Goal: Task Accomplishment & Management: Manage account settings

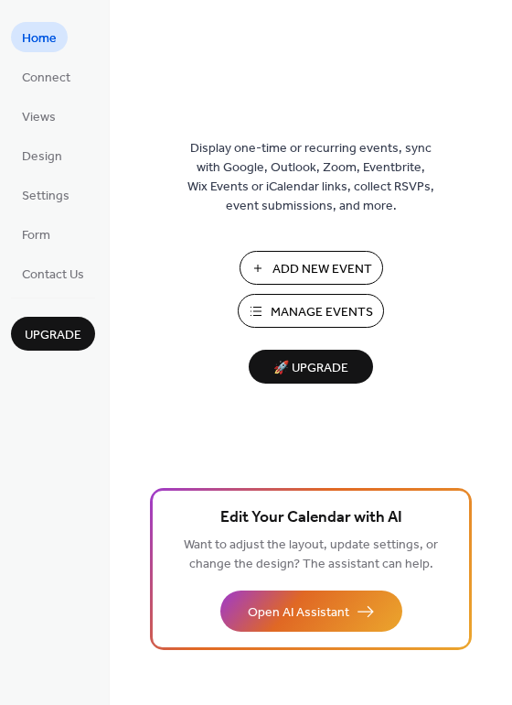
click at [300, 309] on span "Manage Events" at bounding box center [322, 312] width 102 height 19
click at [288, 267] on span "Add New Event" at bounding box center [323, 269] width 100 height 19
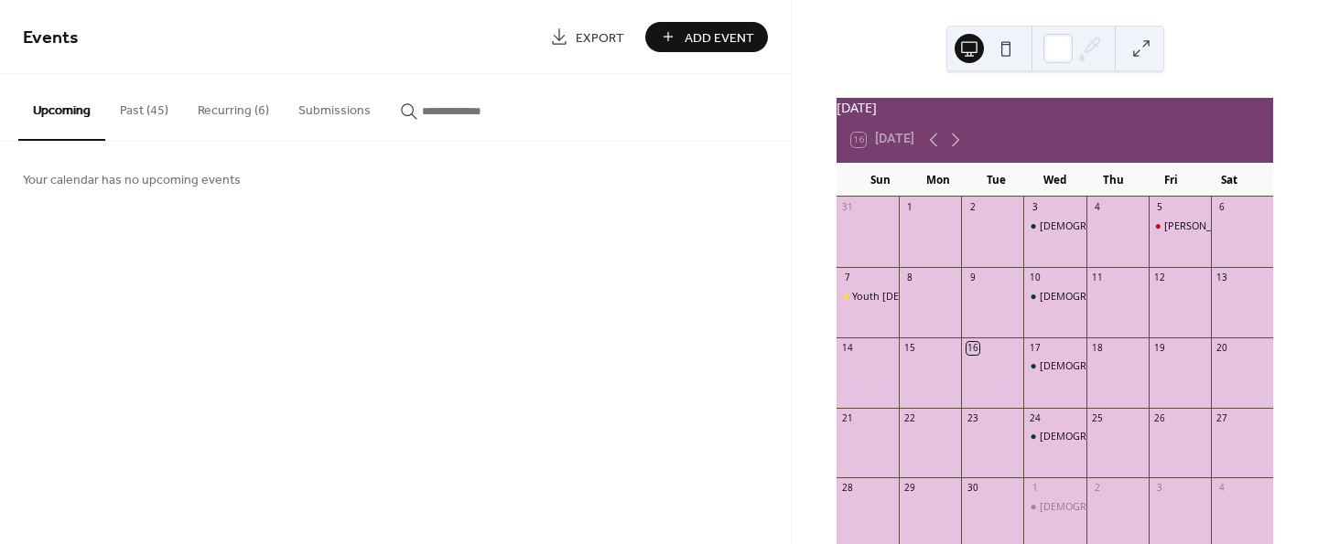
click at [210, 111] on button "Recurring (6)" at bounding box center [233, 106] width 101 height 65
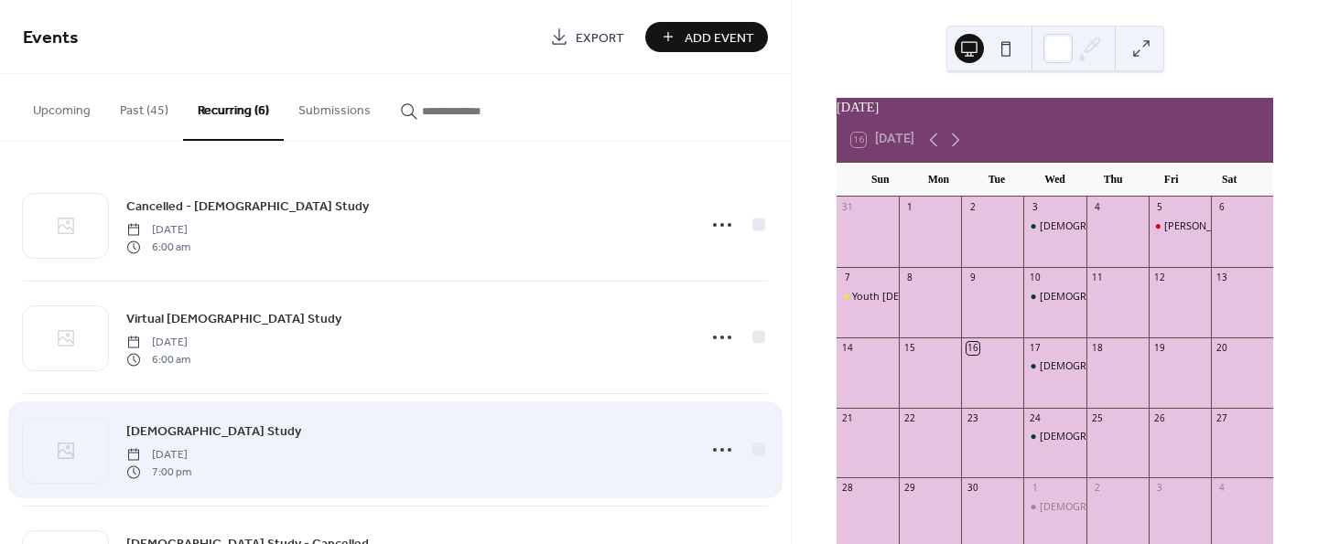
click at [374, 443] on div "[DEMOGRAPHIC_DATA] Study [DATE] 7:00 pm" at bounding box center [405, 450] width 559 height 59
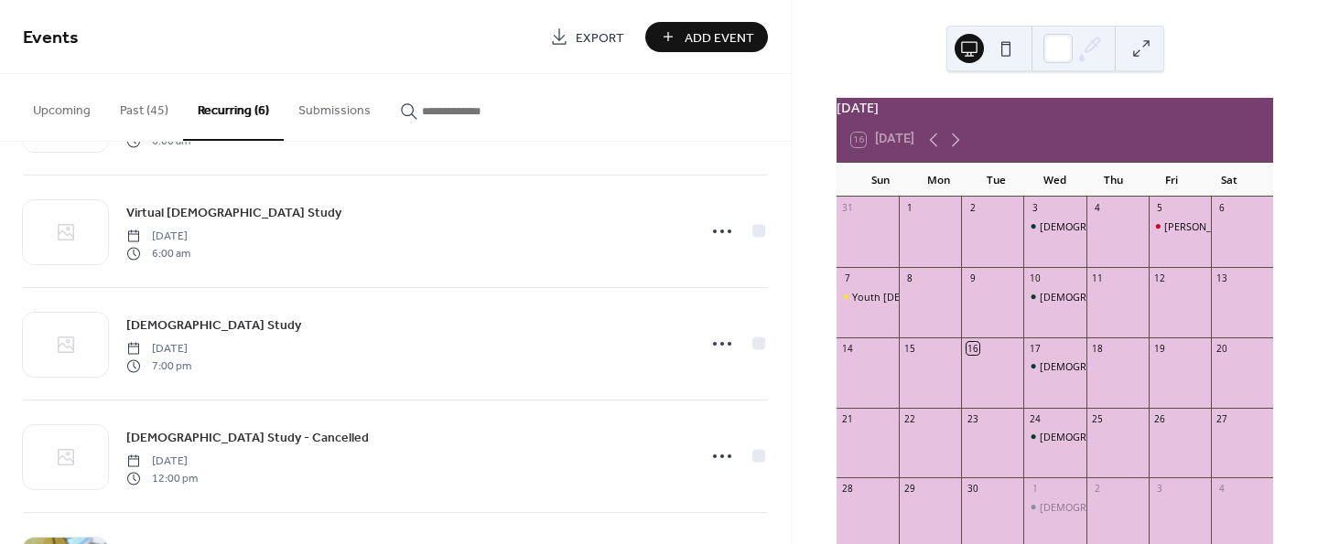
scroll to position [118, 0]
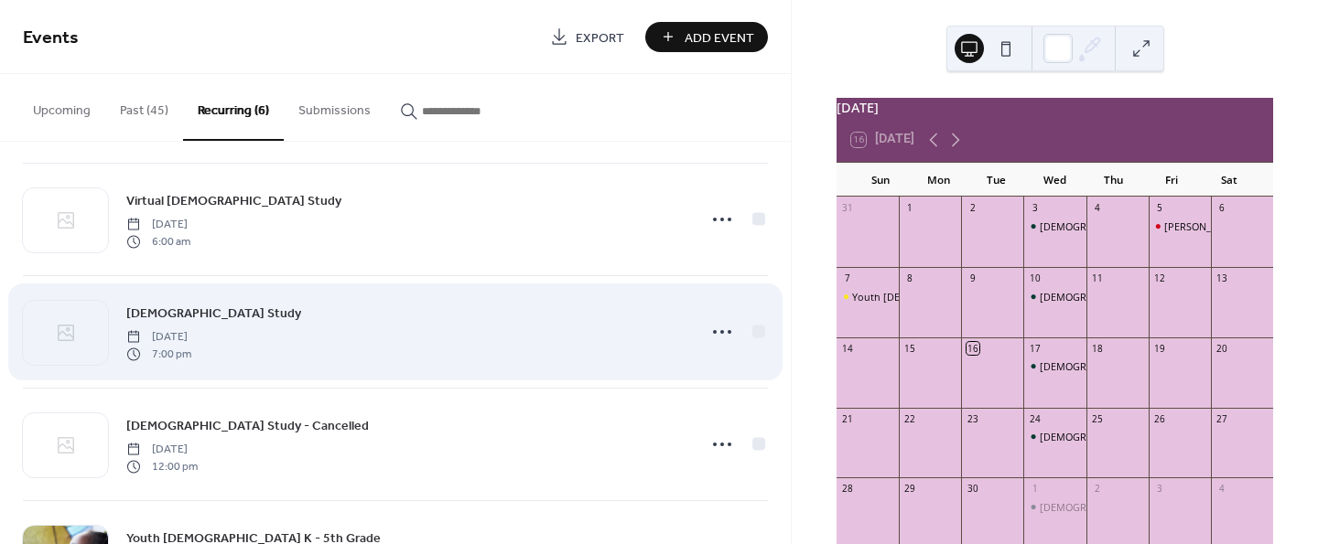
click at [173, 319] on span "[DEMOGRAPHIC_DATA] Study" at bounding box center [213, 314] width 175 height 19
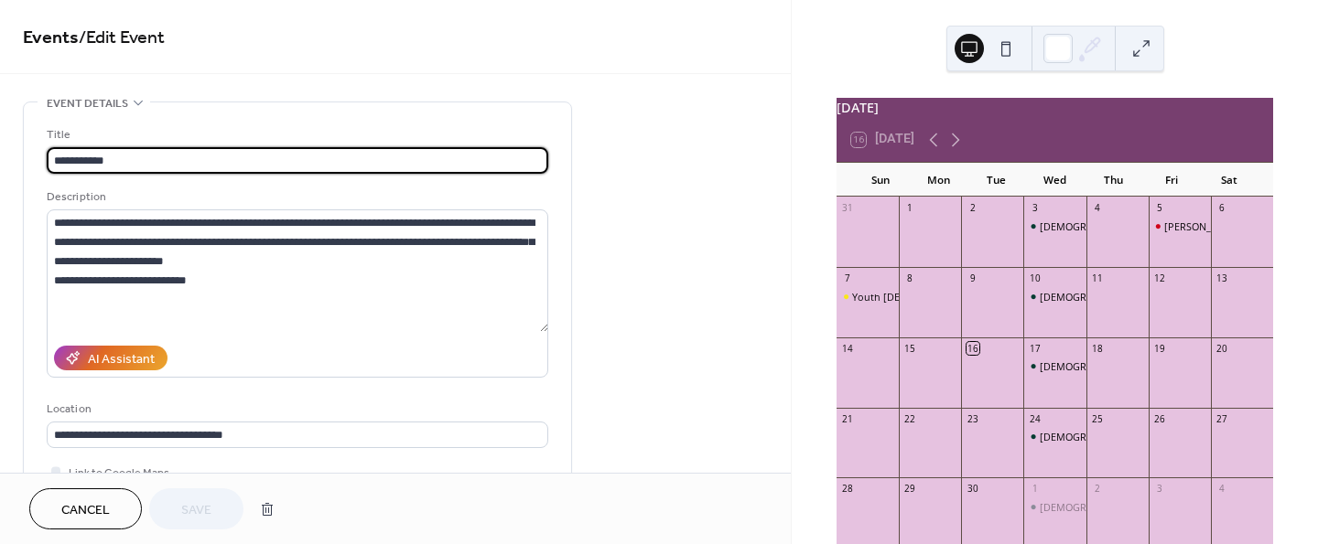
type input "**********"
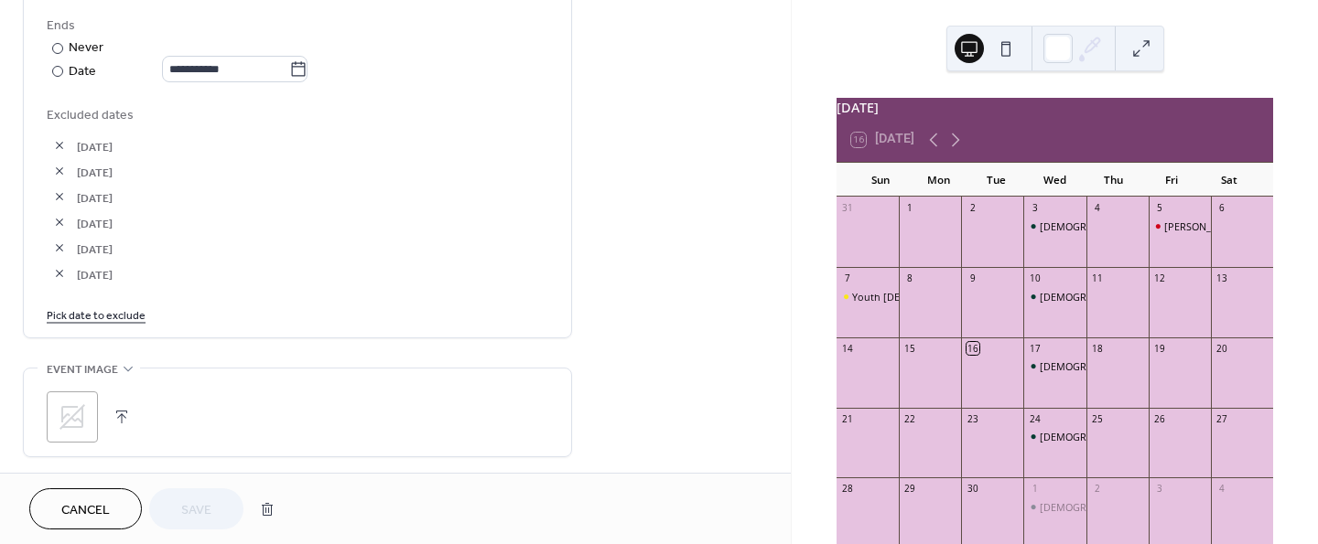
scroll to position [1046, 0]
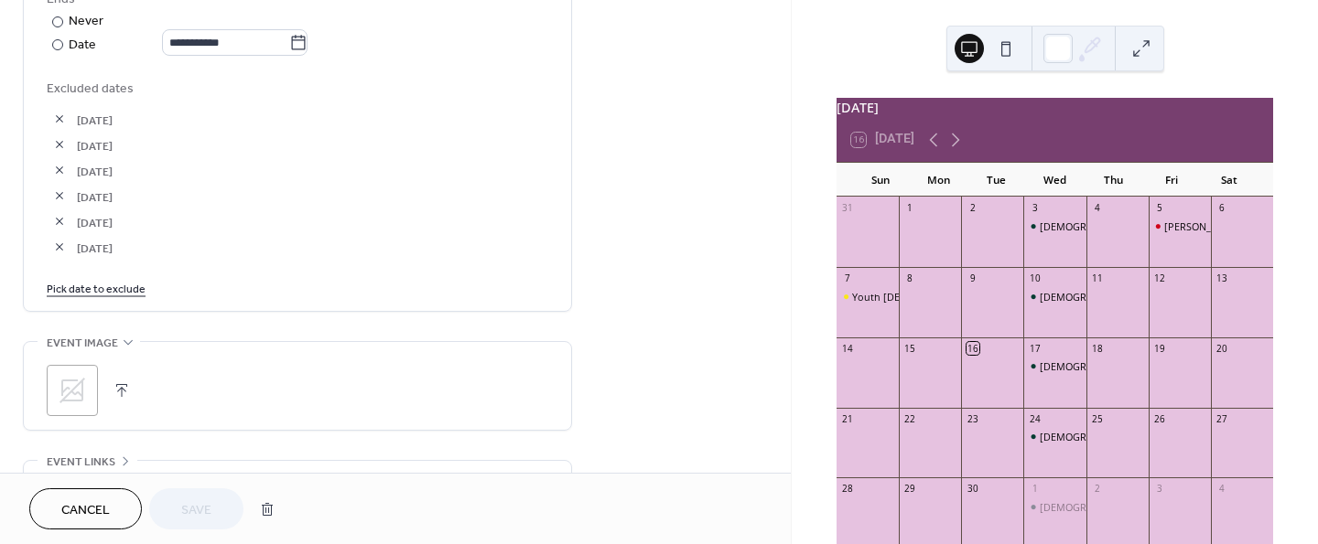
drag, startPoint x: 749, startPoint y: 391, endPoint x: 748, endPoint y: 417, distance: 26.6
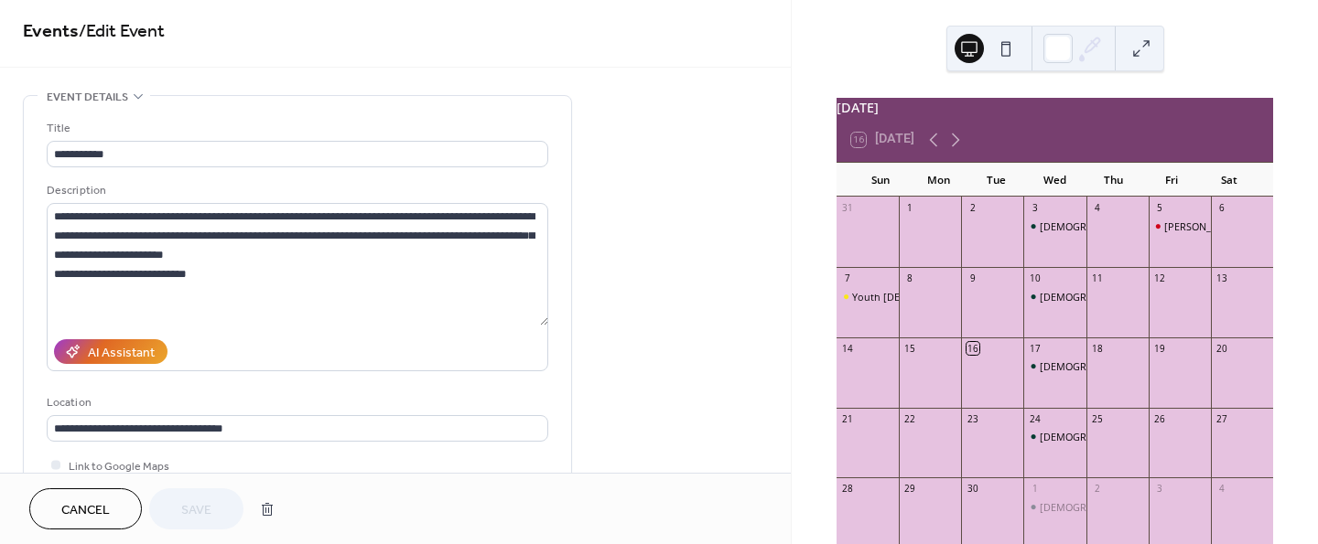
scroll to position [0, 0]
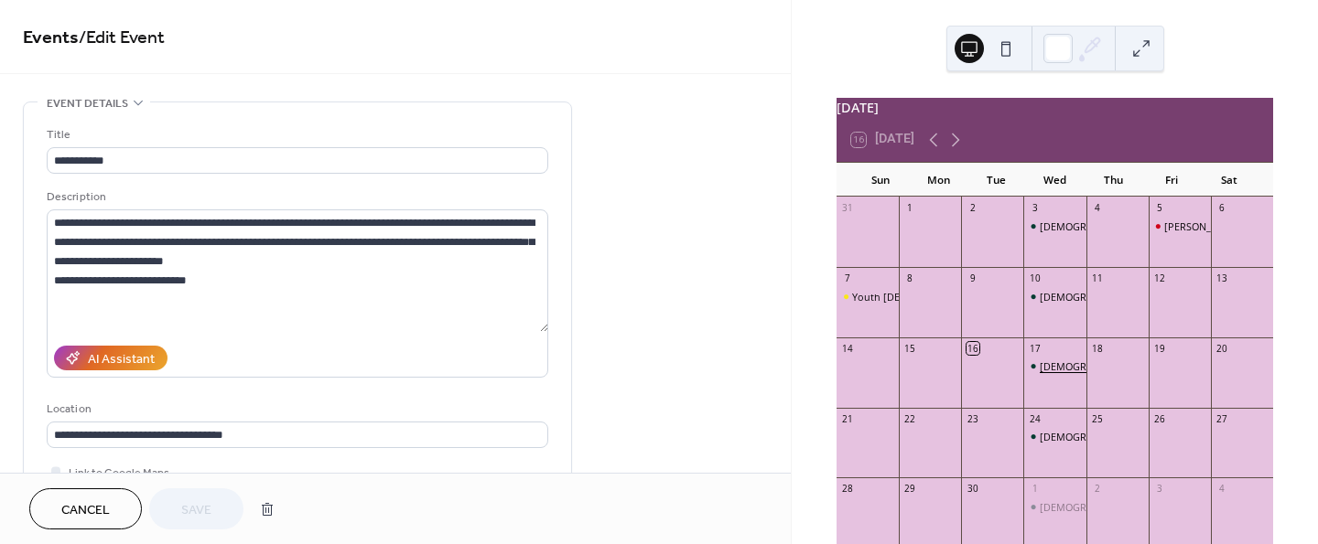
click at [1050, 373] on div "[DEMOGRAPHIC_DATA] Study" at bounding box center [1108, 367] width 139 height 14
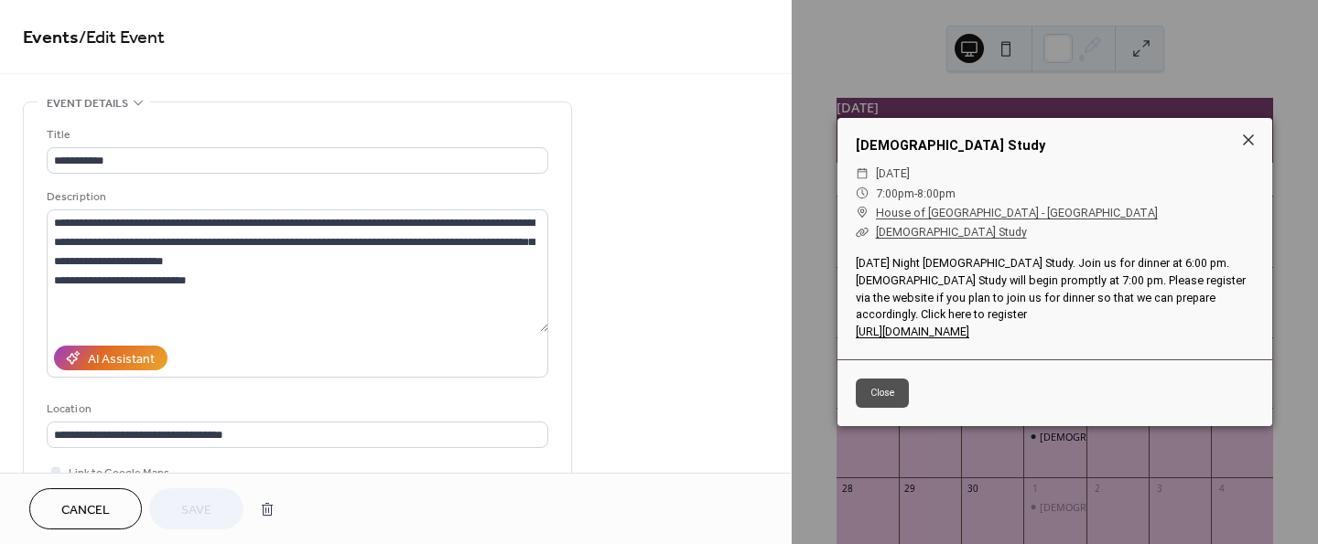
click at [881, 382] on button "Close" at bounding box center [882, 393] width 53 height 29
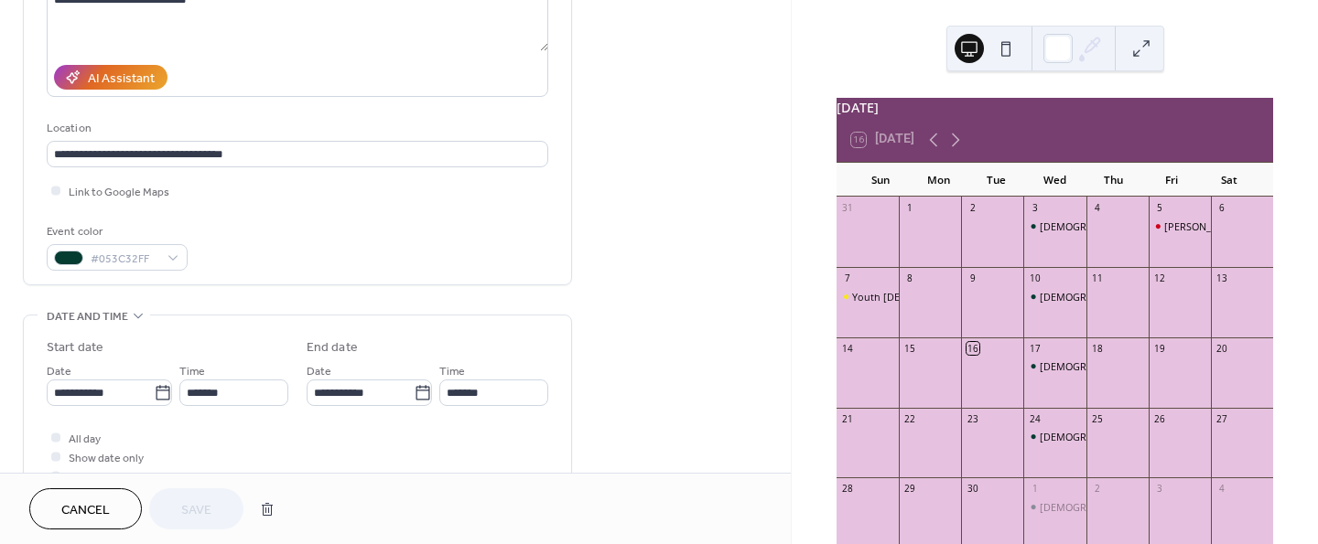
scroll to position [301, 0]
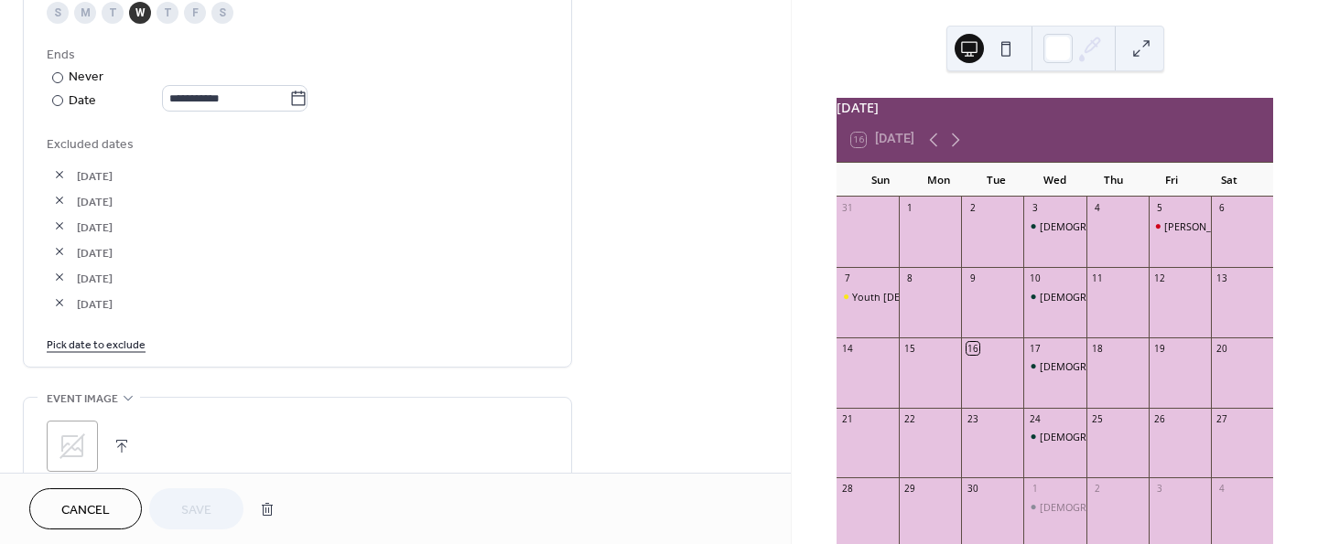
scroll to position [996, 0]
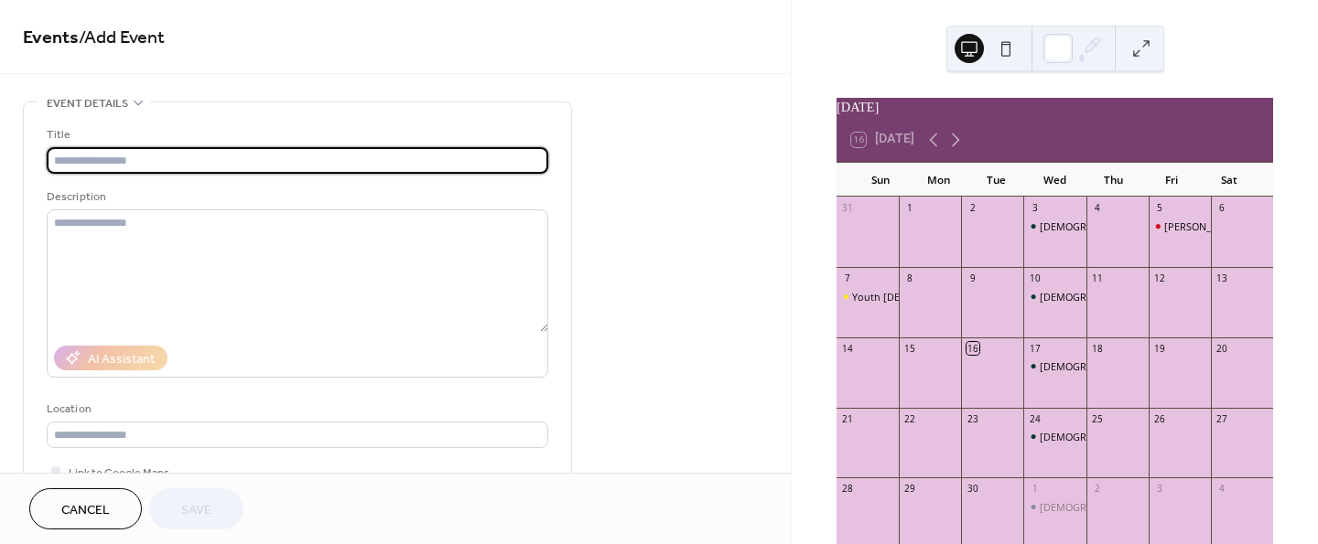
click at [277, 153] on input "text" at bounding box center [297, 160] width 501 height 27
type input "*"
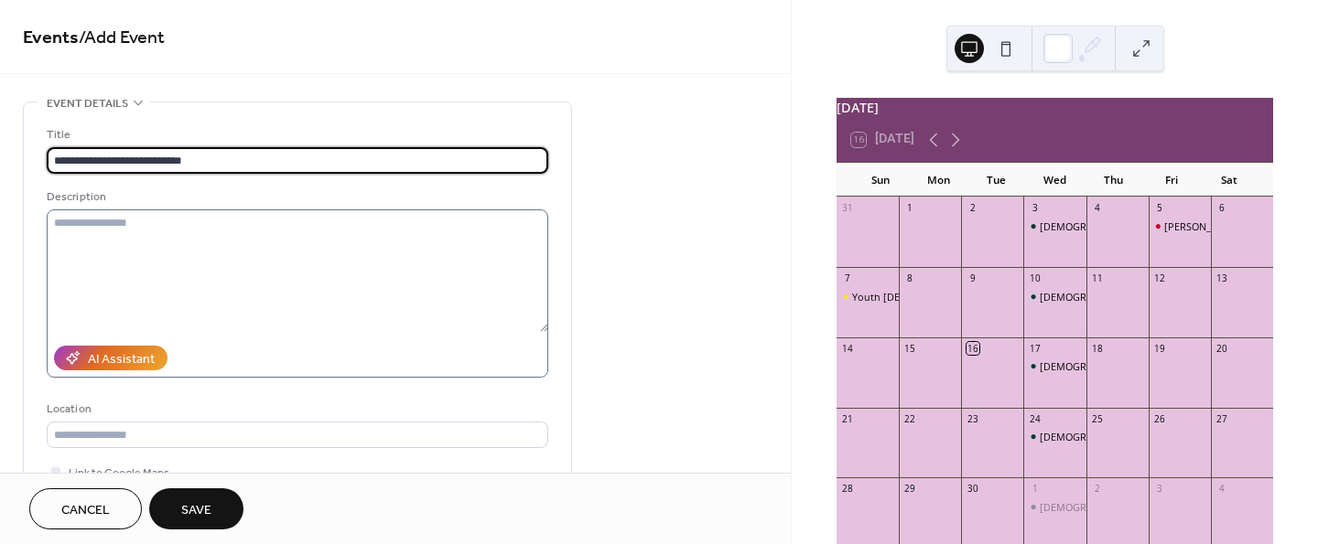
type input "**********"
click at [150, 226] on textarea at bounding box center [297, 271] width 501 height 123
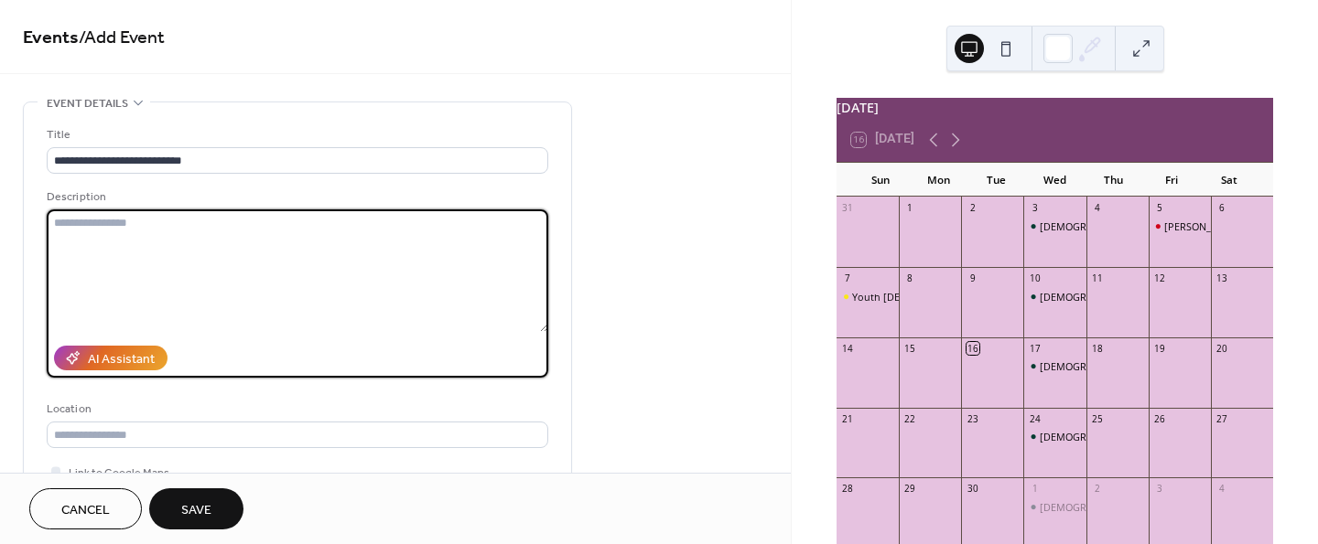
paste textarea "**********"
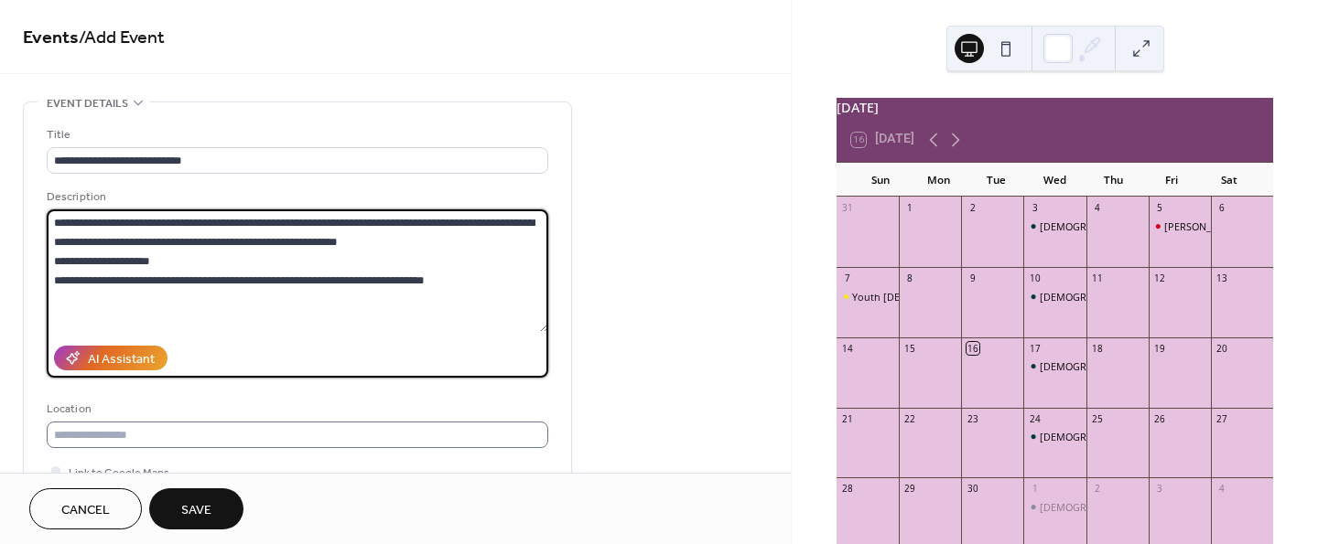
type textarea "**********"
click at [283, 436] on input "text" at bounding box center [297, 435] width 501 height 27
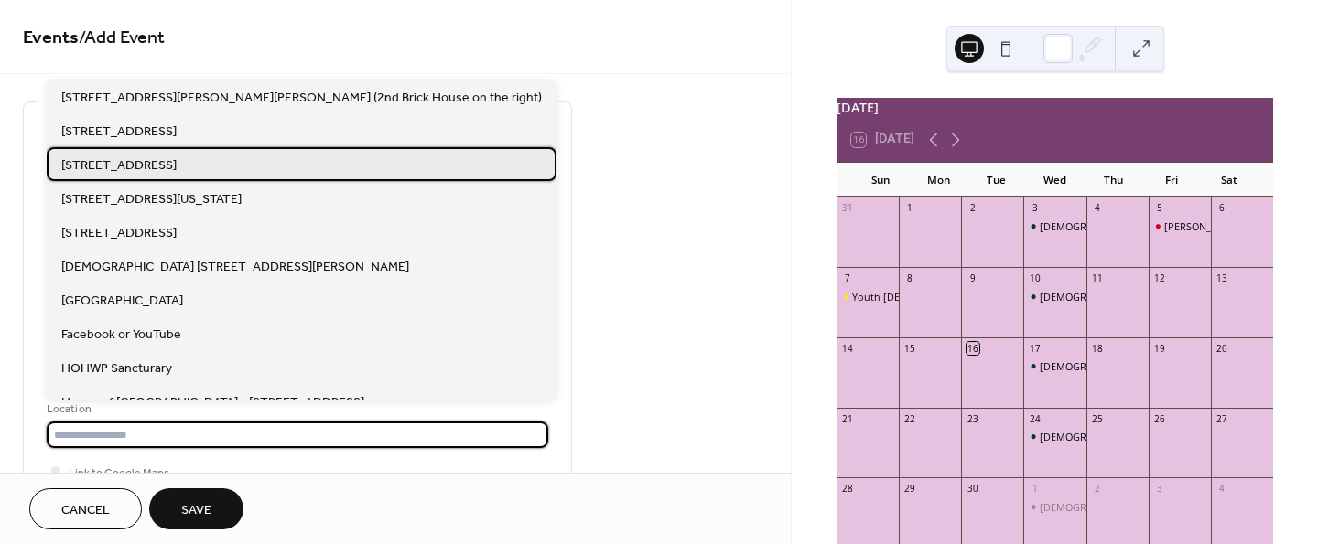
click at [164, 156] on span "[STREET_ADDRESS]" at bounding box center [118, 165] width 115 height 19
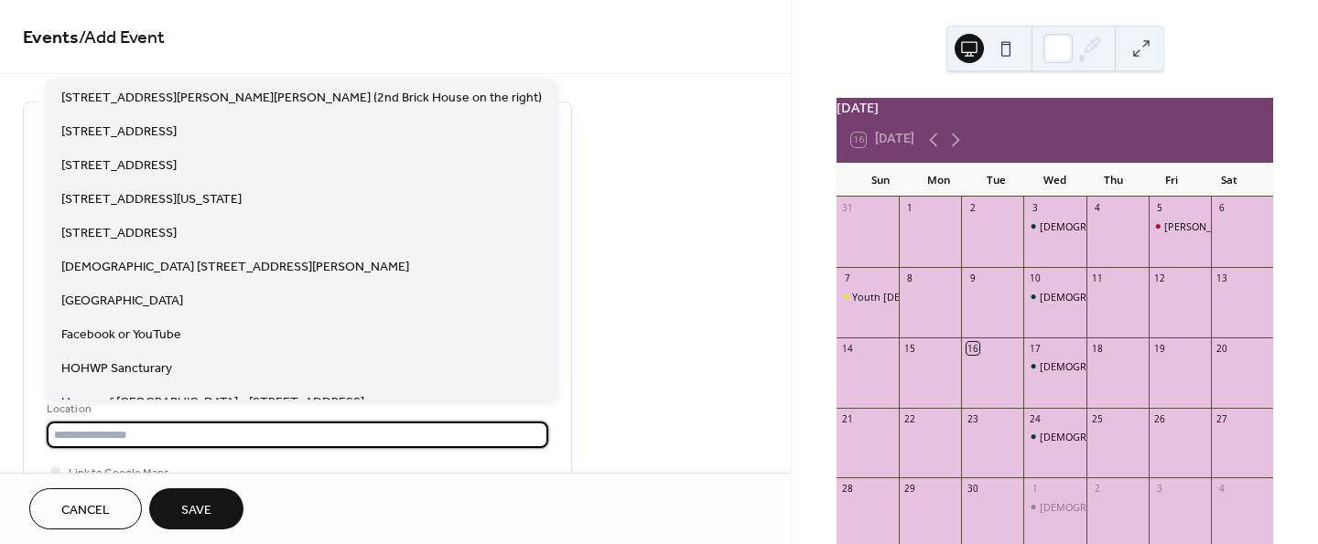
type input "**********"
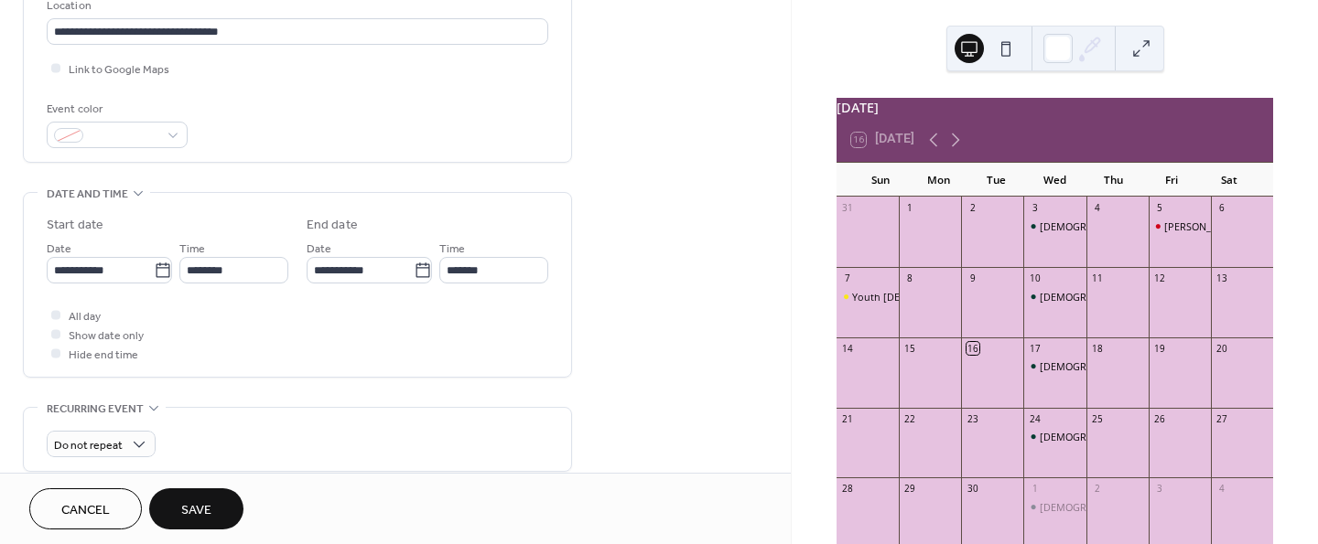
scroll to position [406, 0]
click at [163, 267] on icon at bounding box center [163, 268] width 18 height 18
click at [154, 267] on input "**********" at bounding box center [100, 267] width 107 height 27
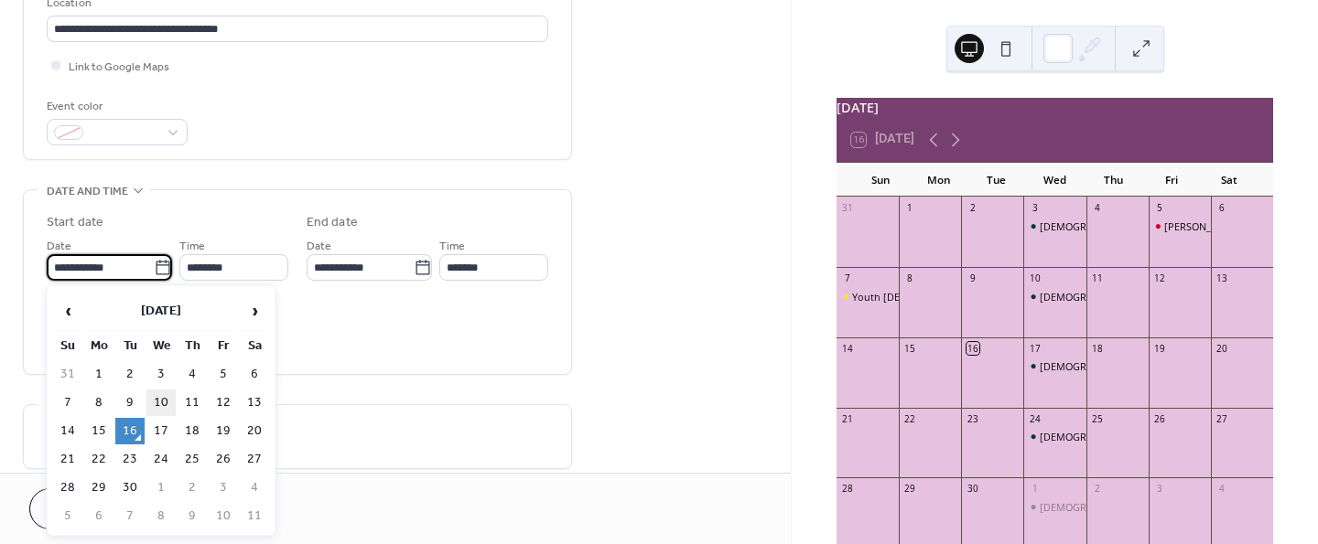
click at [161, 401] on td "10" at bounding box center [160, 403] width 29 height 27
type input "**********"
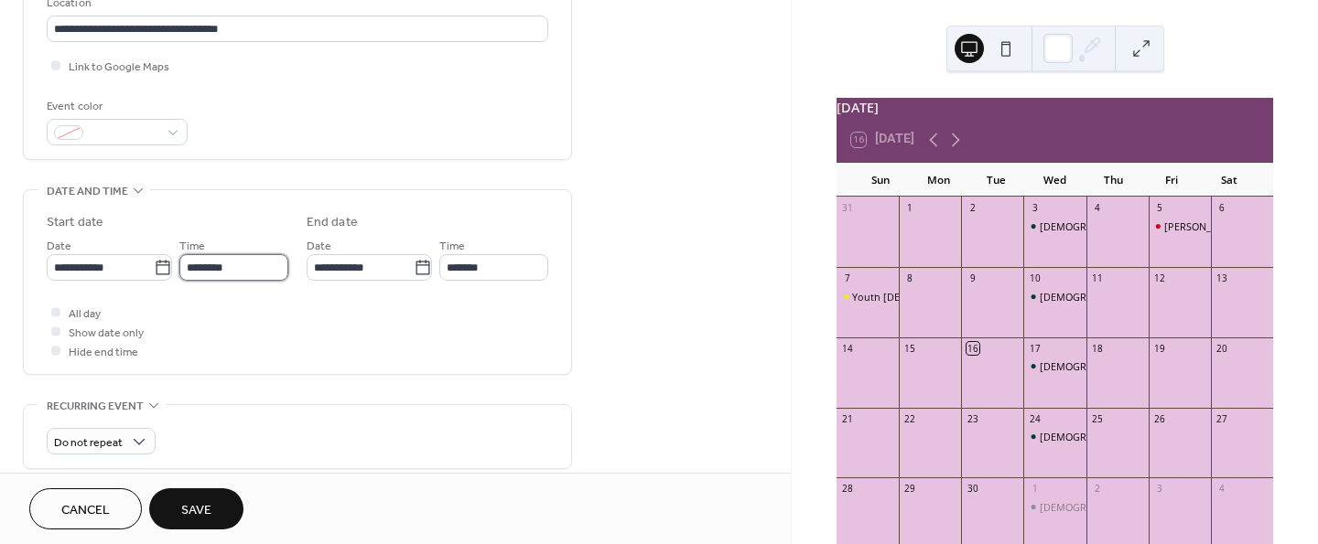
click at [246, 268] on input "********" at bounding box center [233, 267] width 109 height 27
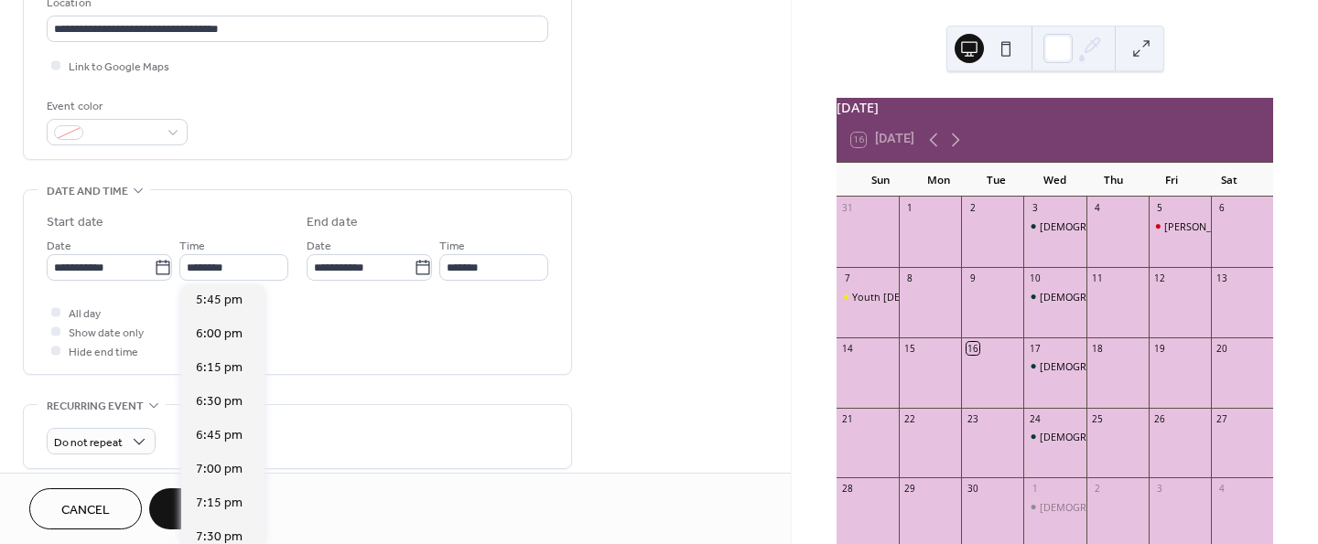
scroll to position [2418, 0]
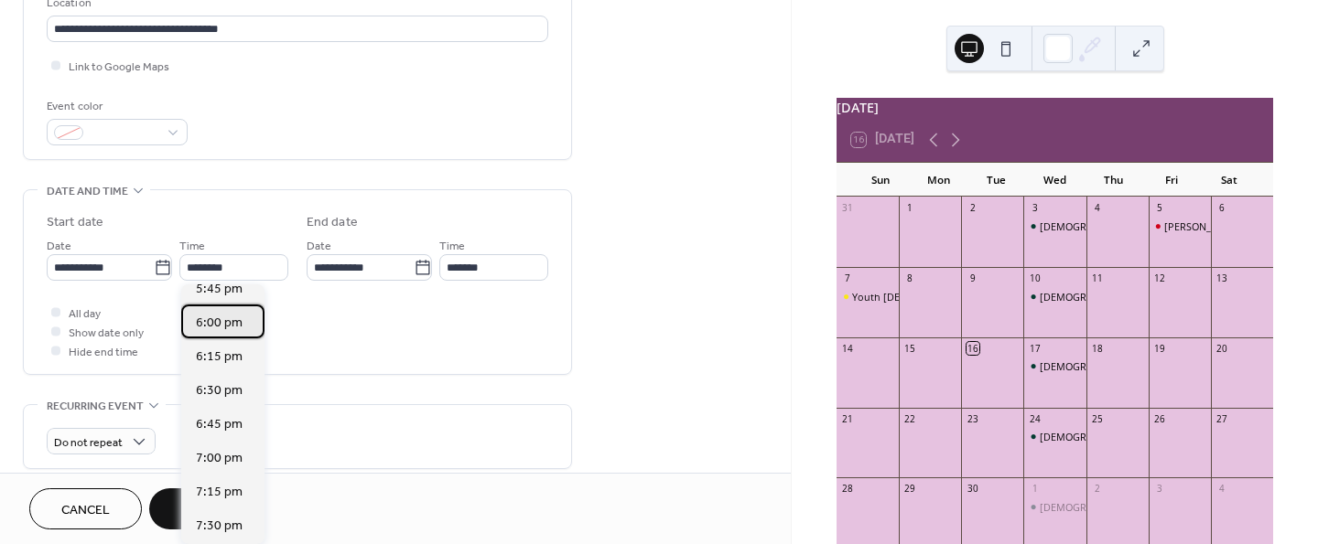
click at [220, 317] on span "6:00 pm" at bounding box center [219, 323] width 47 height 19
type input "*******"
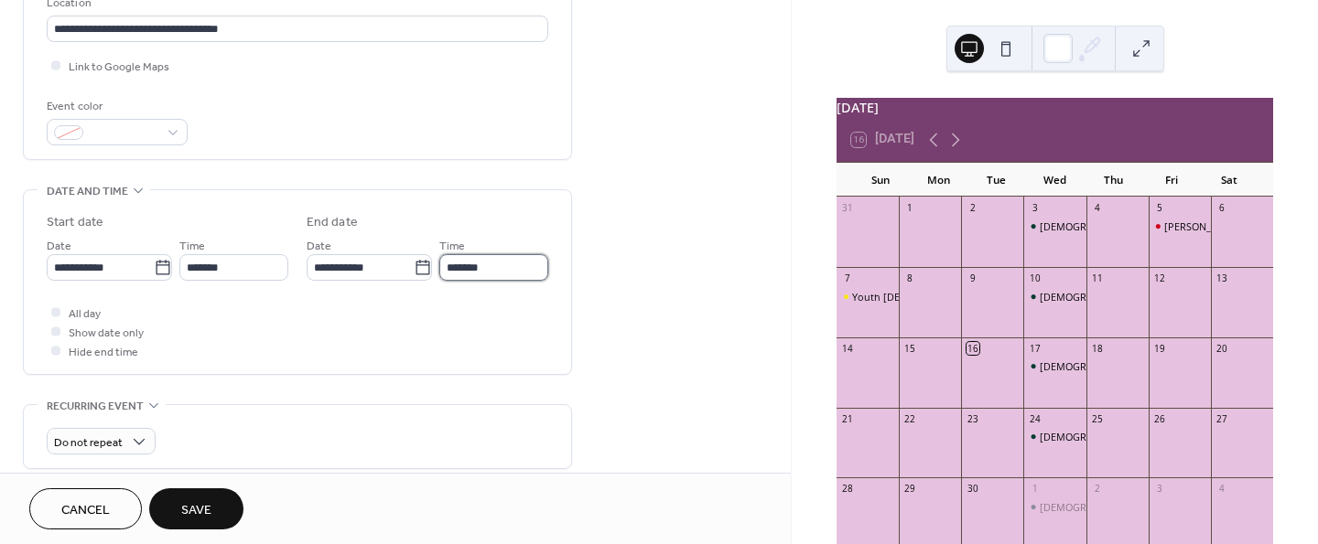
click at [516, 272] on input "*******" at bounding box center [493, 267] width 109 height 27
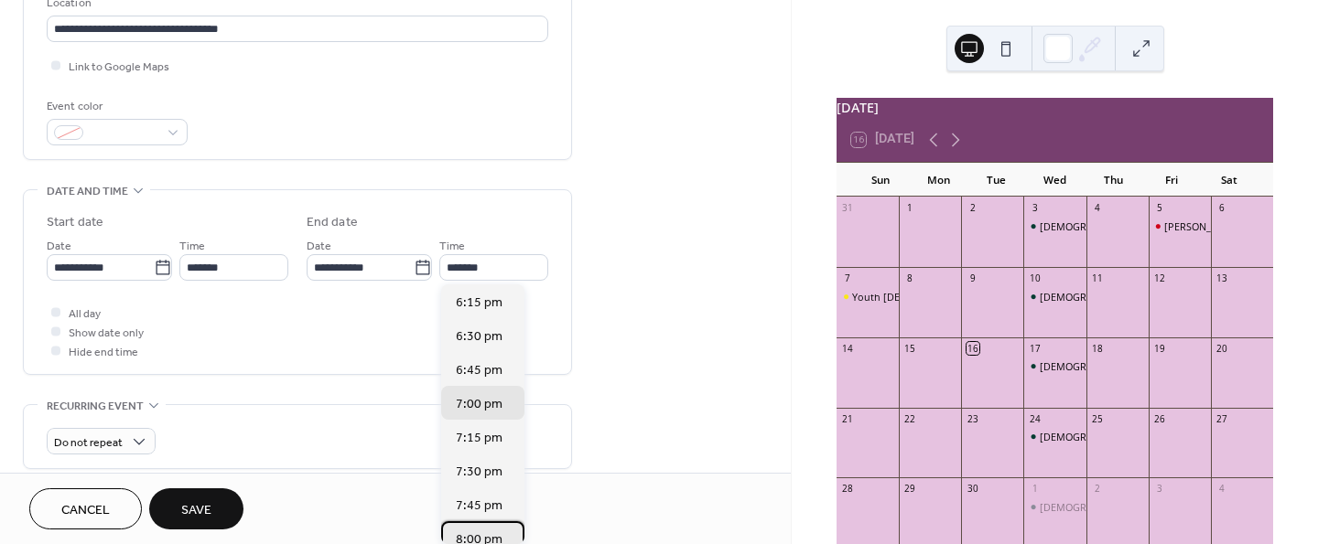
click at [465, 533] on span "8:00 pm" at bounding box center [479, 540] width 47 height 19
type input "*******"
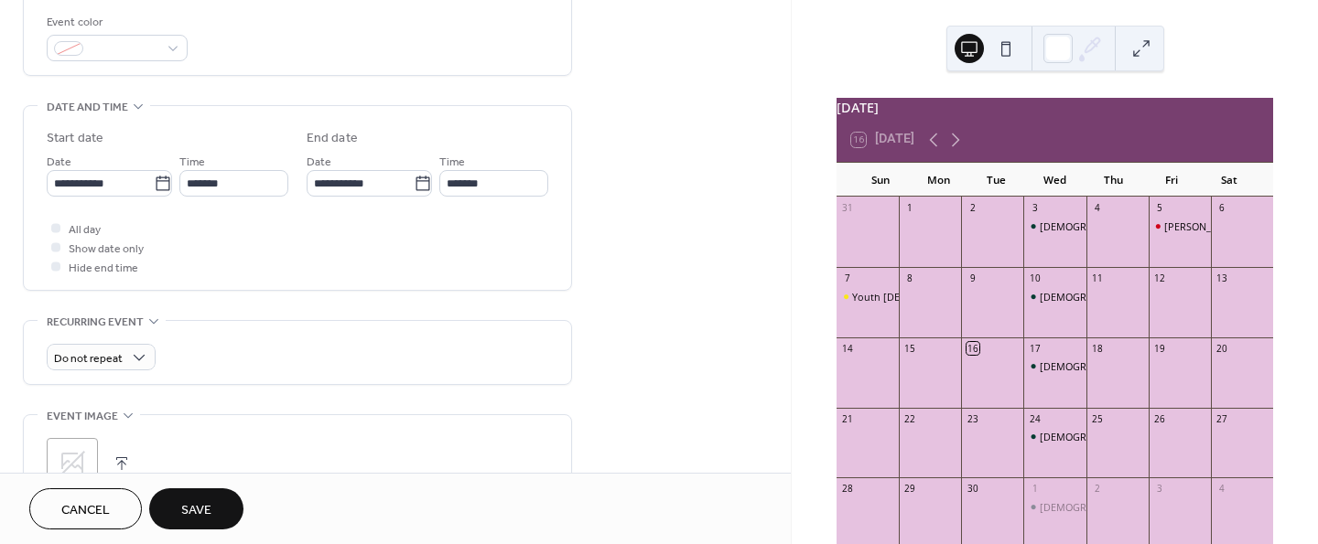
scroll to position [506, 0]
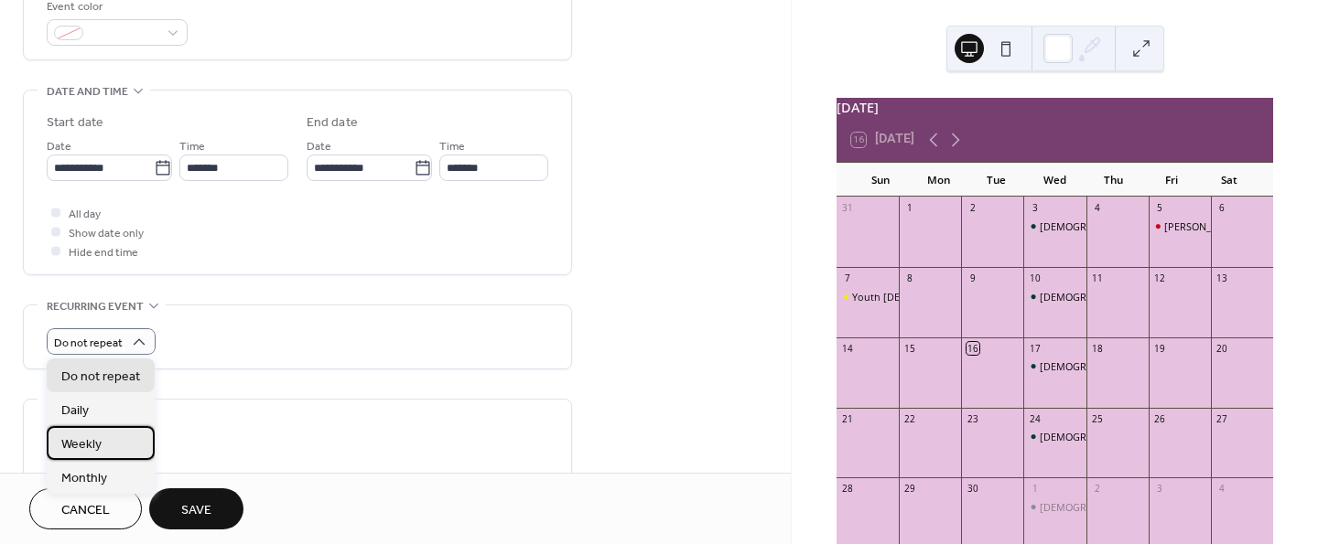
click at [75, 446] on span "Weekly" at bounding box center [81, 445] width 40 height 19
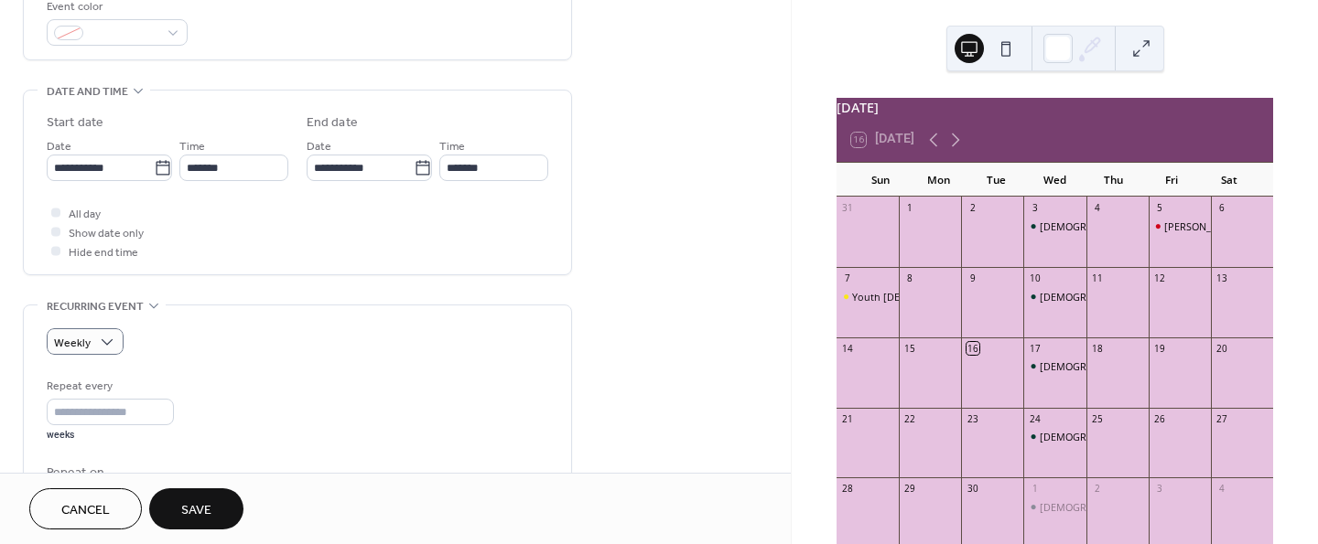
click at [75, 446] on div "Repeat every * weeks Repeat on S M T W T F S Ends ​ Never ​ Date Excluded dates…" at bounding box center [297, 525] width 501 height 297
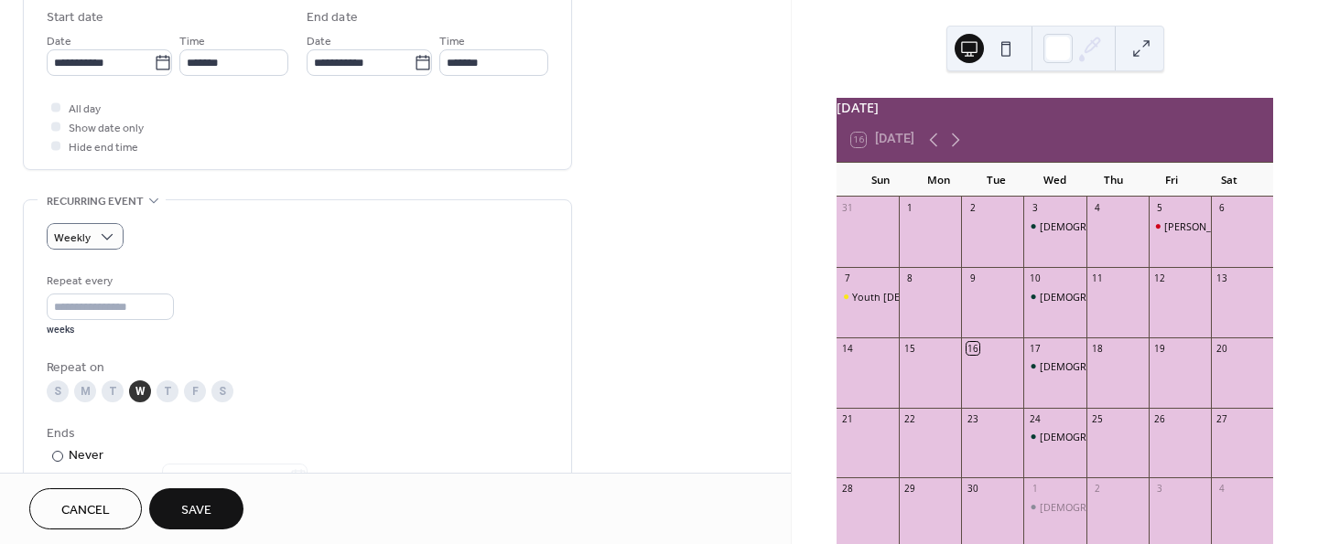
scroll to position [615, 0]
click at [121, 286] on div "Repeat every" at bounding box center [109, 277] width 124 height 19
click at [99, 306] on input "*" at bounding box center [110, 303] width 127 height 27
click at [164, 297] on input "*" at bounding box center [110, 303] width 127 height 27
click at [165, 296] on input "*" at bounding box center [110, 303] width 127 height 27
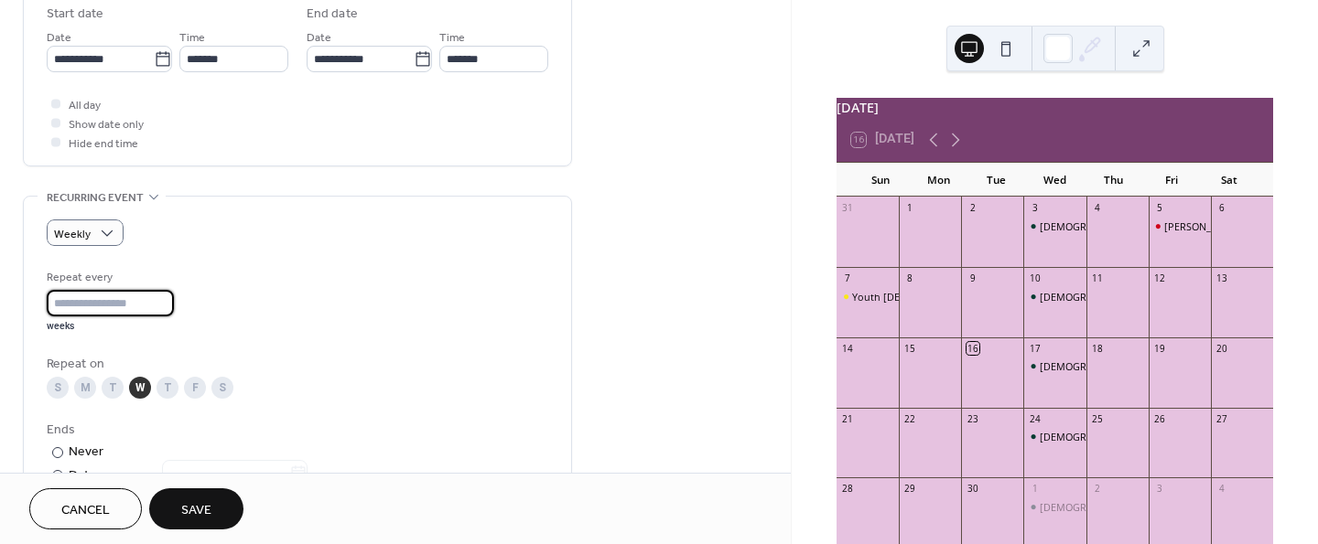
type input "*"
click at [165, 296] on input "*" at bounding box center [110, 303] width 127 height 27
click at [436, 304] on div "Repeat every * weeks" at bounding box center [297, 300] width 501 height 65
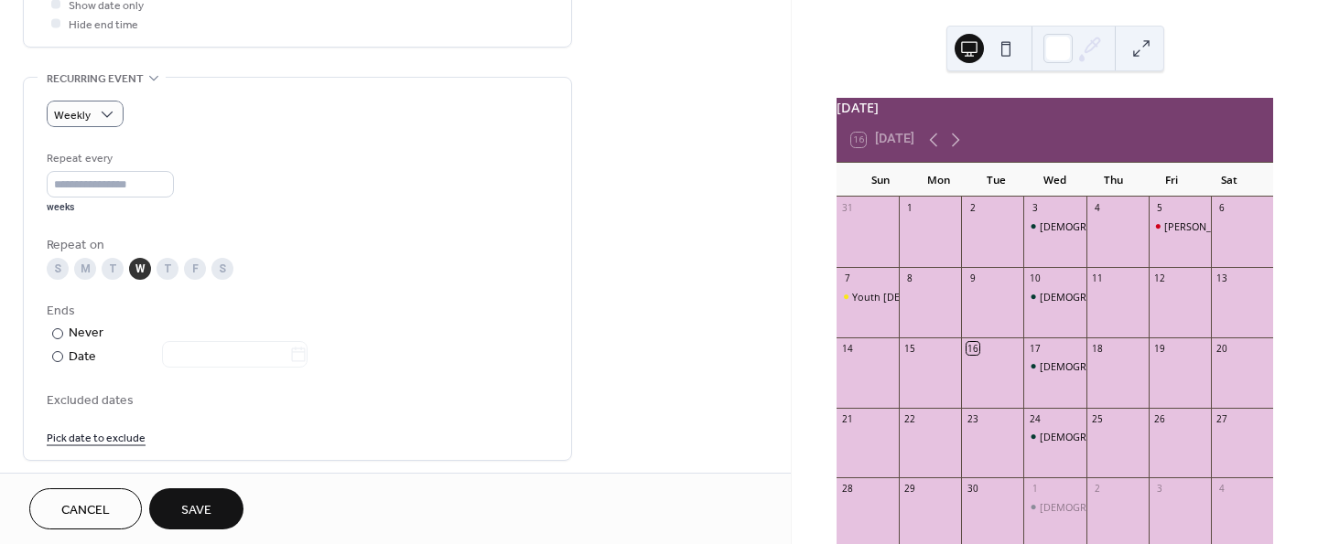
scroll to position [755, 0]
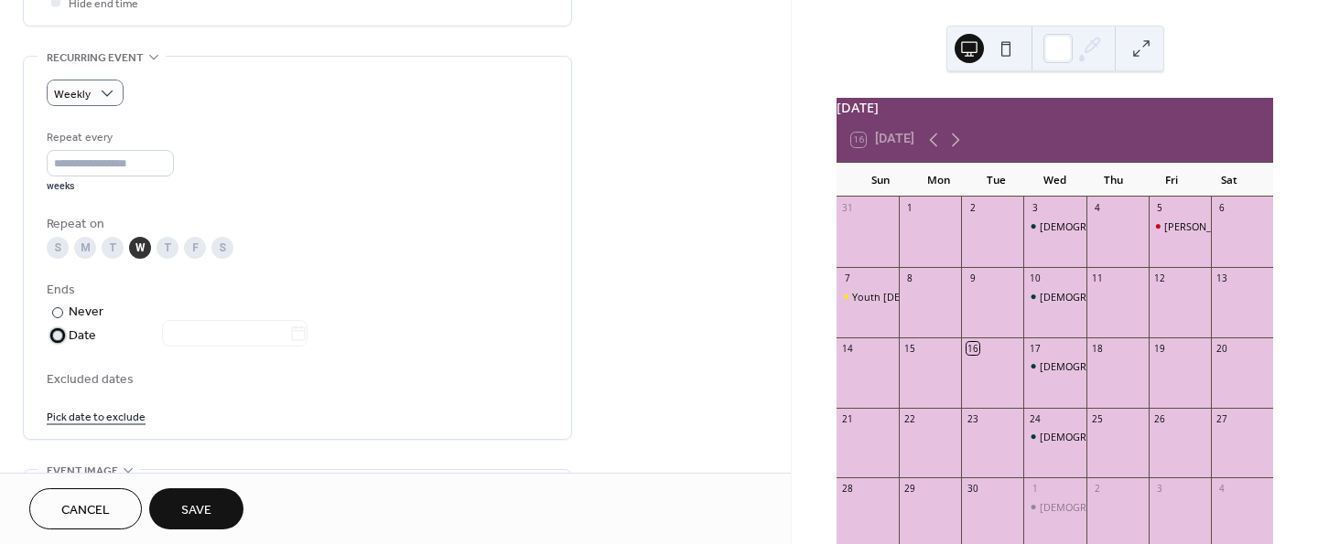
click at [58, 334] on div at bounding box center [57, 335] width 11 height 11
click at [304, 333] on icon at bounding box center [298, 334] width 18 height 18
click at [289, 333] on input "text" at bounding box center [225, 333] width 127 height 27
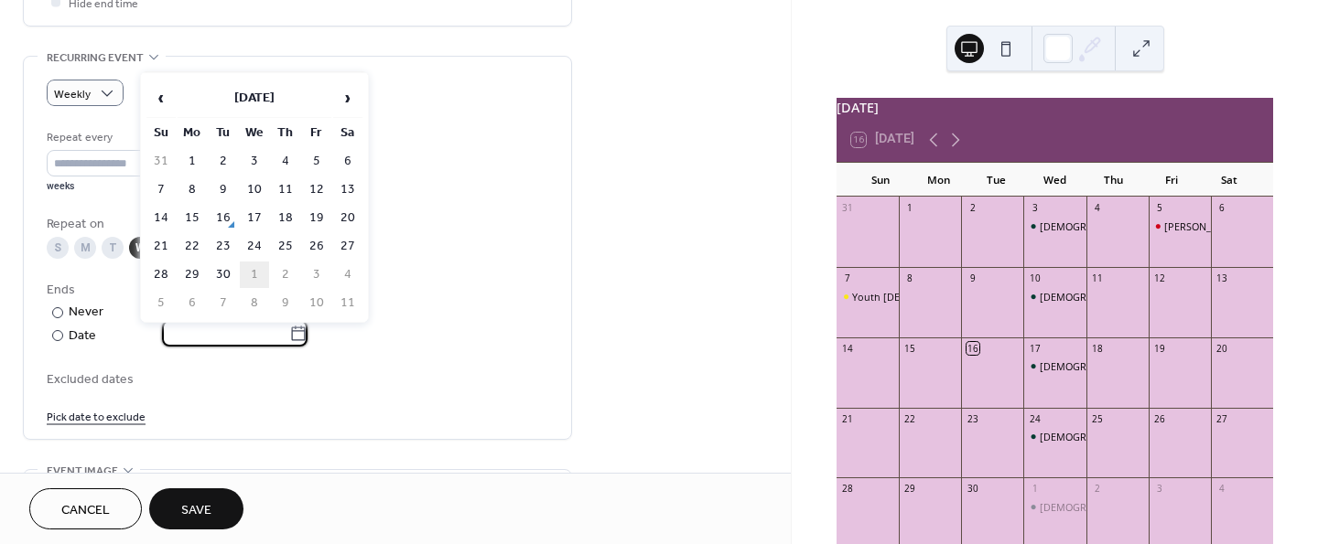
click at [250, 273] on td "1" at bounding box center [254, 275] width 29 height 27
type input "**********"
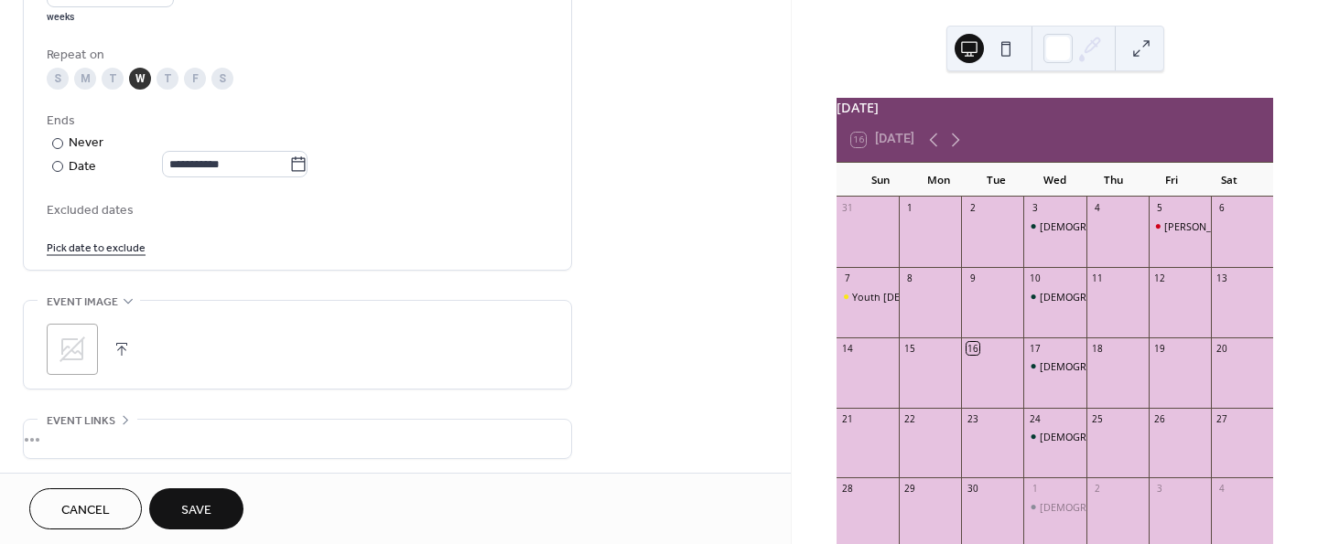
scroll to position [928, 0]
click at [65, 346] on icon at bounding box center [72, 346] width 26 height 26
click at [79, 435] on div "•••" at bounding box center [297, 435] width 547 height 38
drag, startPoint x: 792, startPoint y: 355, endPoint x: 791, endPoint y: 415, distance: 59.5
click at [792, 415] on div "September 2025 16 Today Sun Mon Tue Wed Thu Fri Sat 31 1 2 3 Bible Study 4 5 Zi…" at bounding box center [1055, 272] width 526 height 544
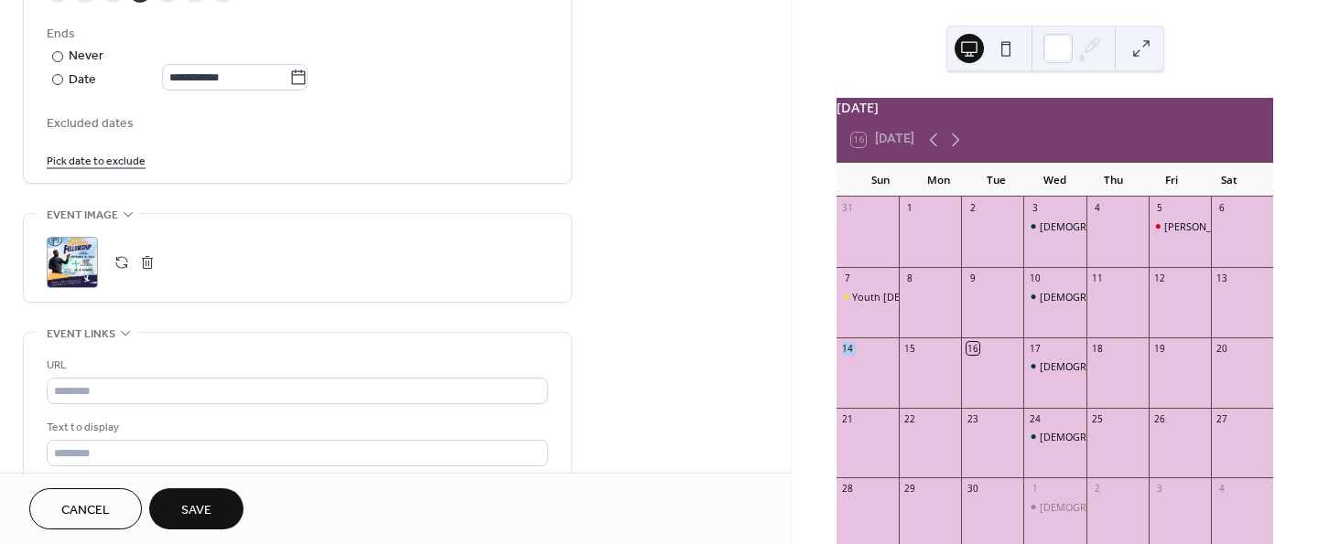
scroll to position [1031, 0]
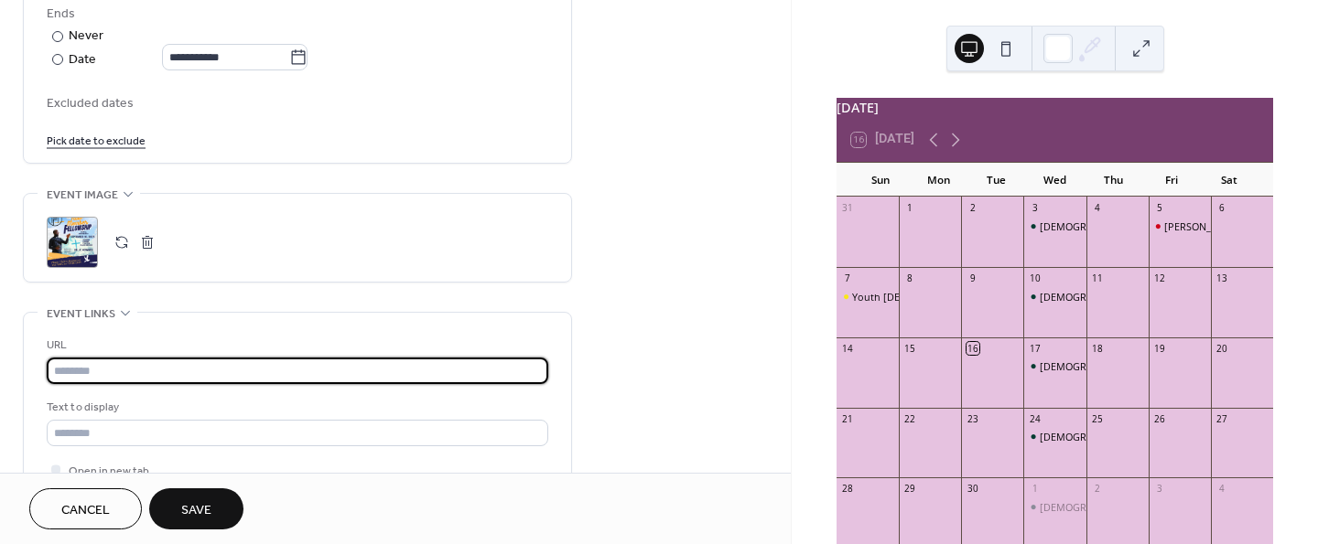
click at [175, 377] on input "text" at bounding box center [297, 371] width 501 height 27
paste input "**********"
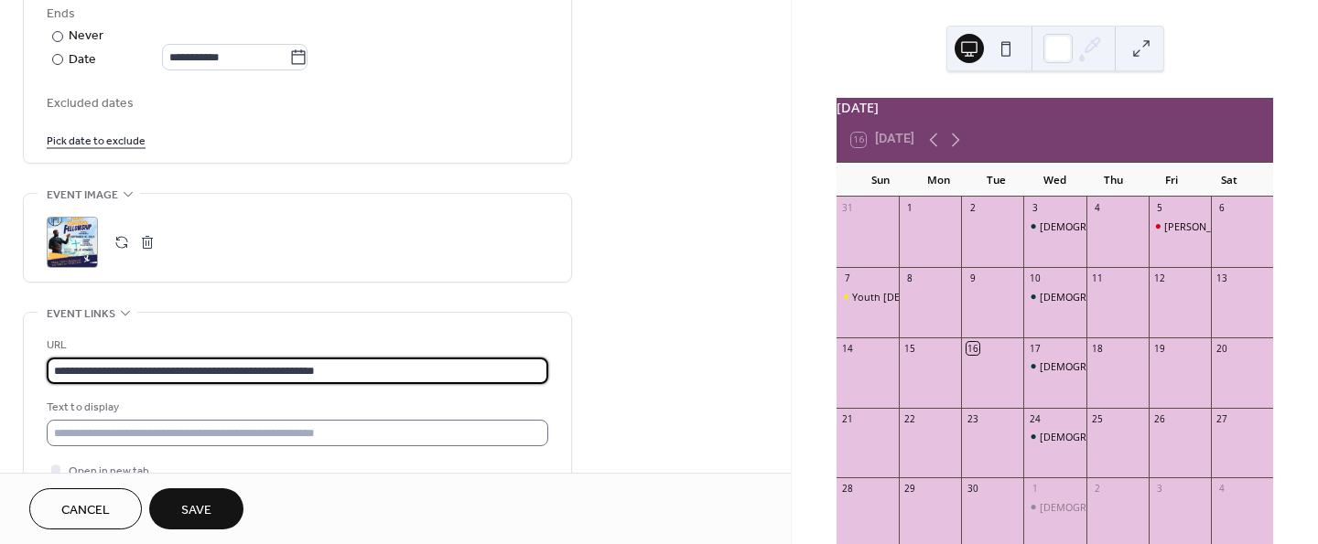
type input "**********"
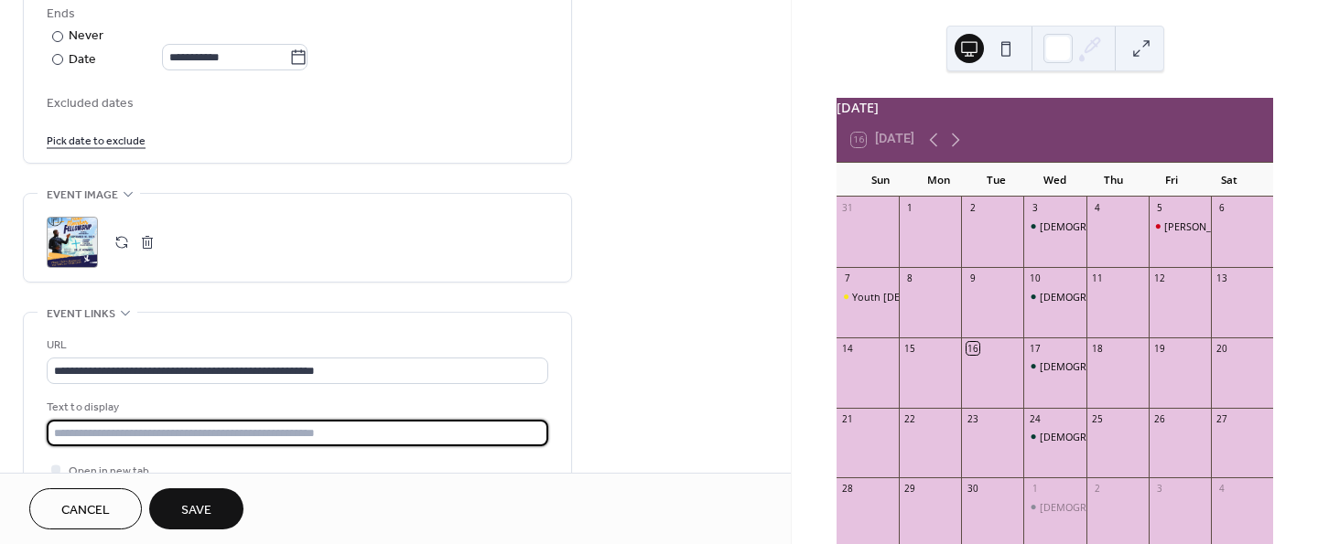
click at [498, 427] on input "text" at bounding box center [297, 433] width 501 height 27
type input "*"
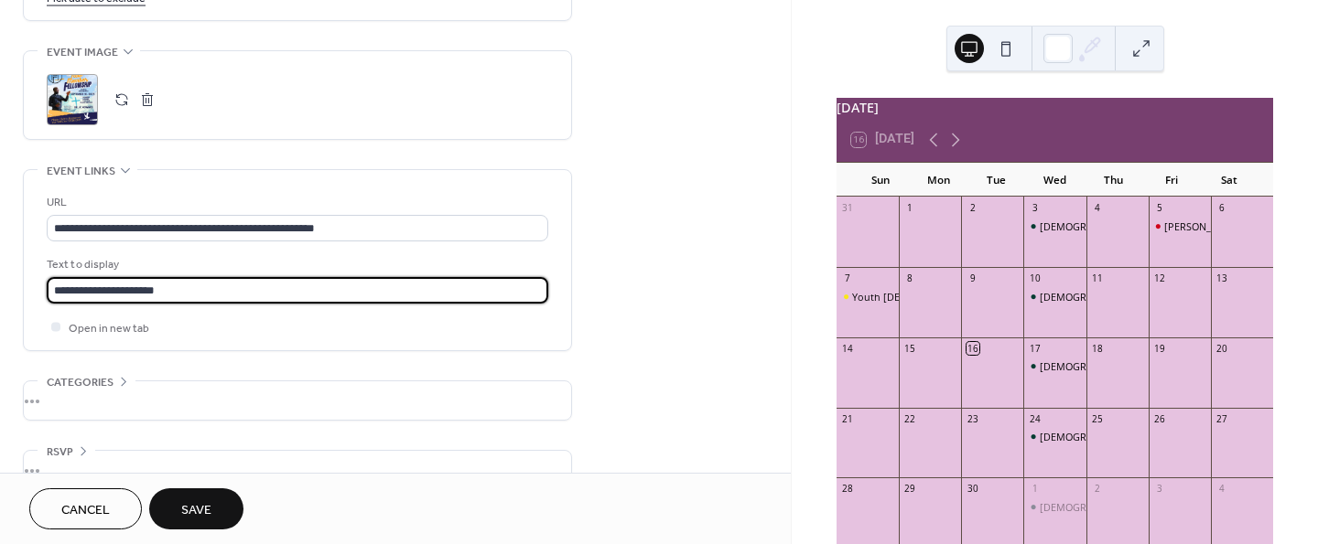
scroll to position [1178, 0]
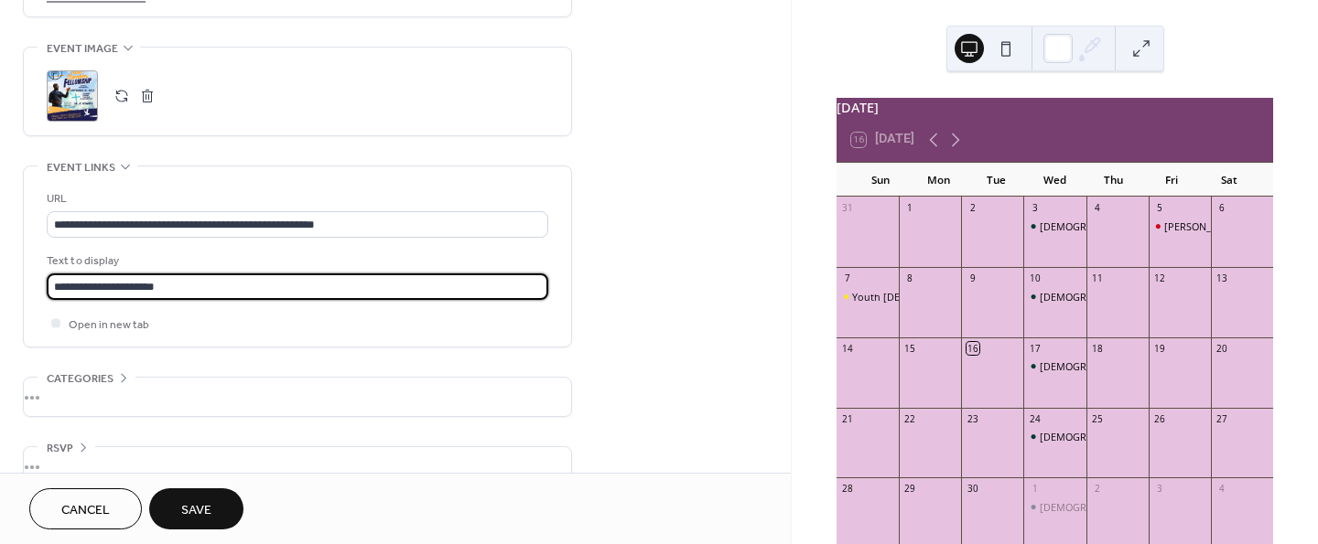
type input "**********"
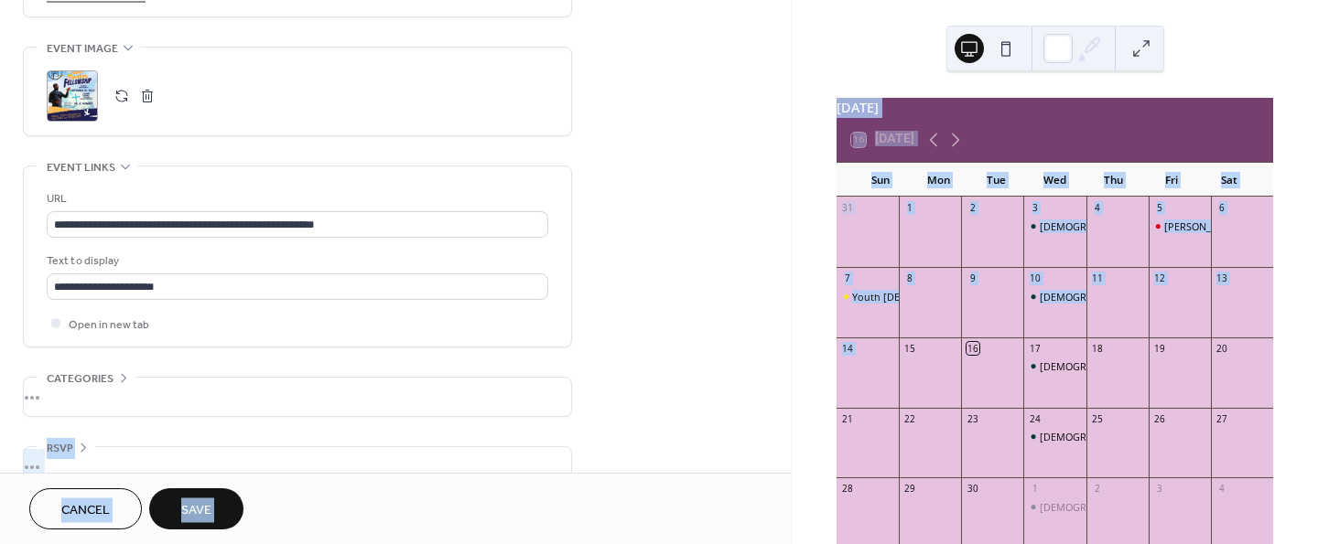
drag, startPoint x: 791, startPoint y: 381, endPoint x: 788, endPoint y: 413, distance: 32.1
click at [788, 413] on div "**********" at bounding box center [659, 272] width 1318 height 544
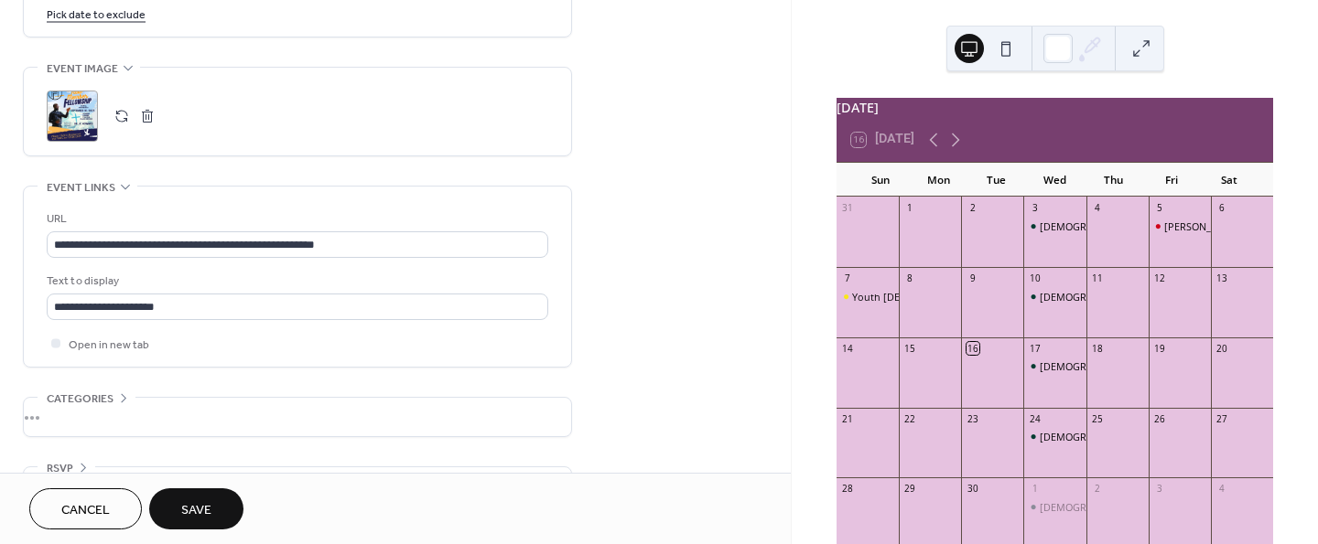
scroll to position [1122, 0]
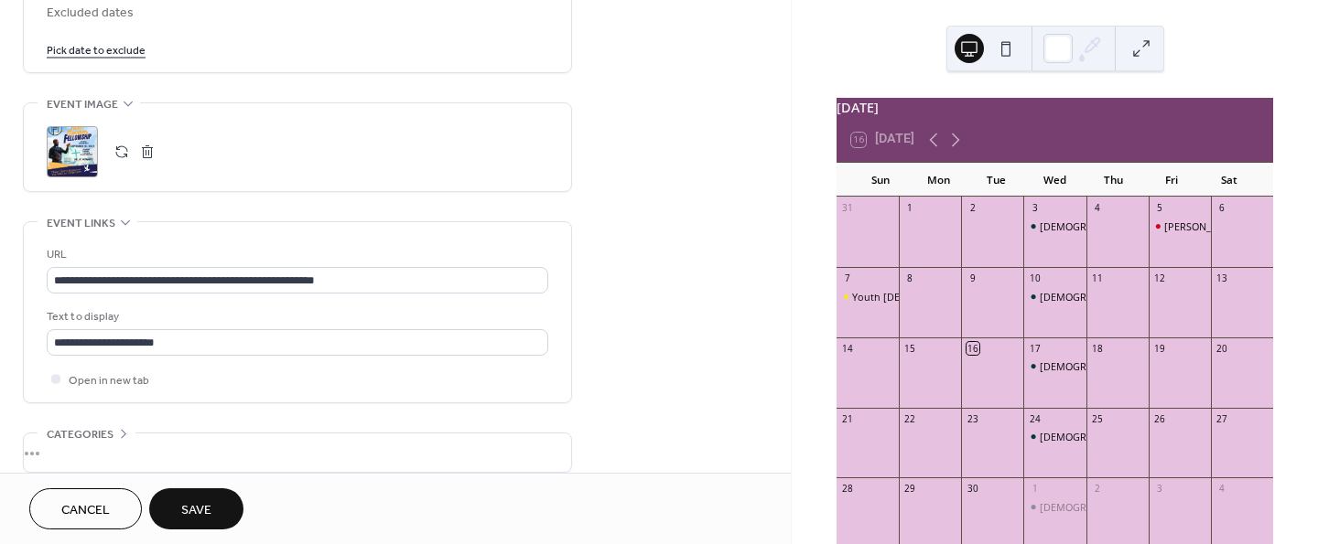
click at [203, 513] on span "Save" at bounding box center [196, 510] width 30 height 19
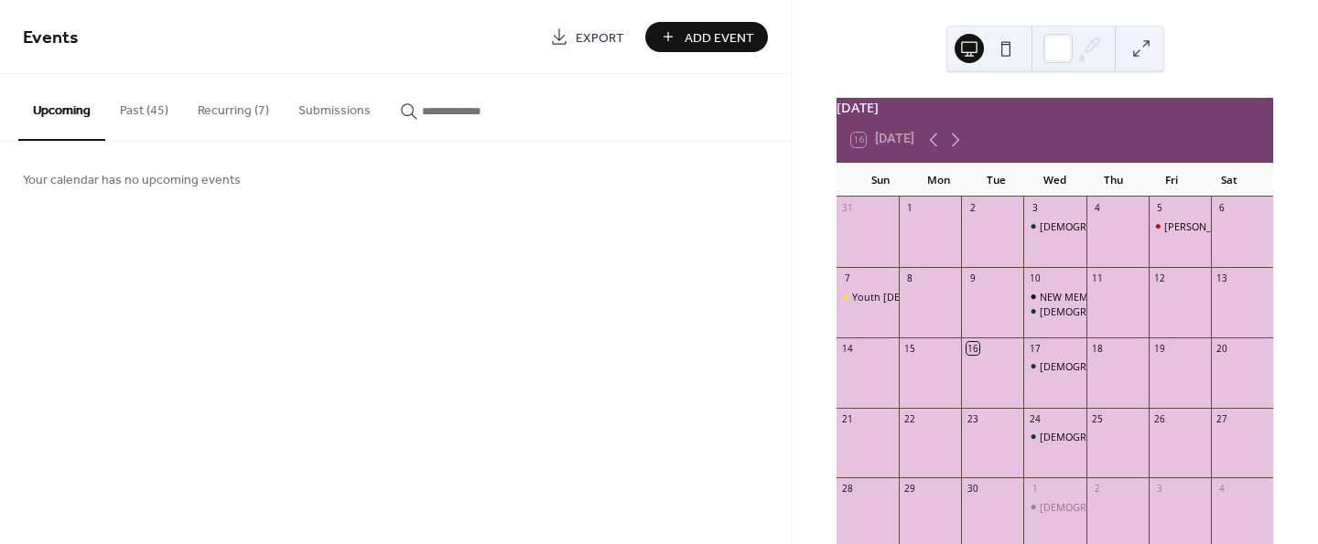
click at [231, 111] on button "Recurring (7)" at bounding box center [233, 106] width 101 height 65
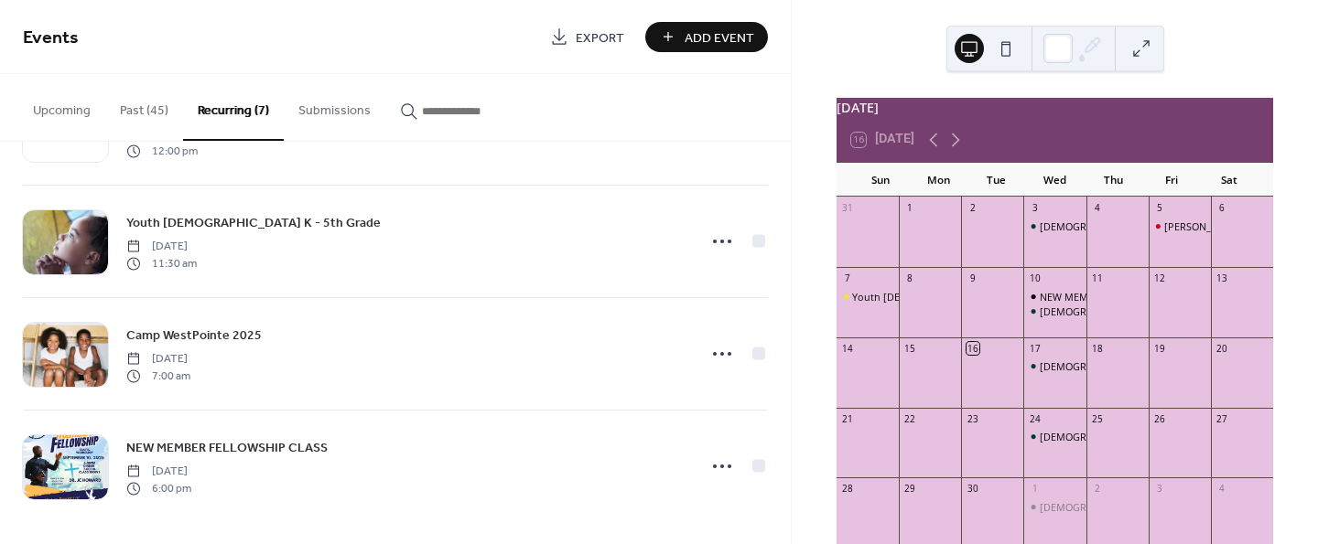
scroll to position [439, 0]
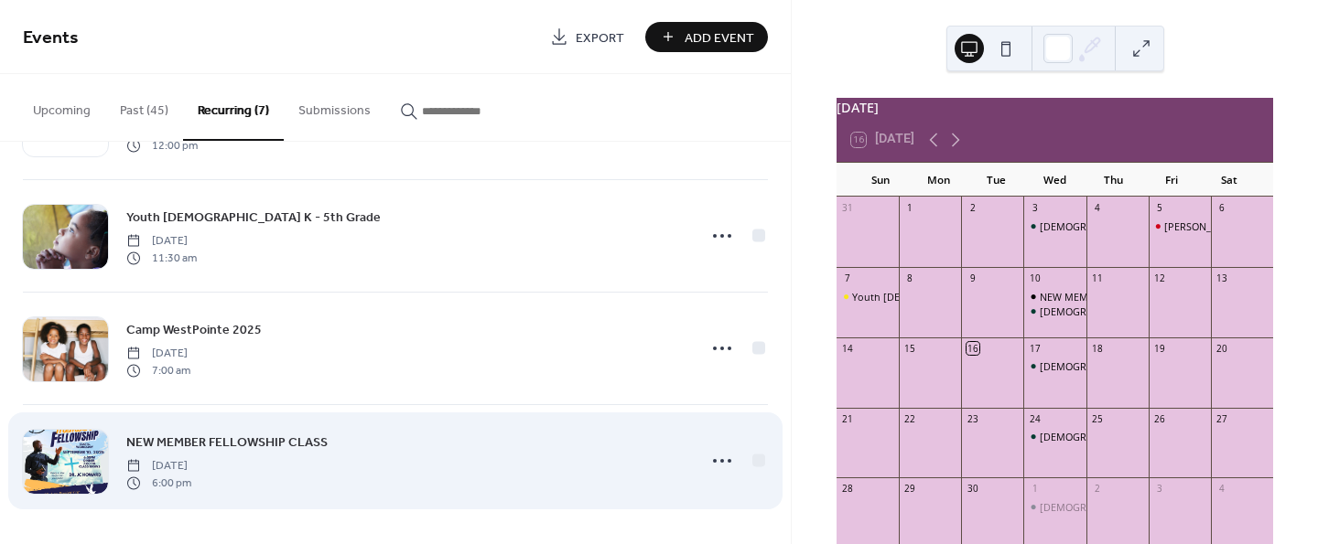
click at [304, 437] on span "NEW MEMBER FELLOWSHIP CLASS" at bounding box center [226, 443] width 201 height 19
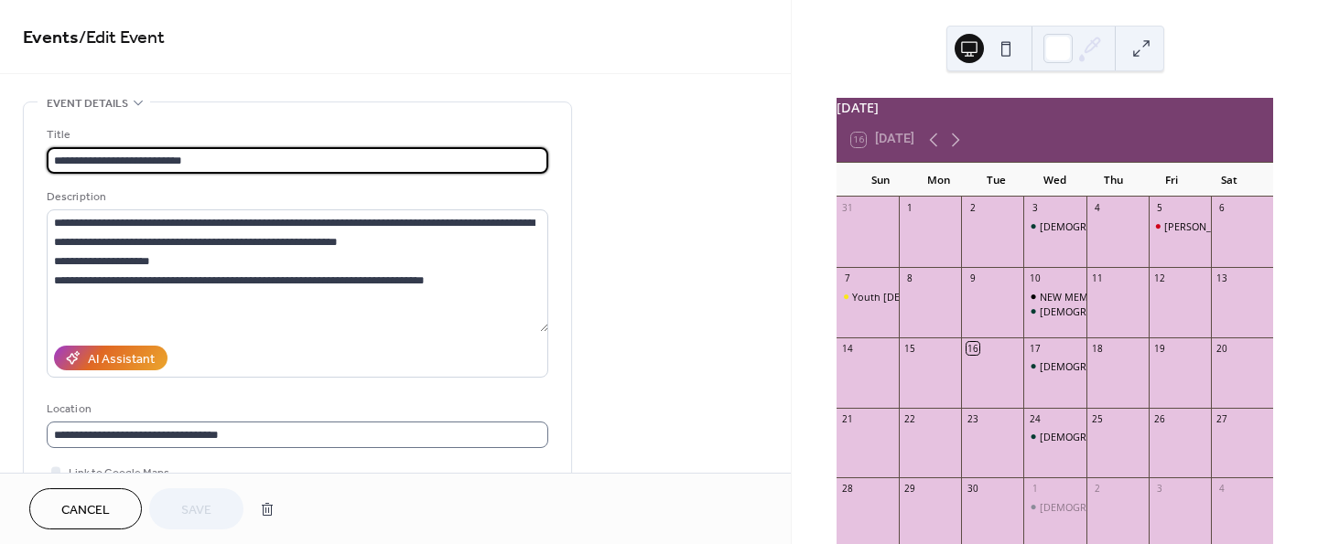
type input "**********"
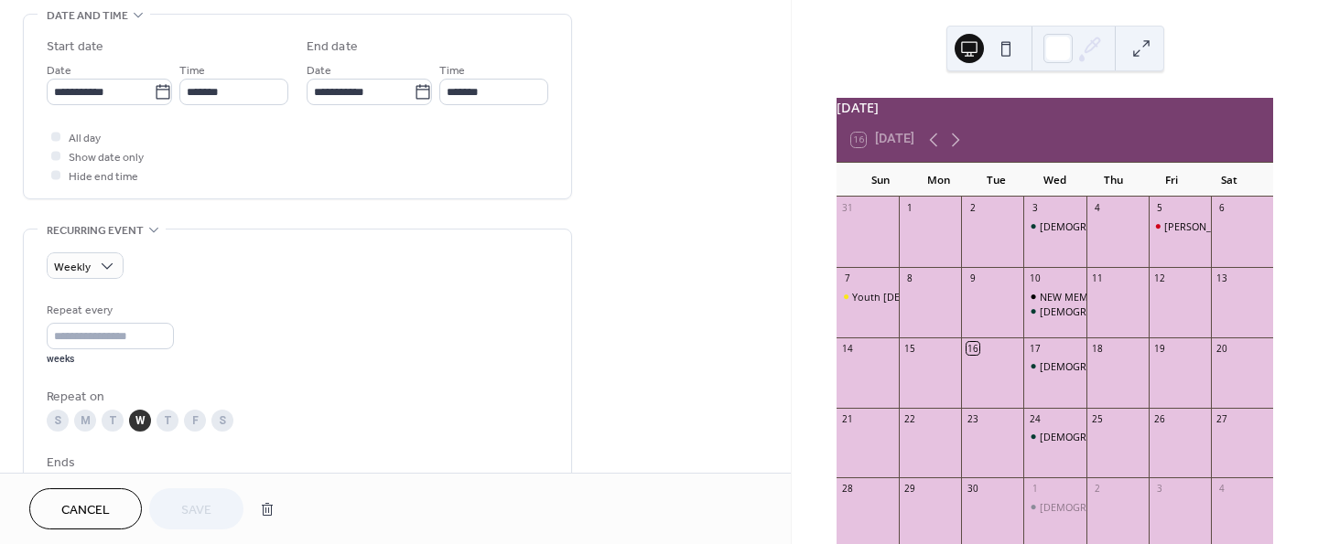
scroll to position [576, 0]
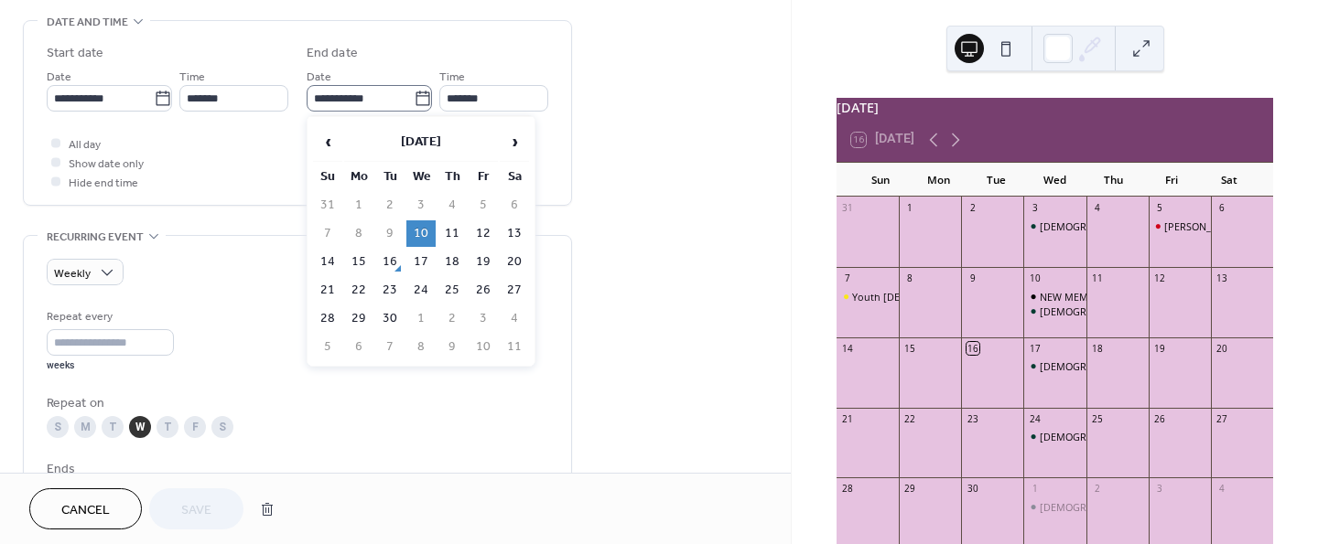
click at [415, 96] on icon at bounding box center [423, 99] width 18 height 18
click at [414, 96] on input "**********" at bounding box center [360, 98] width 107 height 27
click at [418, 317] on td "1" at bounding box center [420, 319] width 29 height 27
type input "**********"
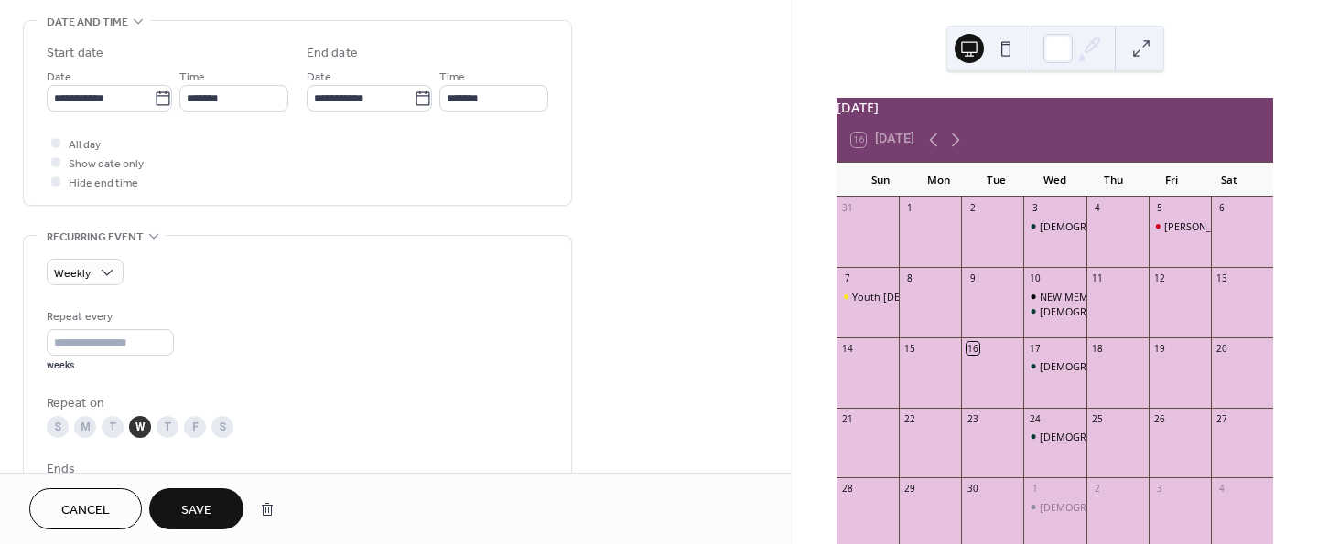
click at [198, 513] on span "Save" at bounding box center [196, 510] width 30 height 19
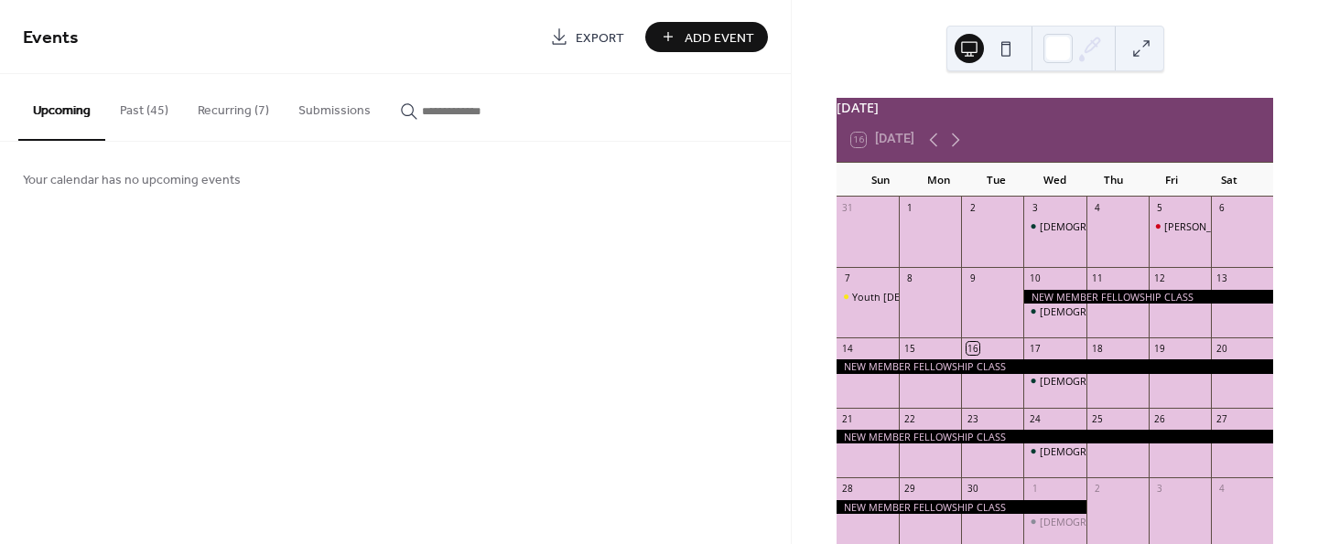
click at [232, 96] on button "Recurring (7)" at bounding box center [233, 106] width 101 height 65
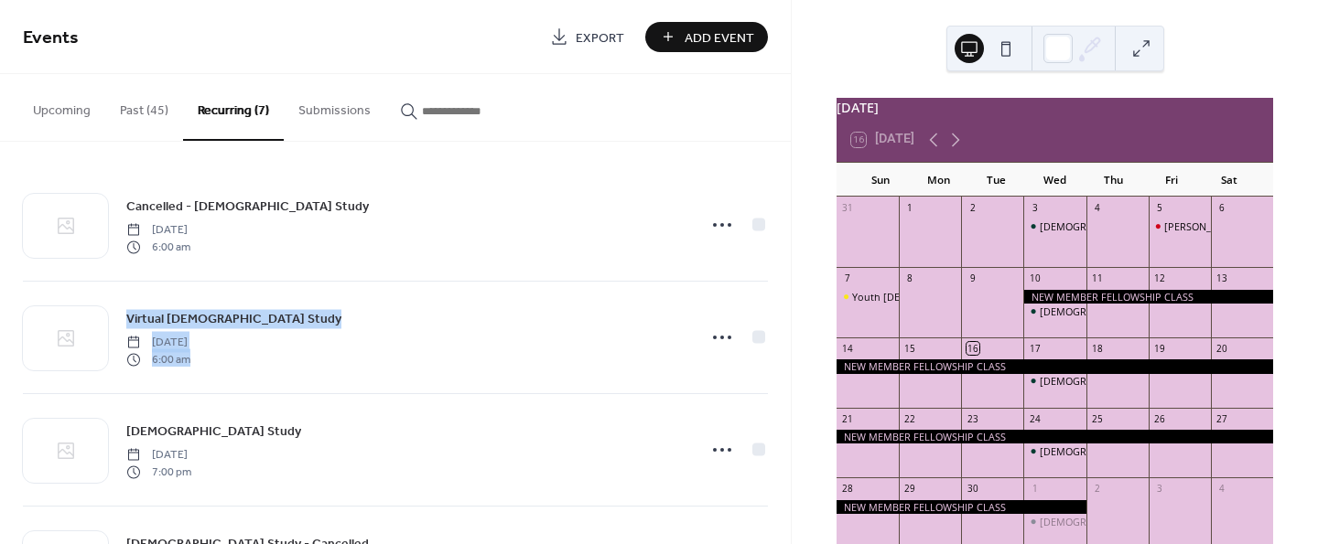
drag, startPoint x: 784, startPoint y: 216, endPoint x: 787, endPoint y: 330, distance: 114.4
click at [787, 330] on div "Cancelled - Bible Study Wednesday, September 25, 2024 6:00 am Virtual Bible Stu…" at bounding box center [395, 343] width 791 height 403
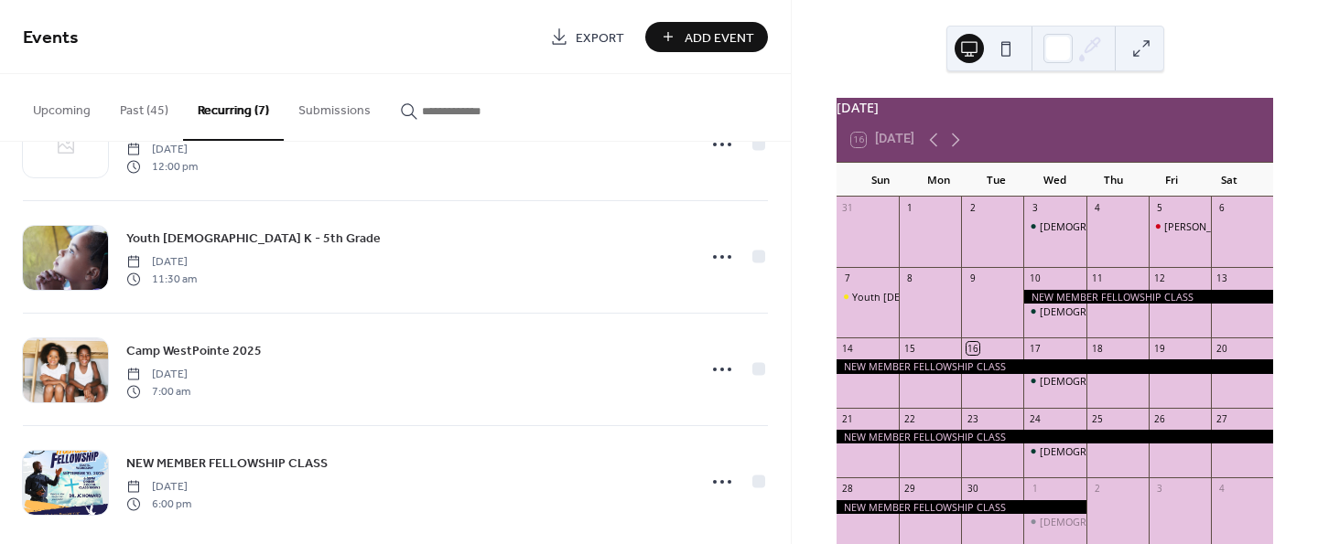
scroll to position [439, 0]
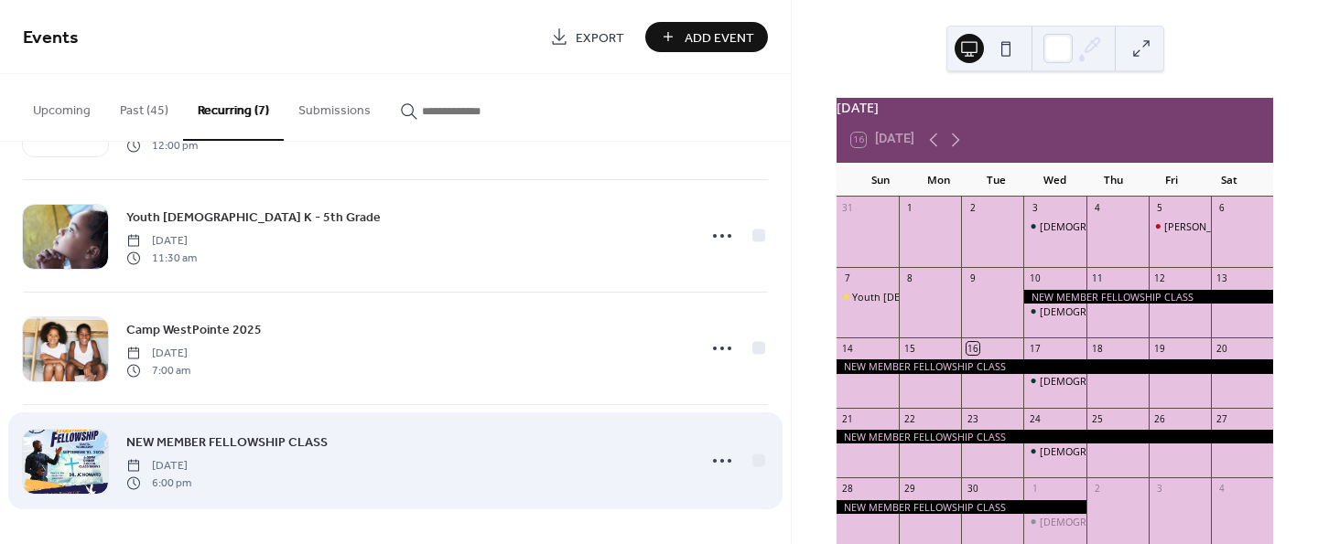
click at [270, 447] on span "NEW MEMBER FELLOWSHIP CLASS" at bounding box center [226, 443] width 201 height 19
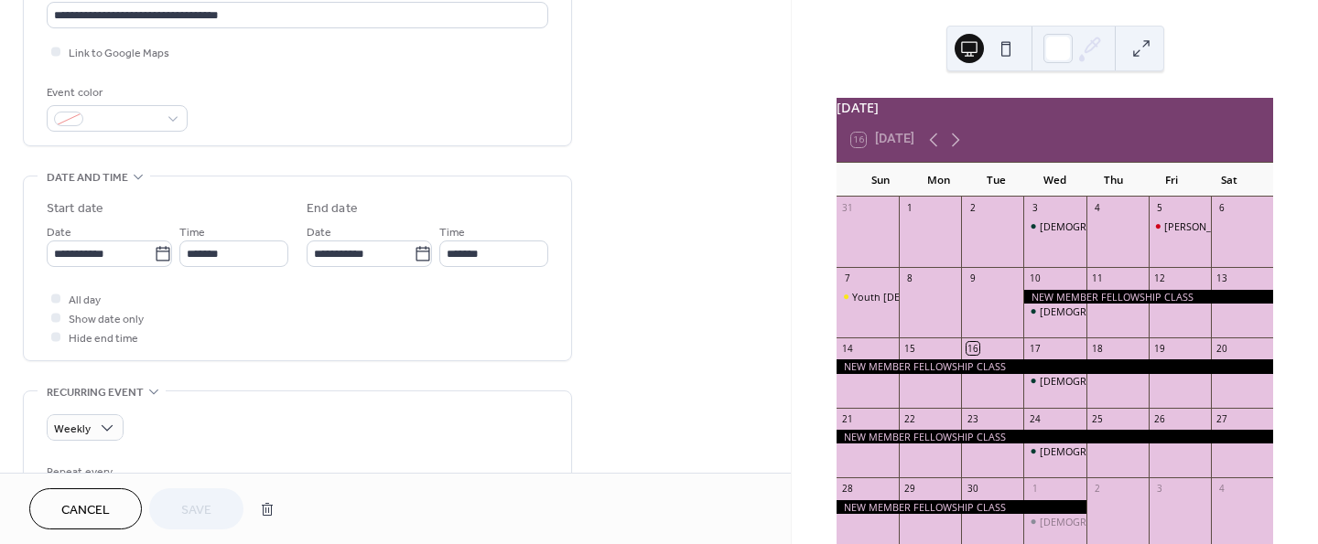
scroll to position [475, 0]
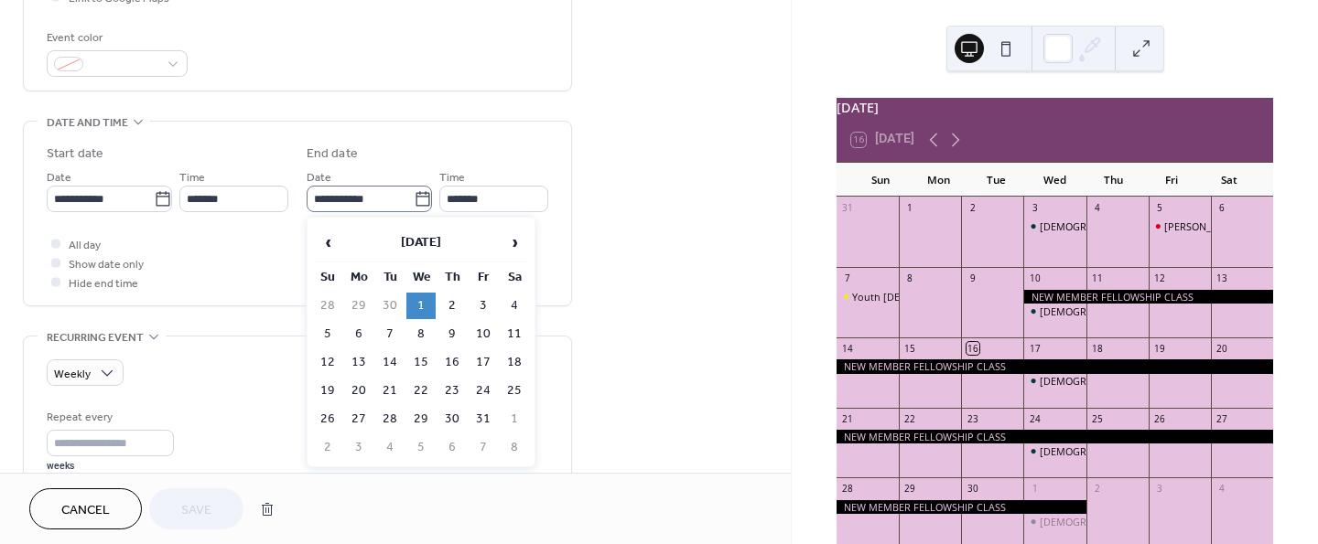
click at [419, 198] on icon at bounding box center [423, 199] width 18 height 18
click at [414, 198] on input "**********" at bounding box center [360, 199] width 107 height 27
click at [326, 235] on span "‹" at bounding box center [327, 242] width 27 height 37
click at [416, 329] on td "10" at bounding box center [420, 334] width 29 height 27
type input "**********"
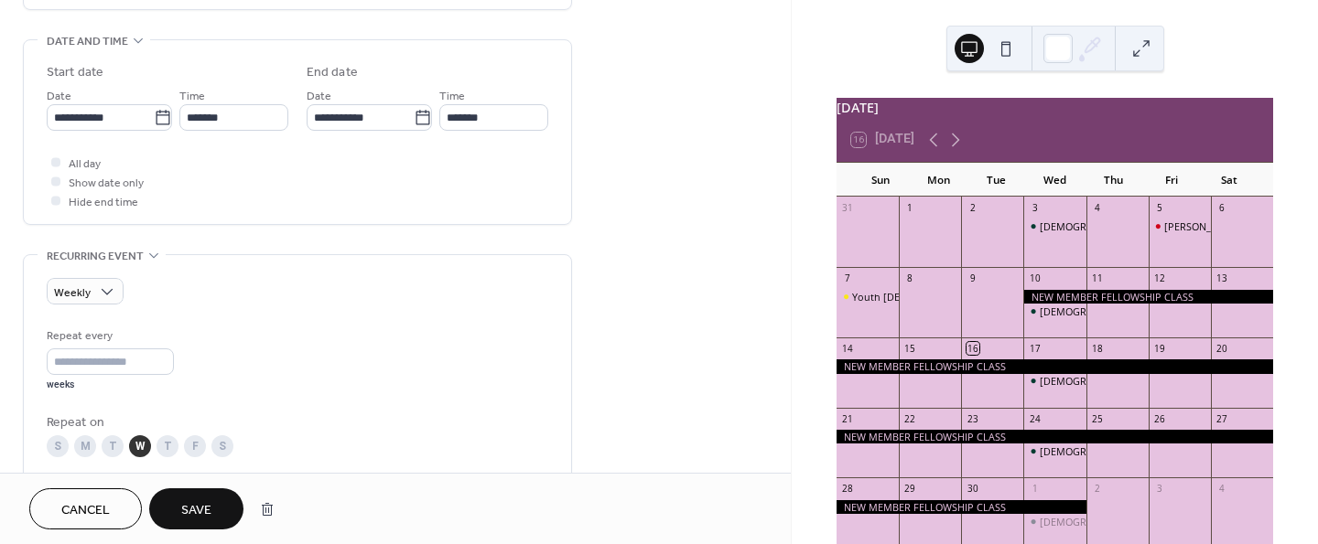
scroll to position [559, 0]
click at [163, 354] on input "*" at bounding box center [110, 359] width 127 height 27
click at [167, 361] on input "*" at bounding box center [110, 359] width 127 height 27
type input "*"
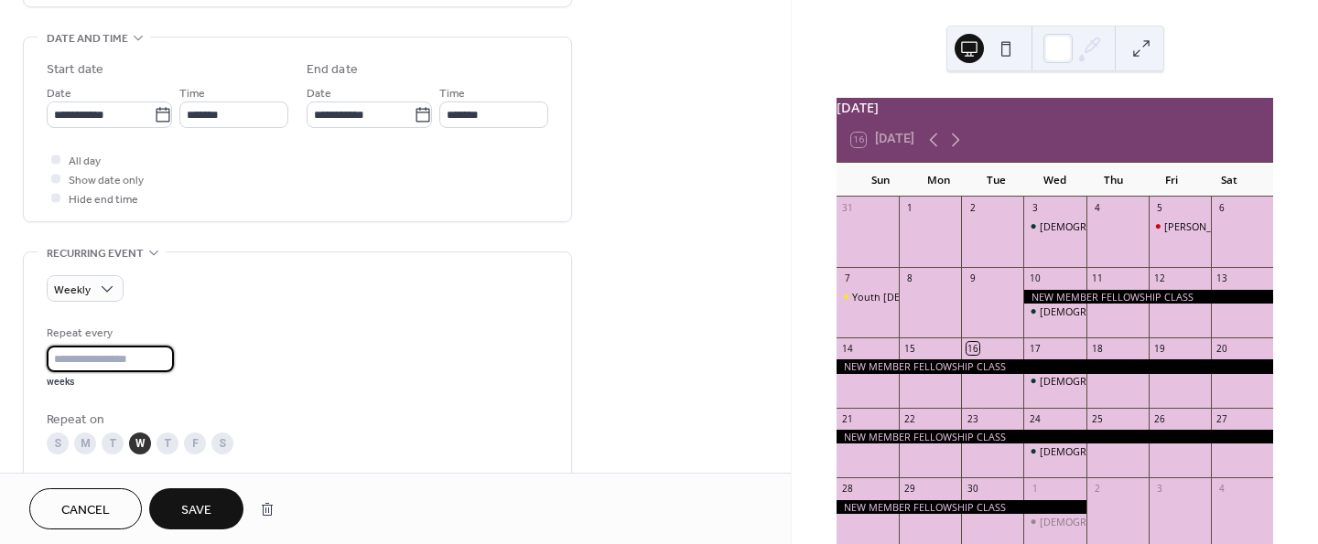
click at [167, 350] on input "*" at bounding box center [110, 359] width 127 height 27
click at [137, 445] on div "W" at bounding box center [140, 444] width 22 height 22
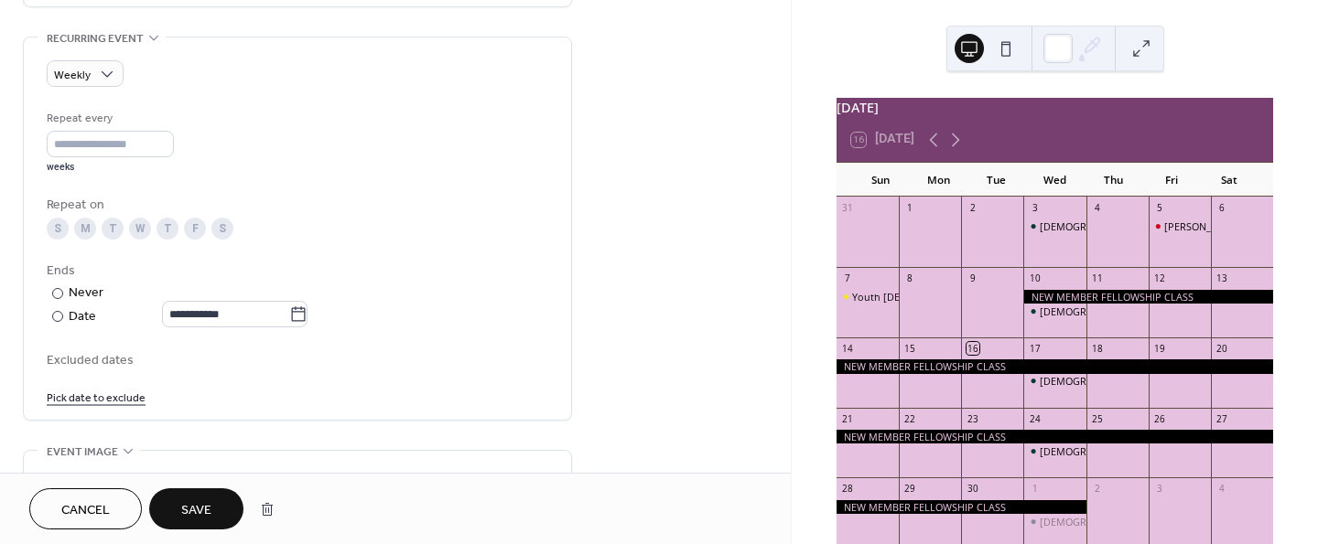
scroll to position [777, 0]
click at [200, 501] on span "Save" at bounding box center [196, 510] width 30 height 19
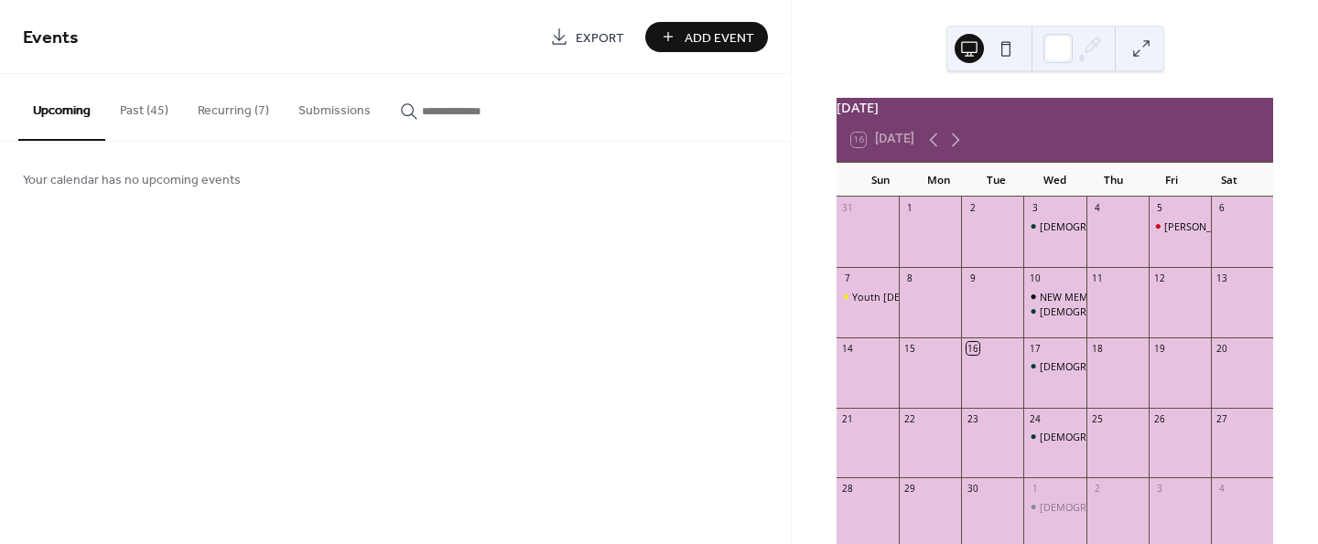
click at [224, 102] on button "Recurring (7)" at bounding box center [233, 106] width 101 height 65
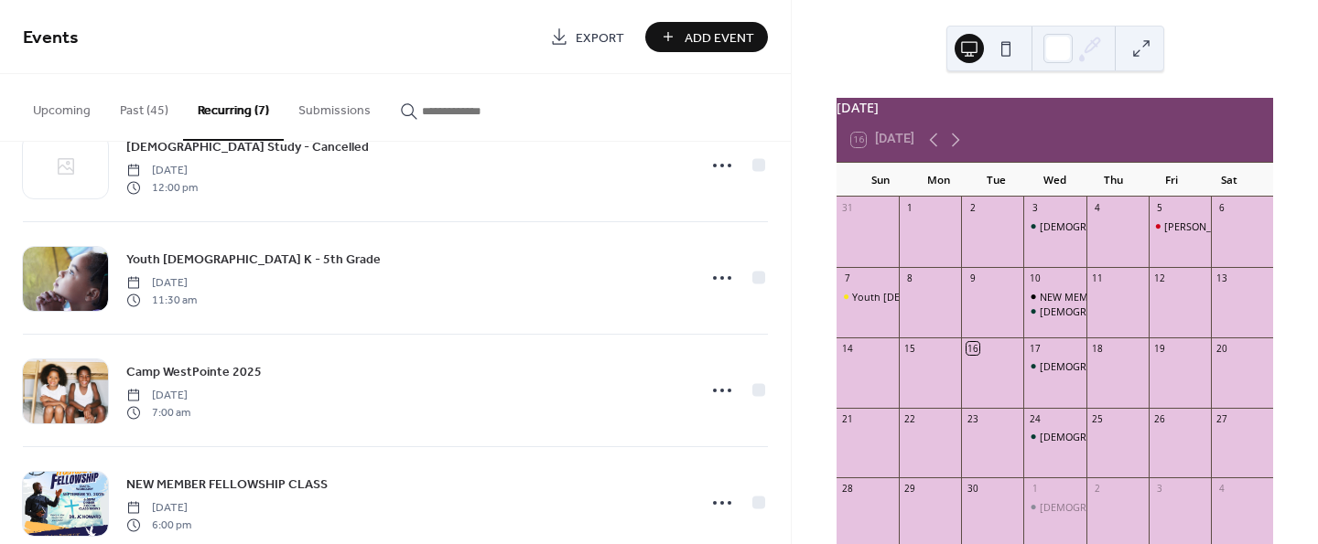
scroll to position [439, 0]
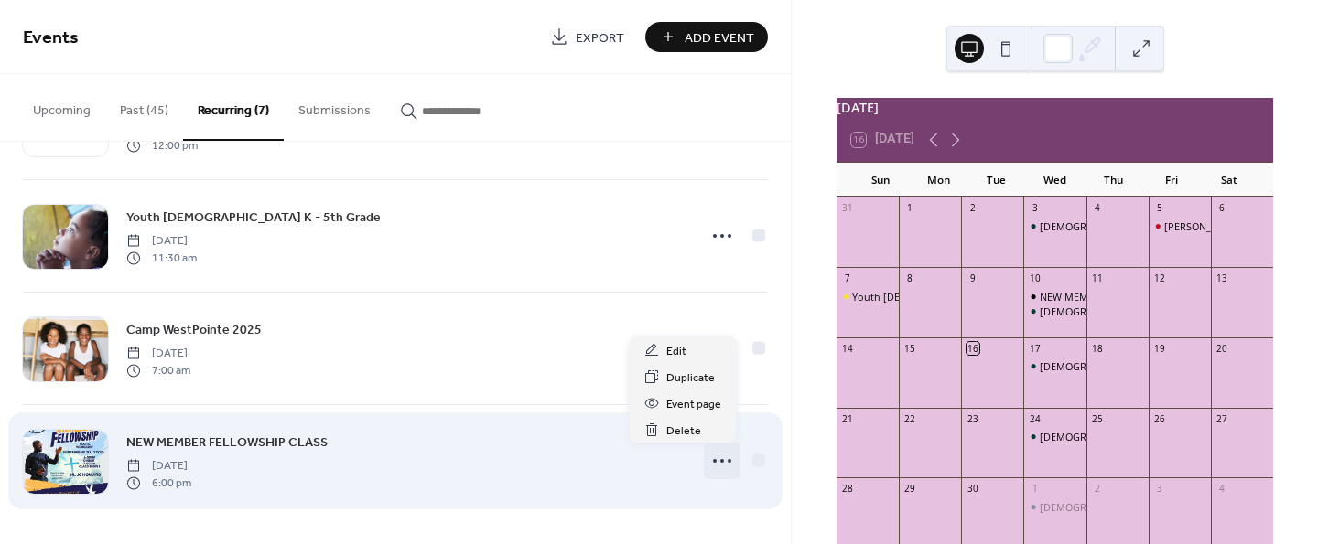
click at [716, 455] on icon at bounding box center [721, 461] width 29 height 29
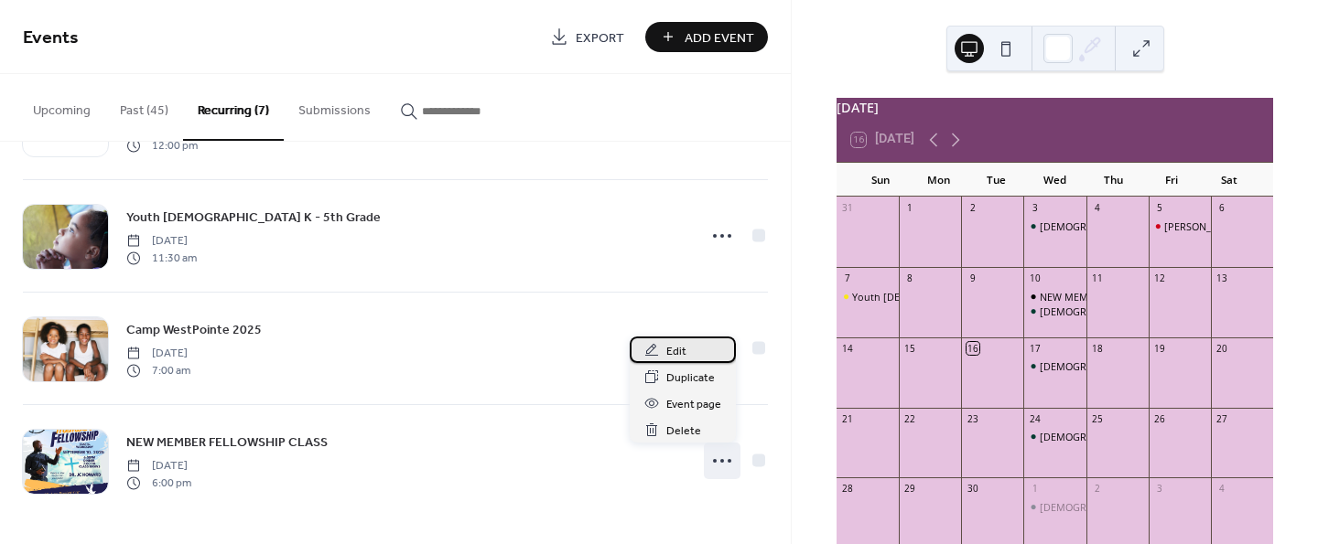
click at [680, 358] on span "Edit" at bounding box center [676, 351] width 20 height 19
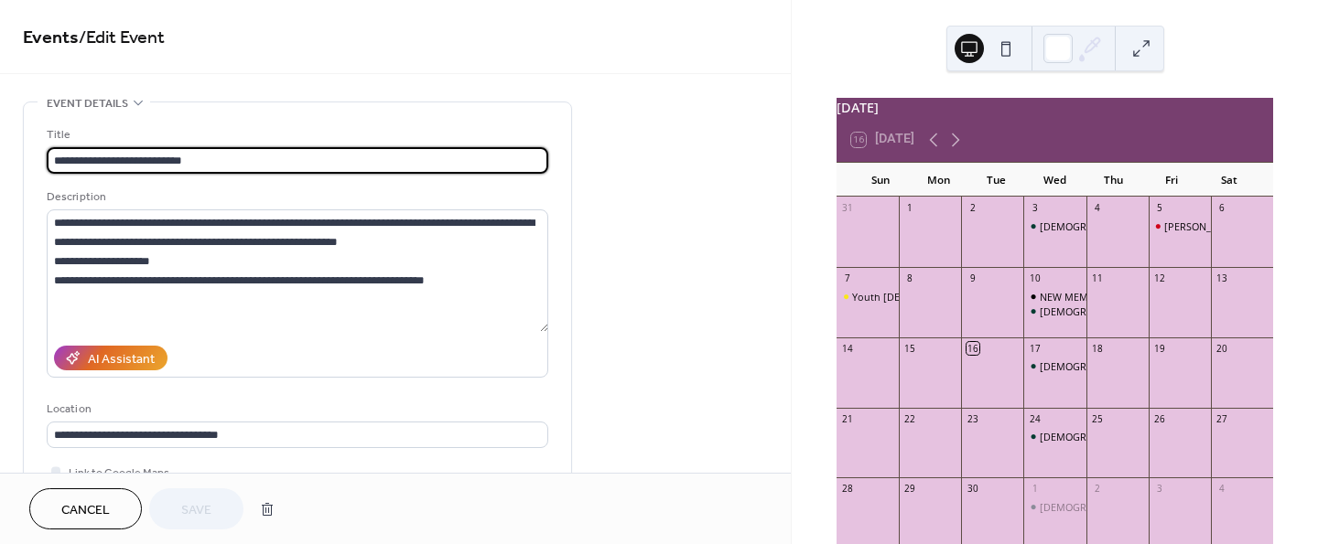
type input "**********"
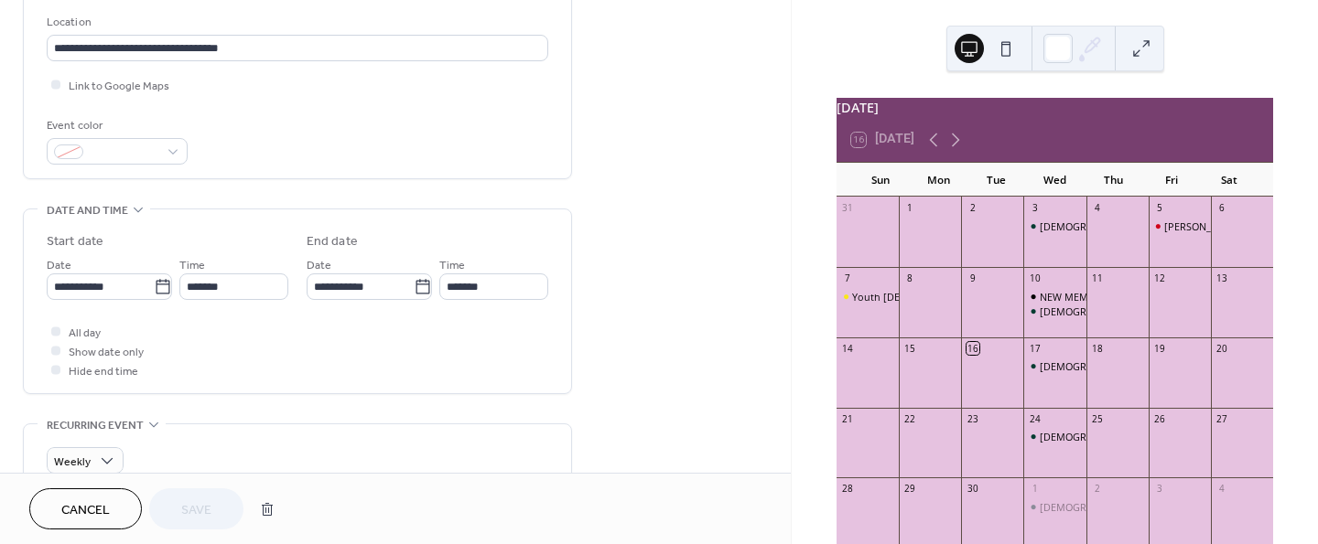
scroll to position [400, 0]
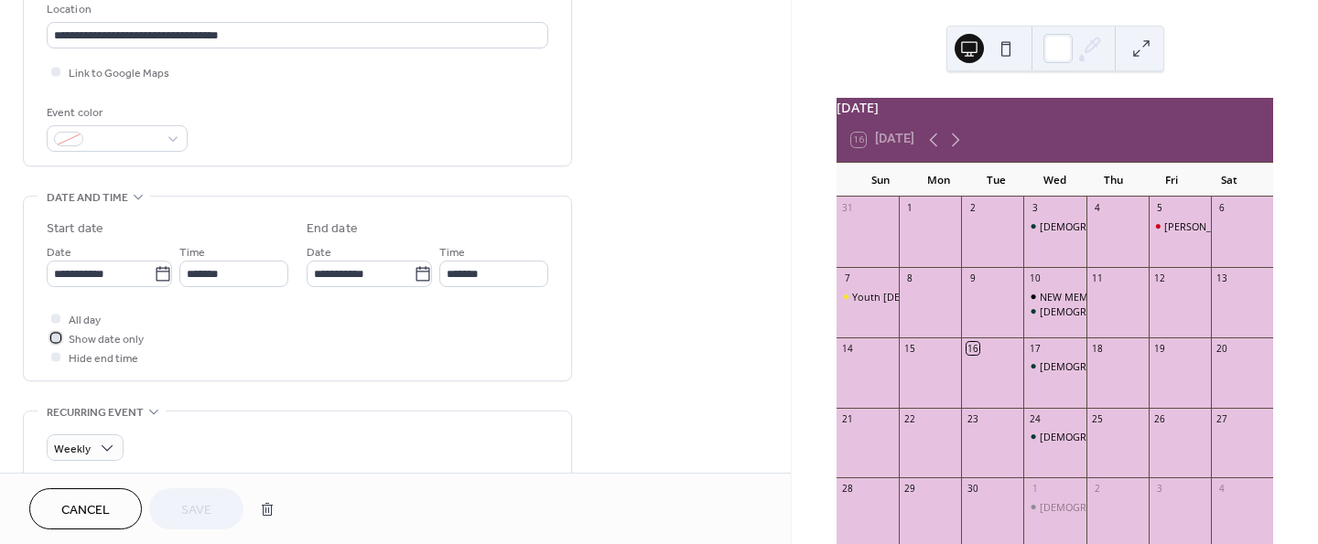
click at [60, 338] on div at bounding box center [56, 338] width 18 height 18
click at [57, 335] on icon at bounding box center [55, 337] width 5 height 5
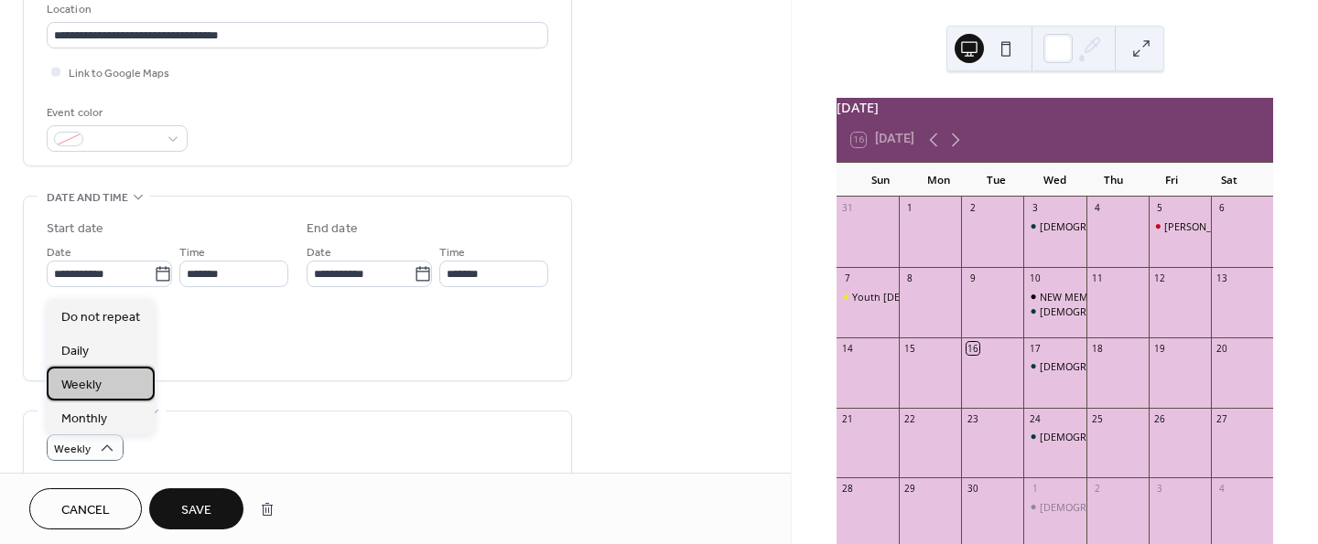
click at [74, 384] on span "Weekly" at bounding box center [81, 385] width 40 height 19
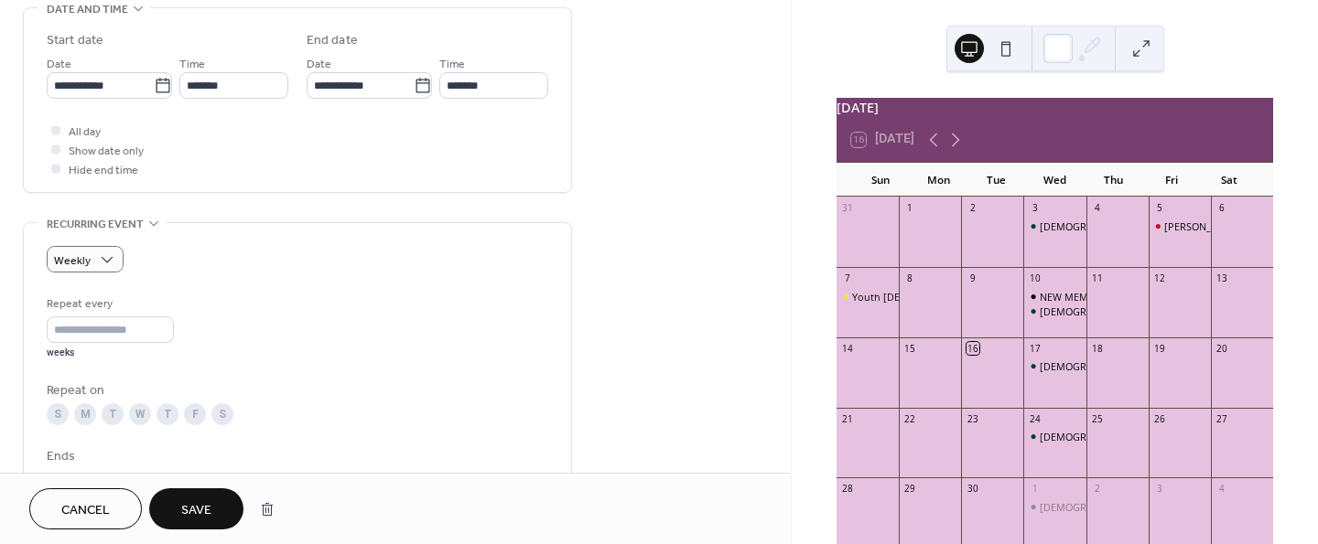
scroll to position [609, 0]
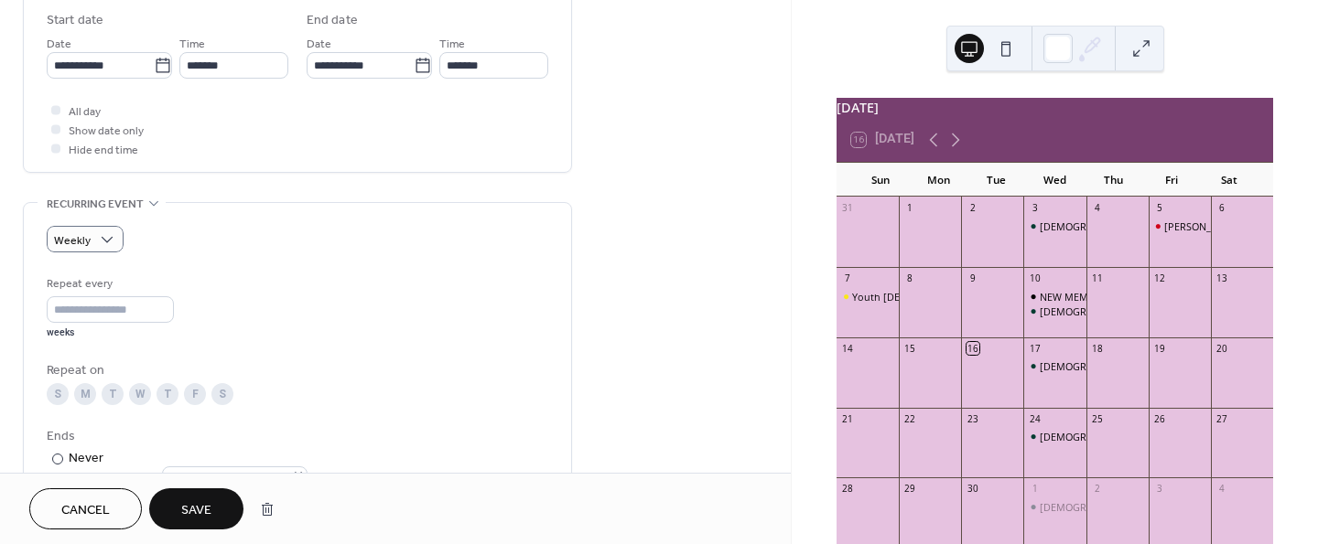
click at [135, 393] on div "W" at bounding box center [140, 394] width 22 height 22
click at [189, 514] on span "Save" at bounding box center [196, 510] width 30 height 19
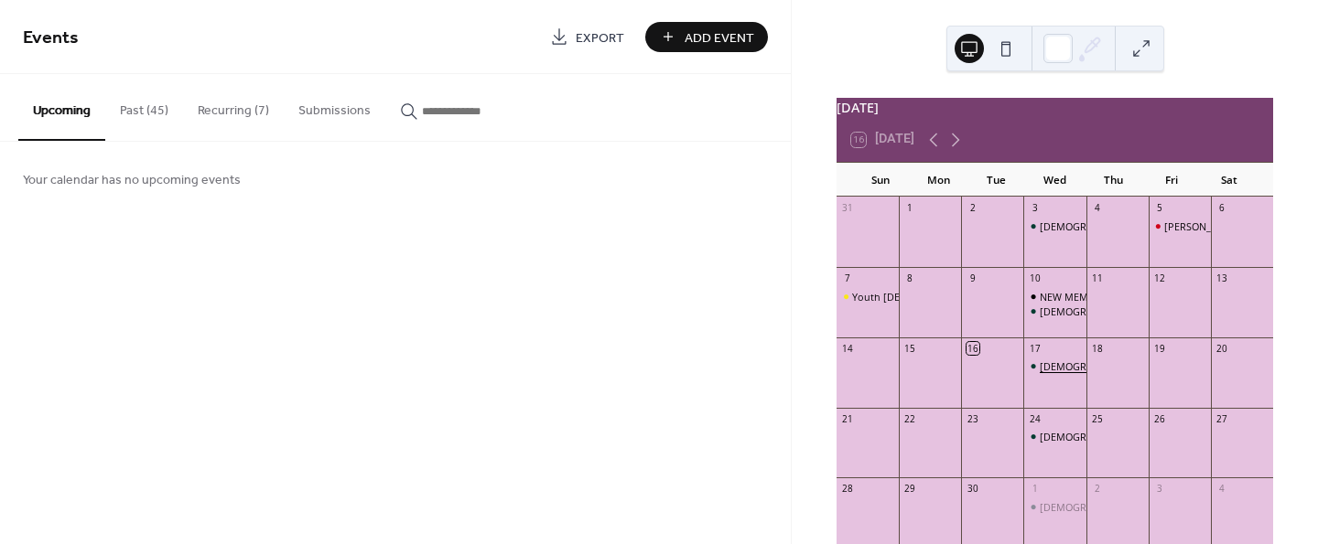
click at [1046, 373] on div "[DEMOGRAPHIC_DATA] Study" at bounding box center [1108, 367] width 139 height 14
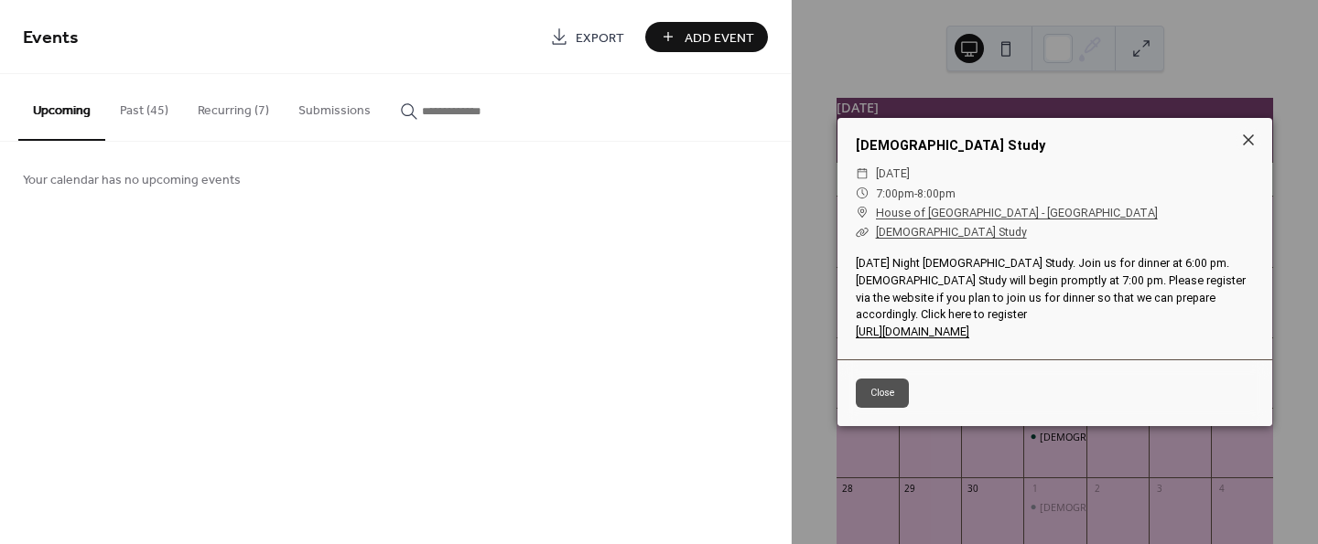
click at [1250, 145] on icon at bounding box center [1248, 140] width 11 height 11
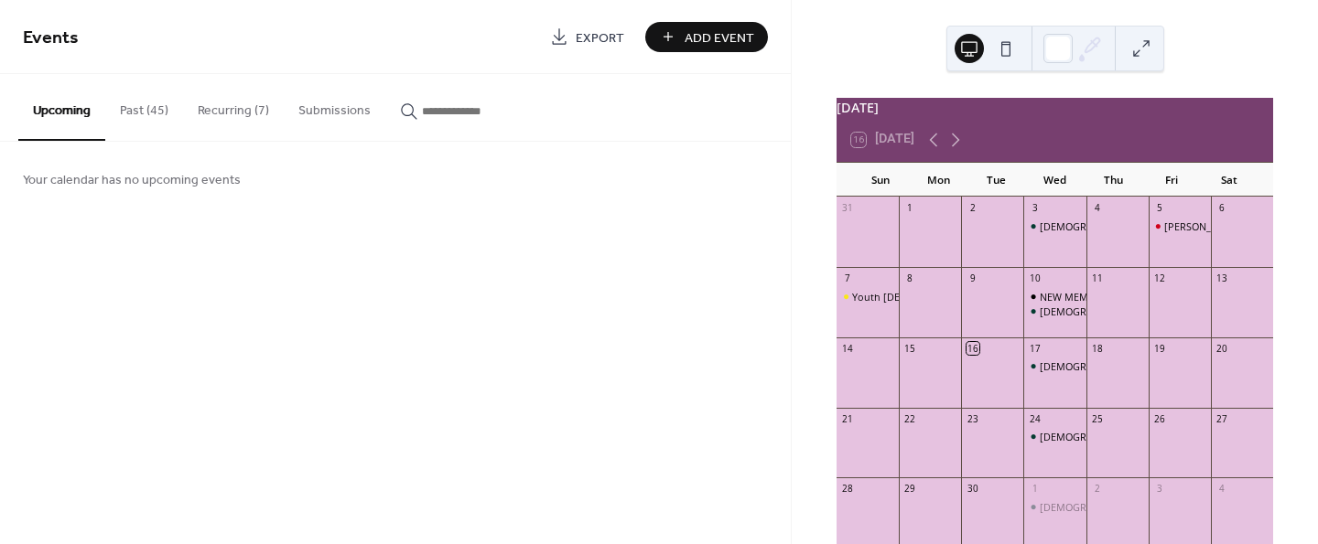
click at [232, 113] on button "Recurring (7)" at bounding box center [233, 106] width 101 height 65
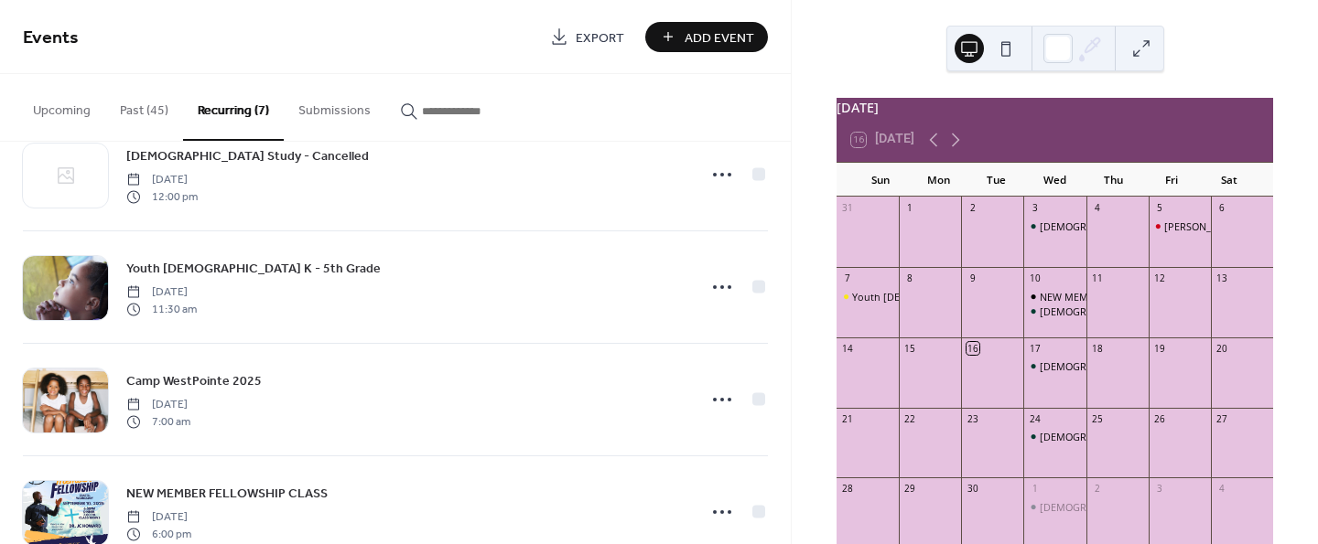
scroll to position [439, 0]
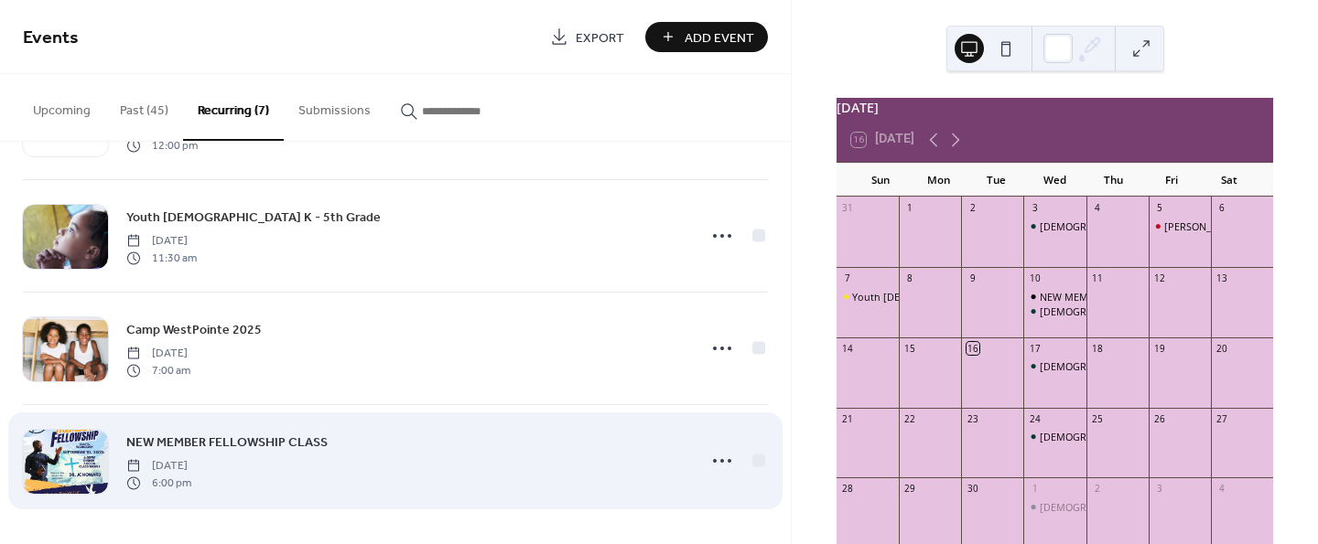
click at [178, 443] on span "NEW MEMBER FELLOWSHIP CLASS" at bounding box center [226, 443] width 201 height 19
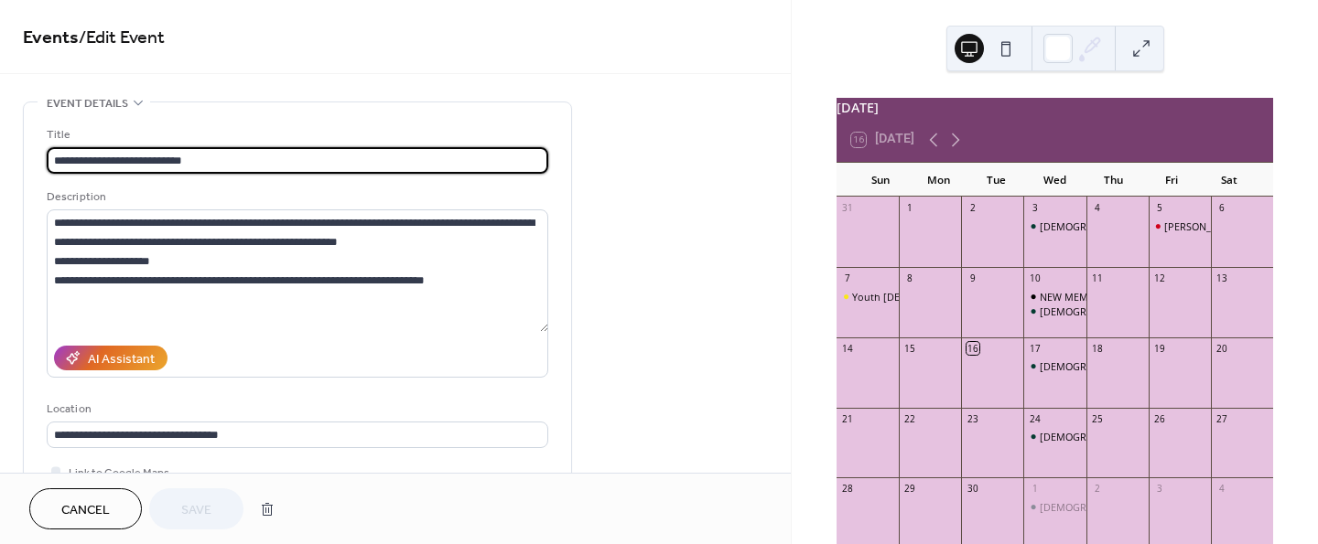
type input "**********"
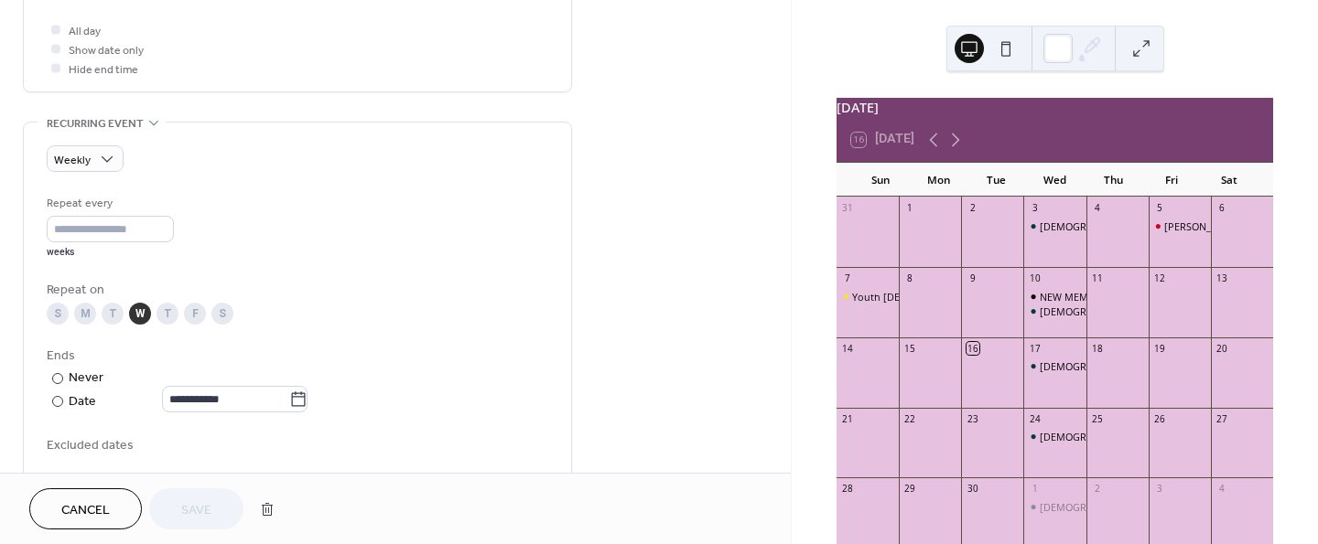
scroll to position [715, 0]
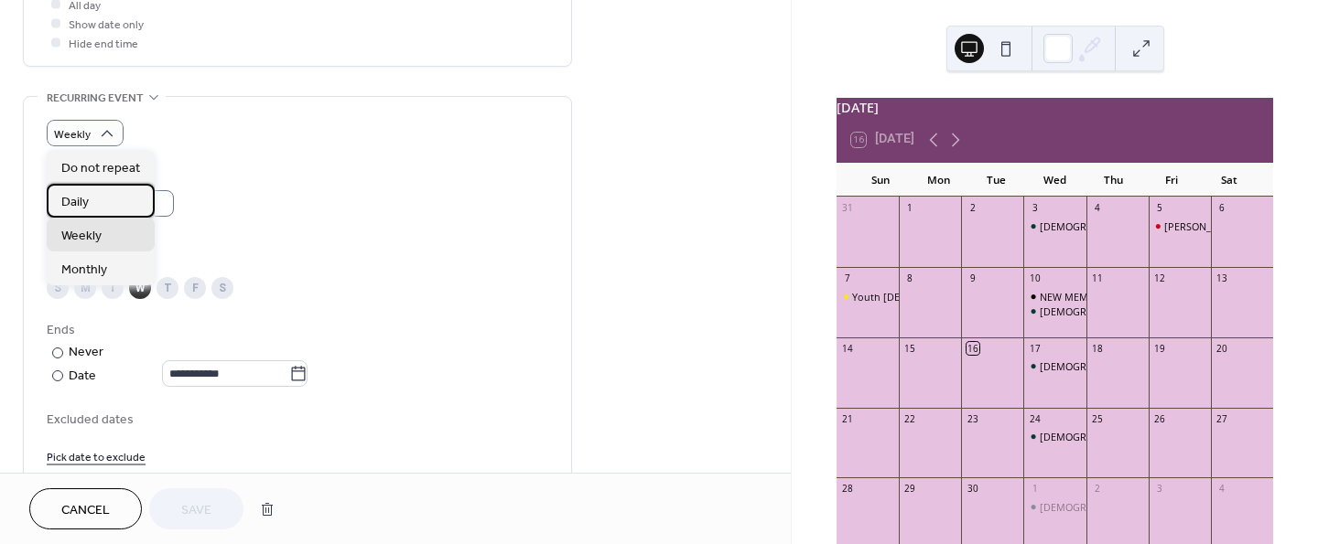
click at [91, 202] on div "Daily" at bounding box center [101, 201] width 108 height 34
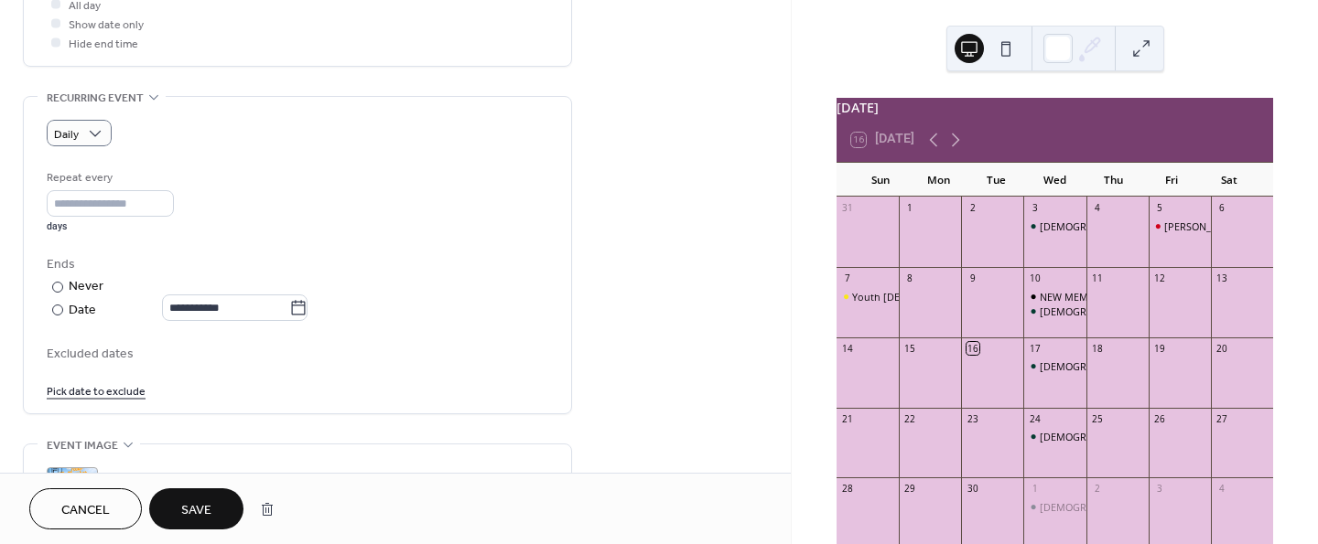
click at [212, 508] on button "Save" at bounding box center [196, 509] width 94 height 41
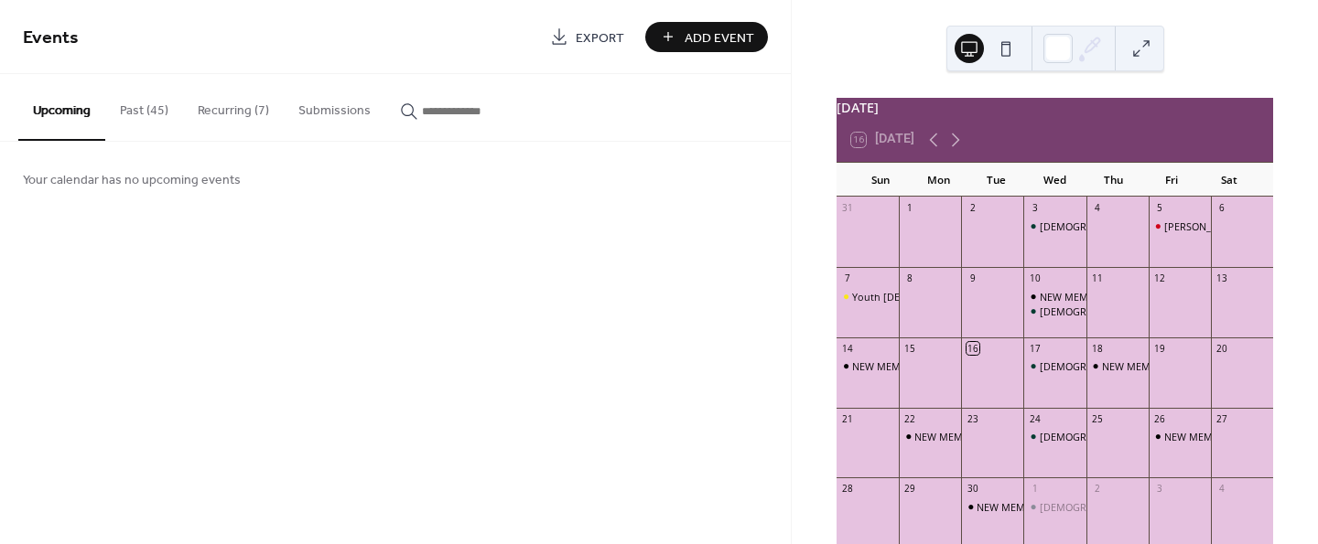
click at [248, 113] on button "Recurring (7)" at bounding box center [233, 106] width 101 height 65
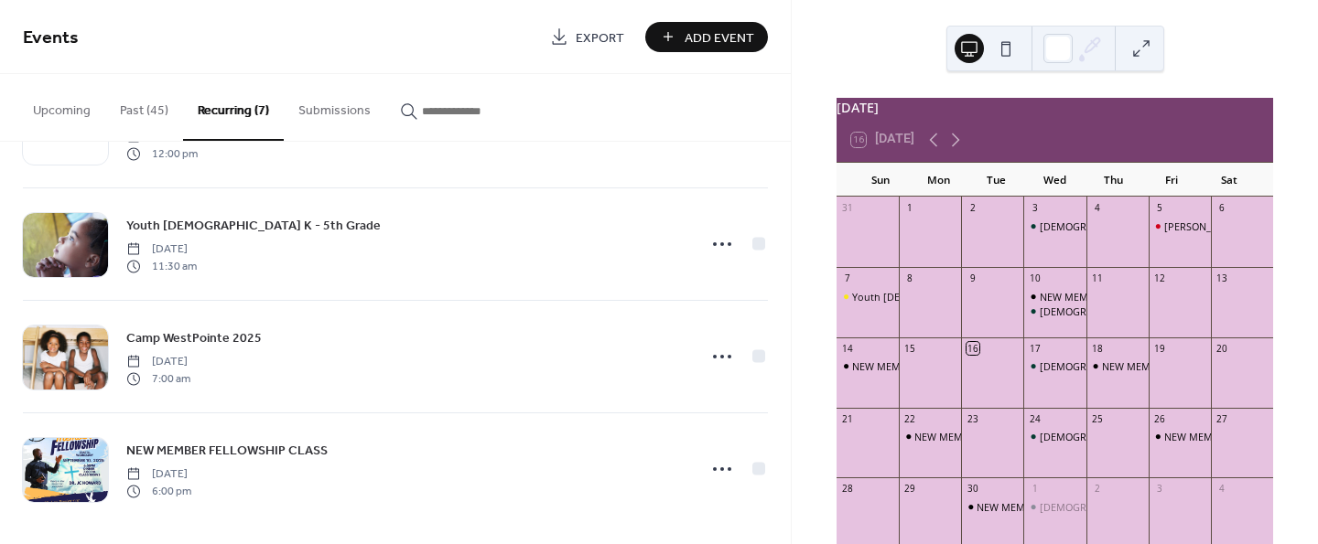
scroll to position [439, 0]
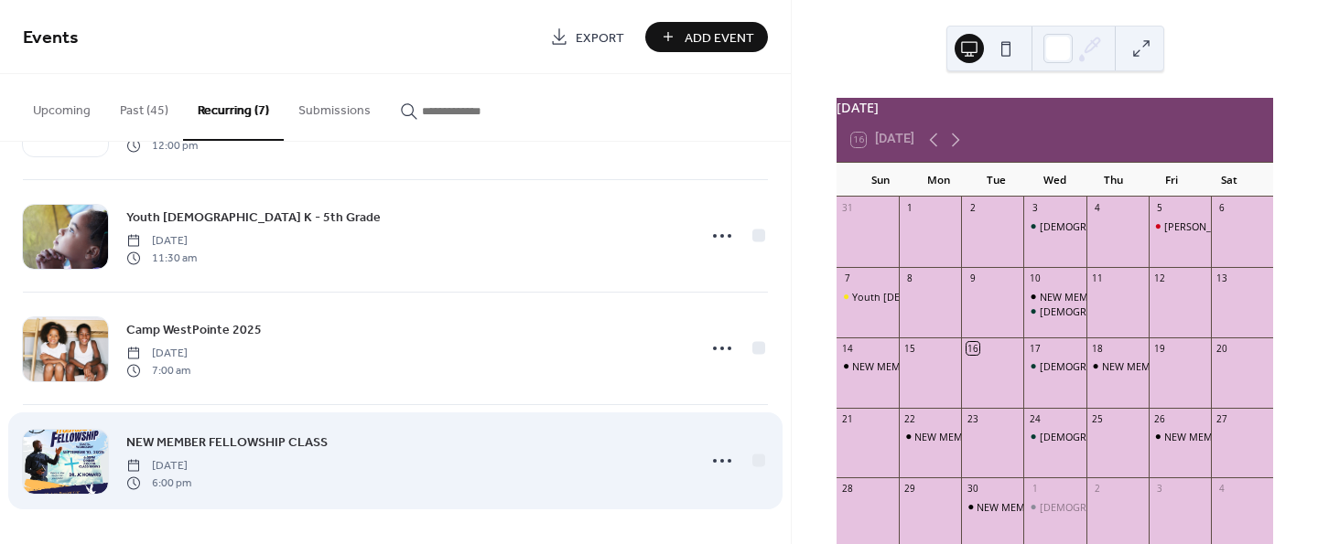
click at [267, 442] on span "NEW MEMBER FELLOWSHIP CLASS" at bounding box center [226, 443] width 201 height 19
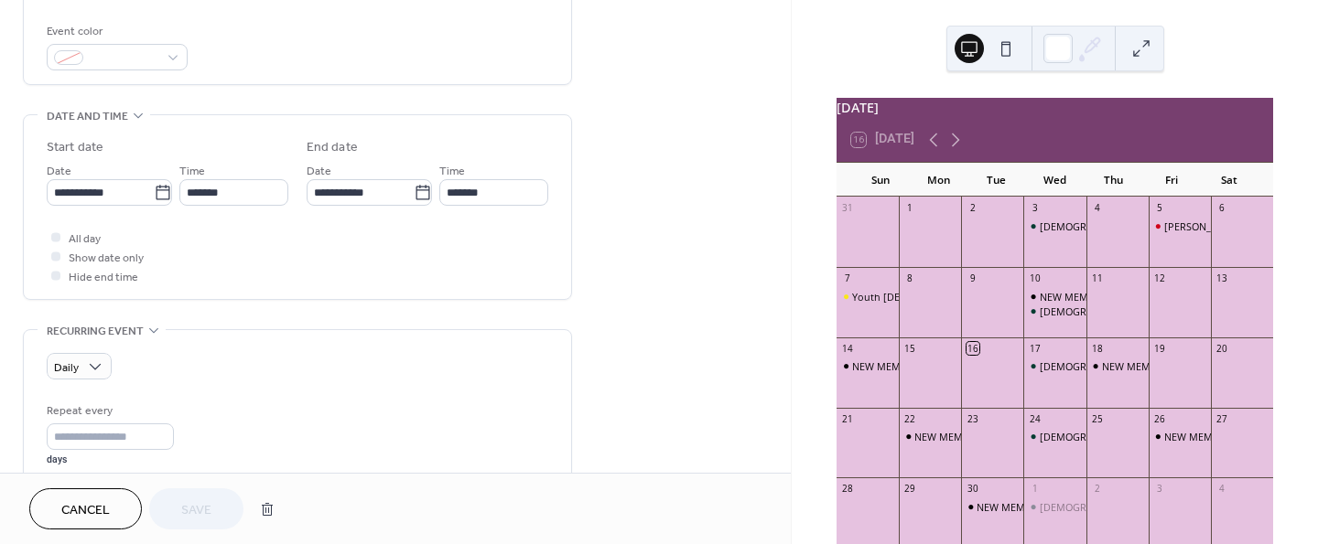
scroll to position [569, 0]
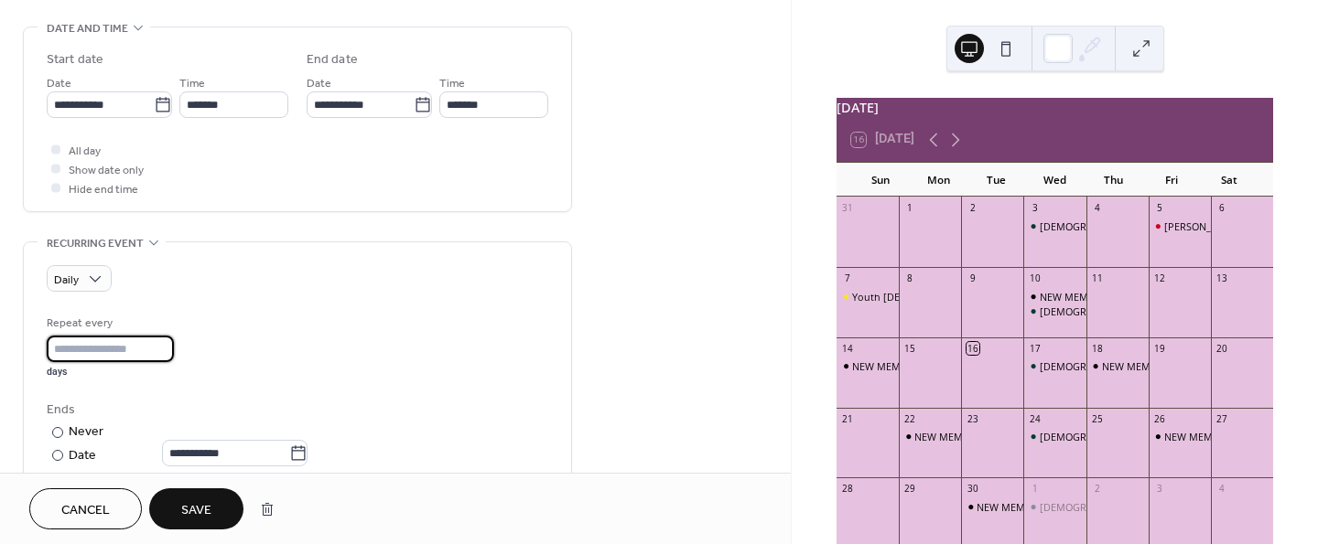
click at [168, 339] on input "*" at bounding box center [110, 349] width 127 height 27
type input "*"
click at [168, 339] on input "*" at bounding box center [110, 349] width 127 height 27
click at [209, 509] on span "Save" at bounding box center [196, 510] width 30 height 19
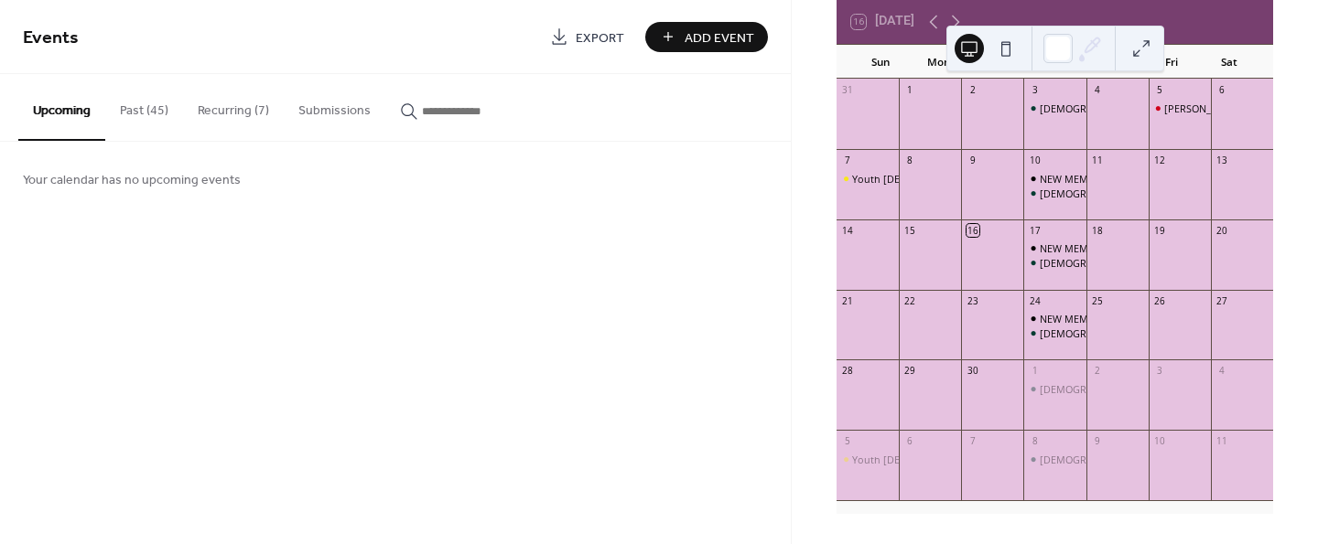
scroll to position [129, 0]
click at [232, 107] on button "Recurring (7)" at bounding box center [233, 106] width 101 height 65
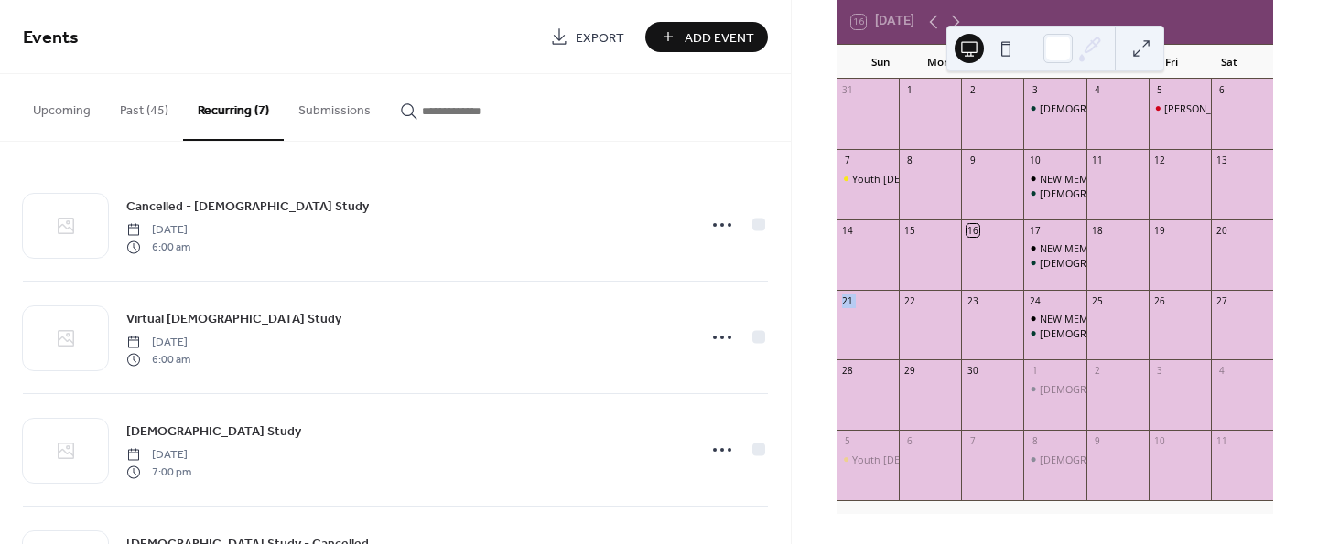
drag, startPoint x: 793, startPoint y: 296, endPoint x: 793, endPoint y: 346, distance: 50.3
click at [793, 346] on div "September 2025 16 Today Sun Mon Tue Wed Thu Fri Sat 31 1 2 3 Bible Study 4 5 Zi…" at bounding box center [1055, 272] width 526 height 544
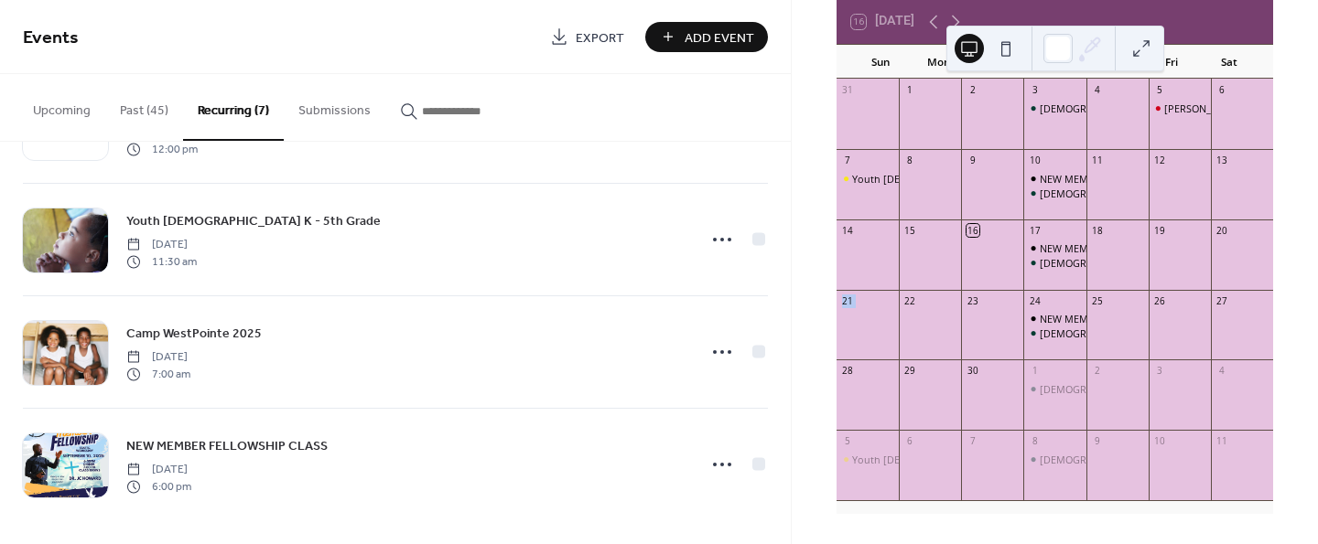
scroll to position [439, 0]
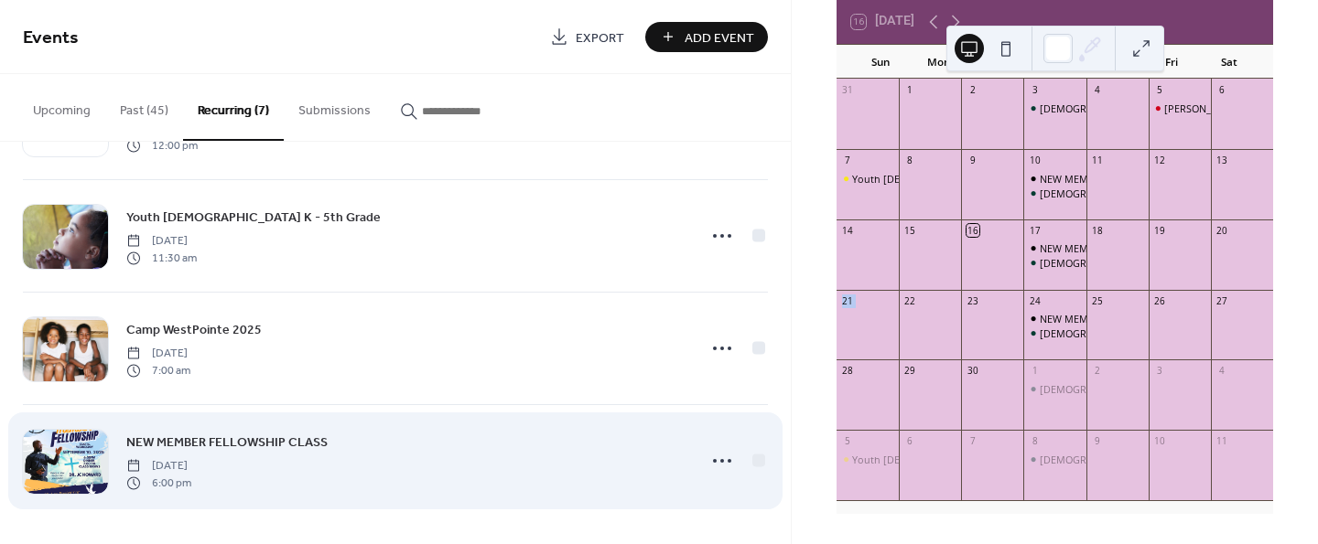
click at [211, 439] on span "NEW MEMBER FELLOWSHIP CLASS" at bounding box center [226, 443] width 201 height 19
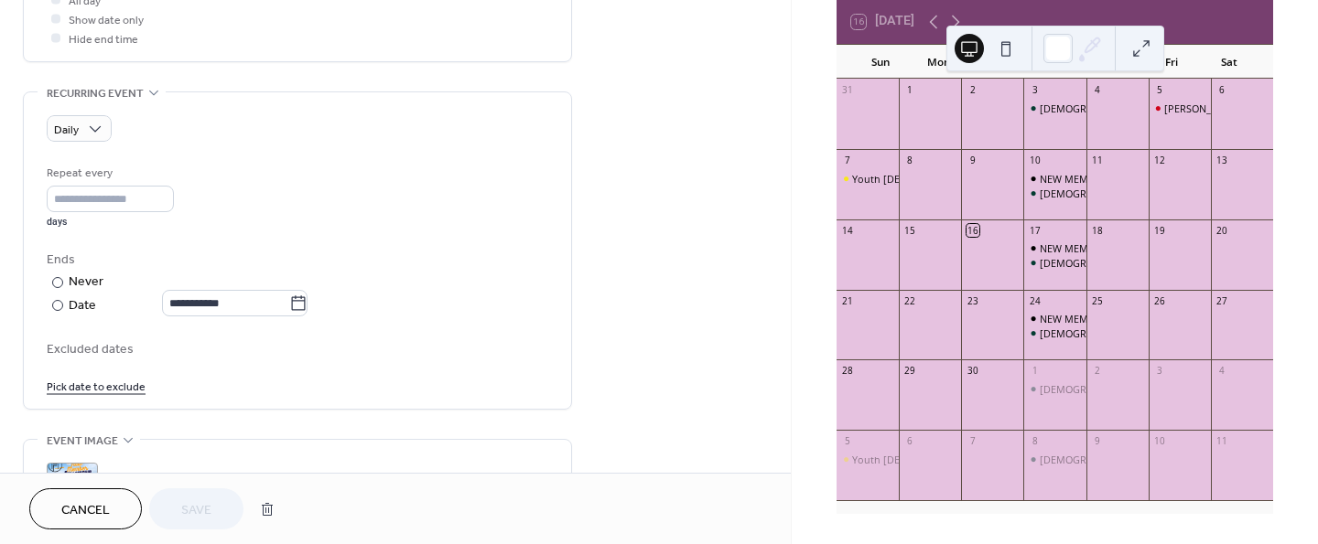
scroll to position [728, 0]
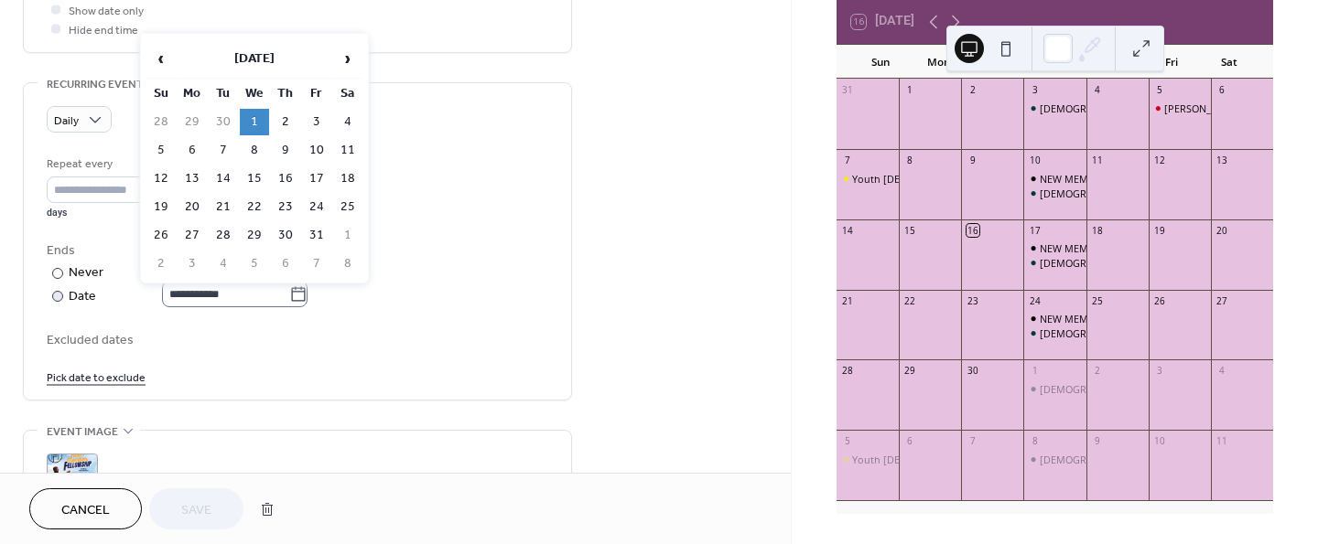
click at [306, 290] on icon at bounding box center [299, 293] width 14 height 15
click at [289, 290] on input "**********" at bounding box center [225, 294] width 127 height 27
click at [280, 114] on td "2" at bounding box center [285, 122] width 29 height 27
type input "**********"
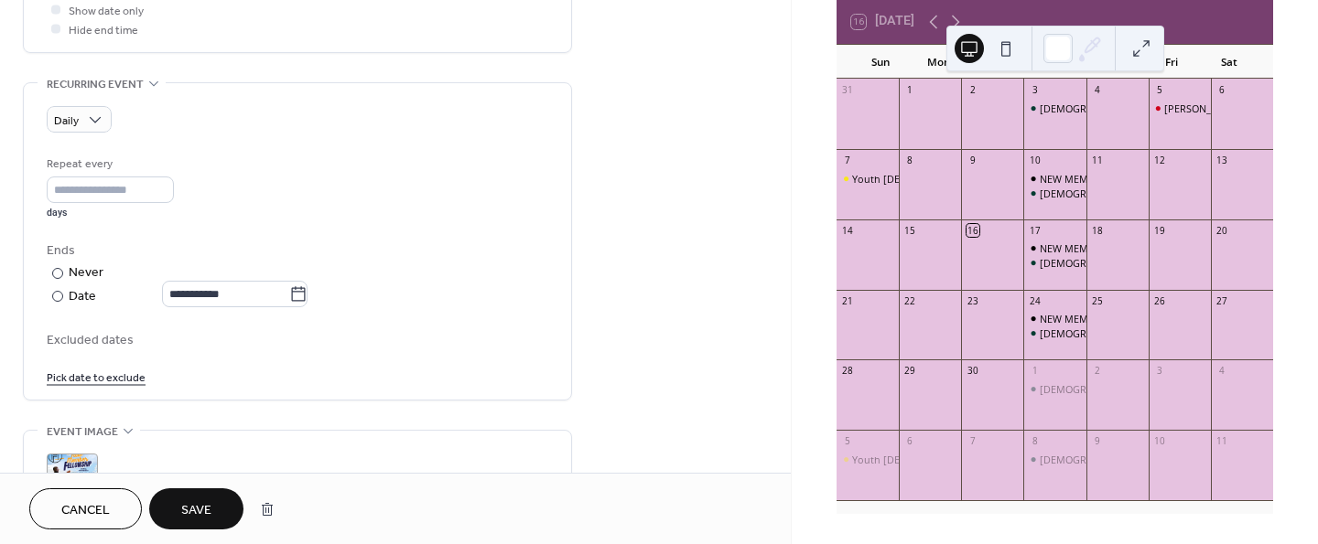
click at [196, 511] on span "Save" at bounding box center [196, 510] width 30 height 19
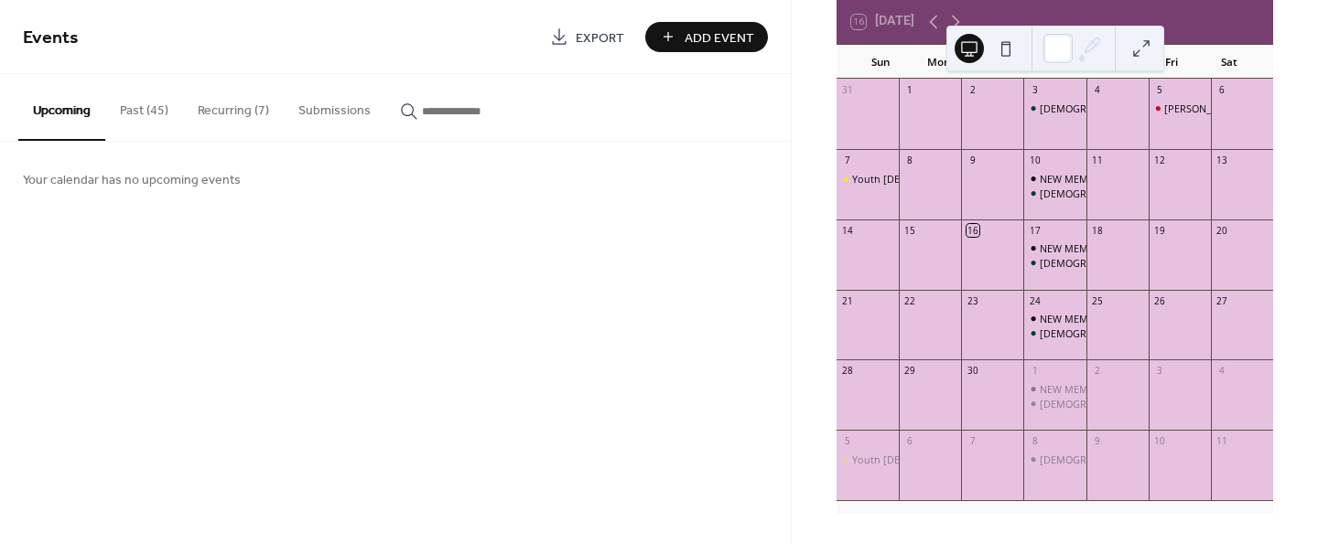
click at [232, 103] on button "Recurring (7)" at bounding box center [233, 106] width 101 height 65
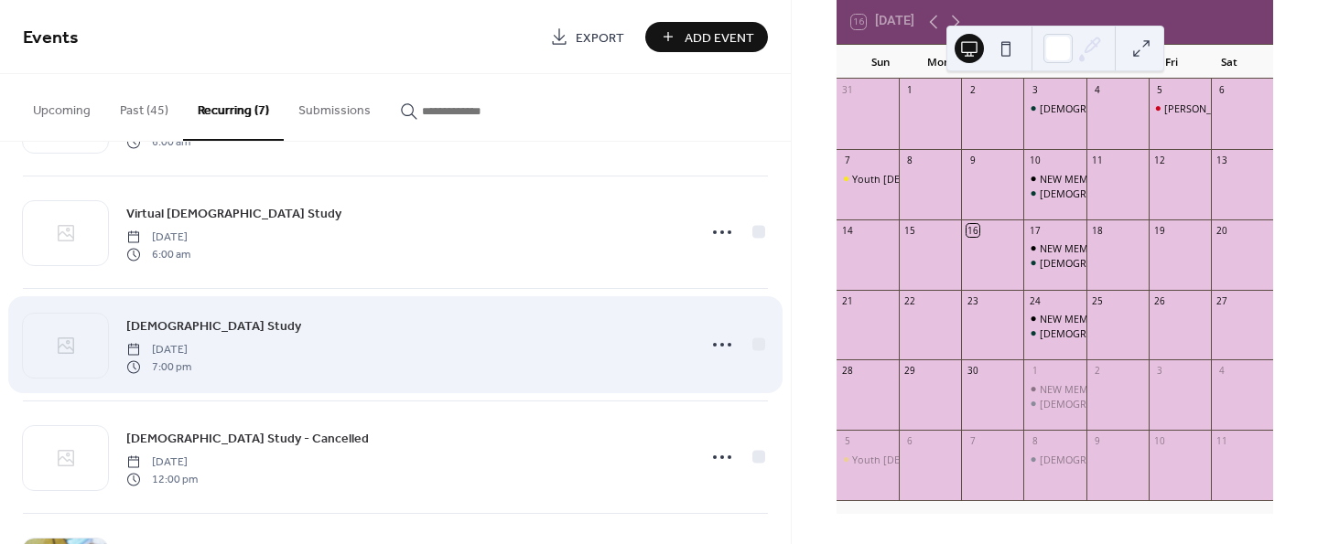
scroll to position [114, 0]
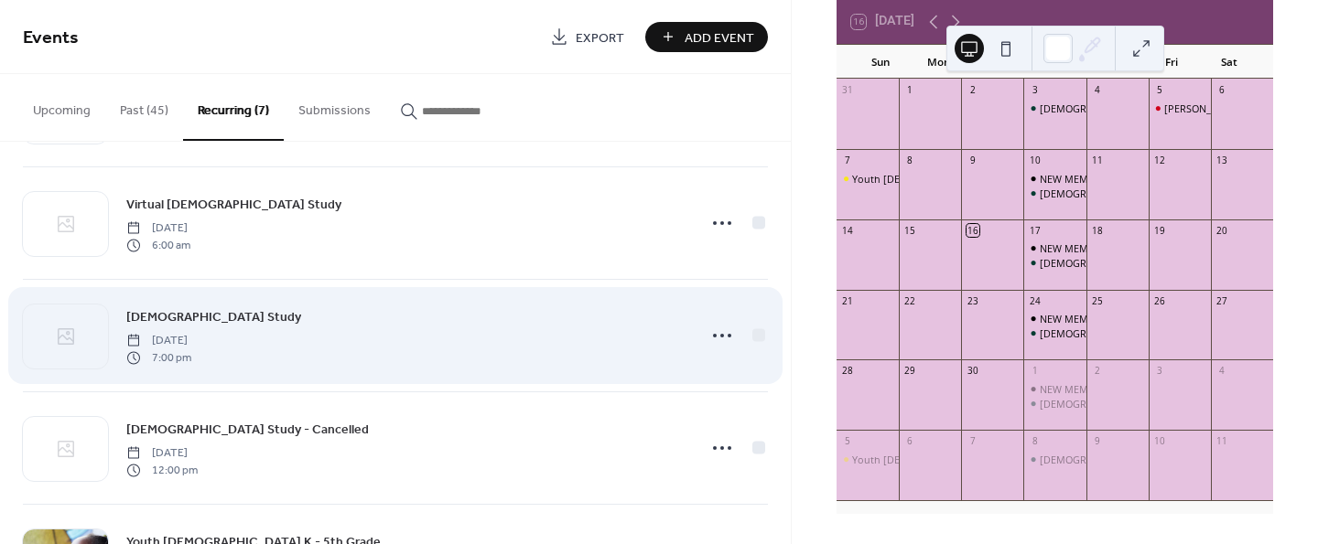
click at [170, 320] on span "[DEMOGRAPHIC_DATA] Study" at bounding box center [213, 317] width 175 height 19
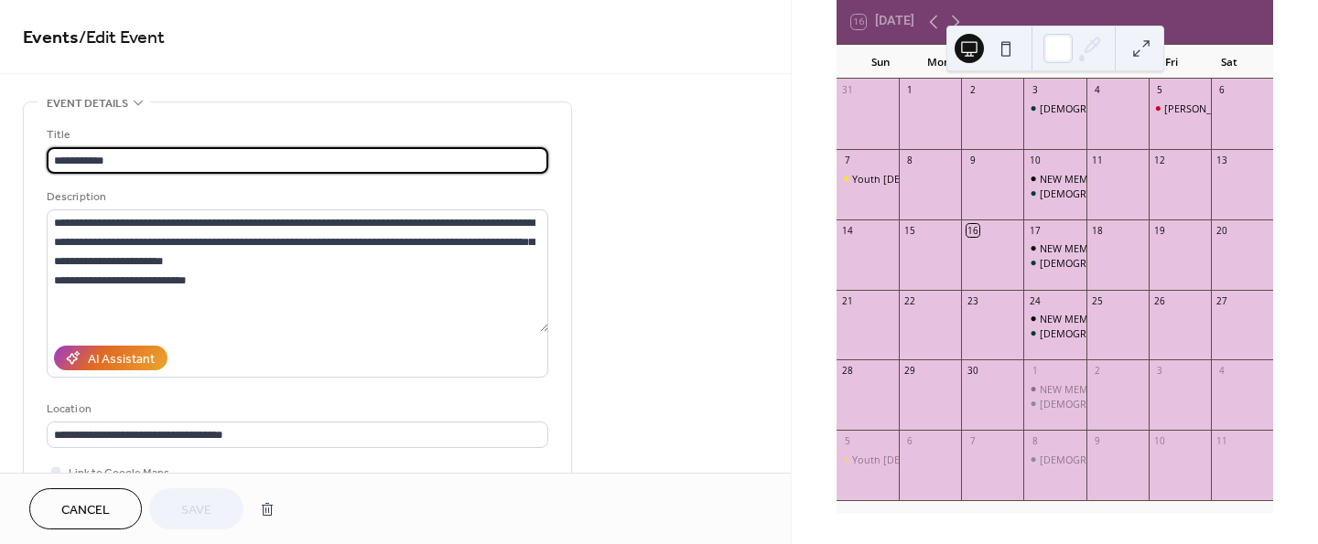
type input "**********"
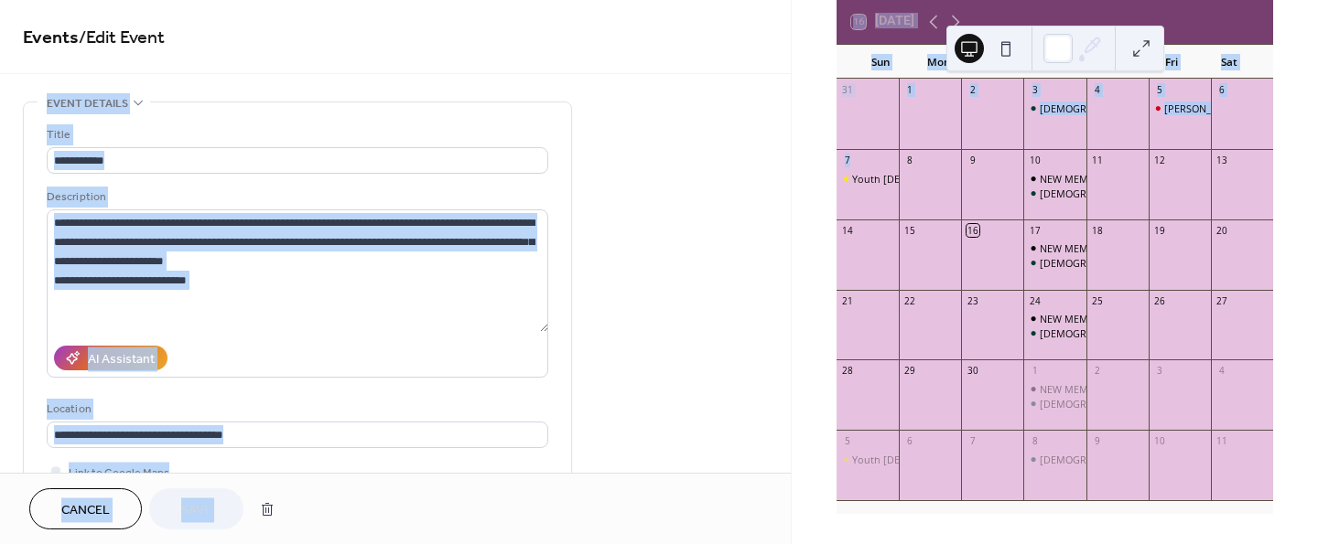
drag, startPoint x: 784, startPoint y: 83, endPoint x: 823, endPoint y: 210, distance: 132.9
click at [823, 210] on div "**********" at bounding box center [659, 272] width 1318 height 544
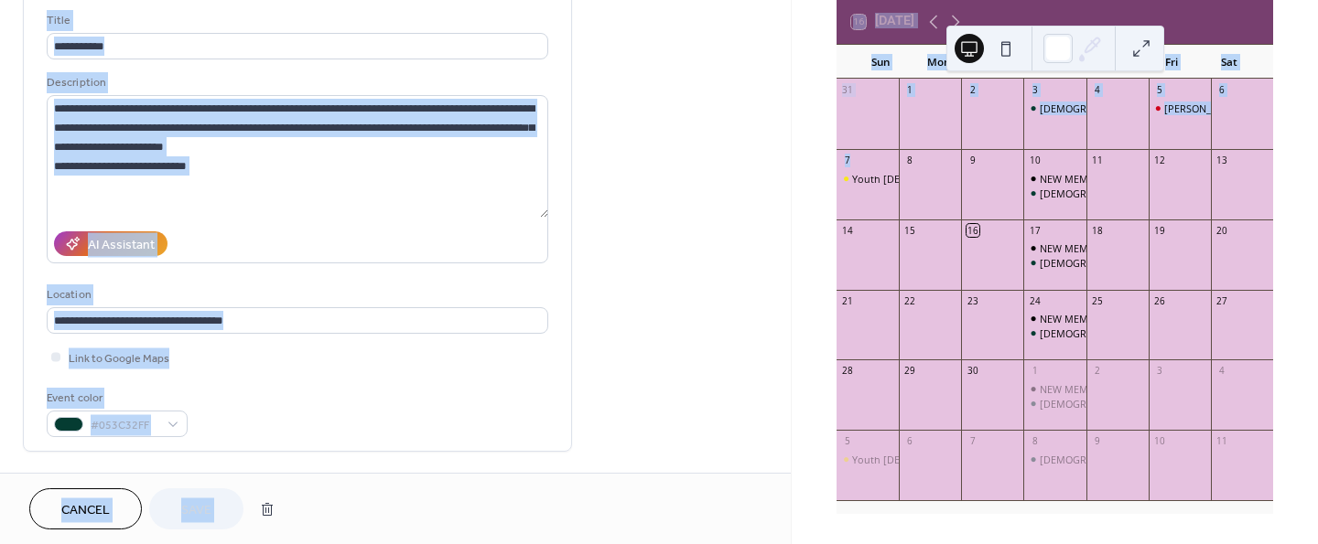
scroll to position [122, 0]
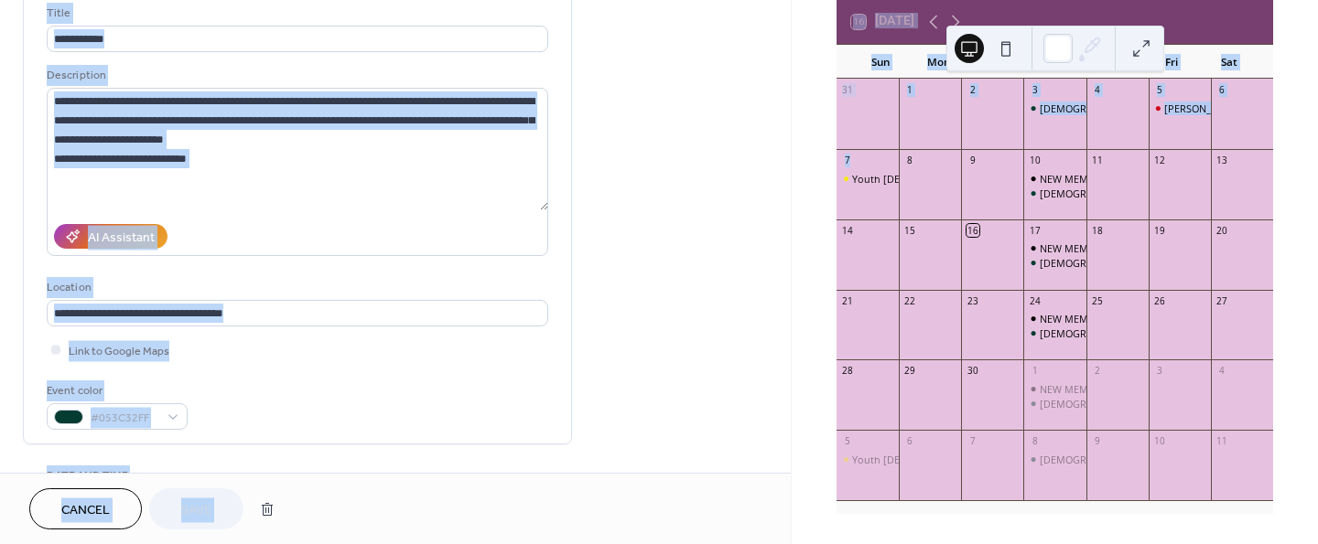
click at [377, 307] on input "**********" at bounding box center [297, 313] width 501 height 27
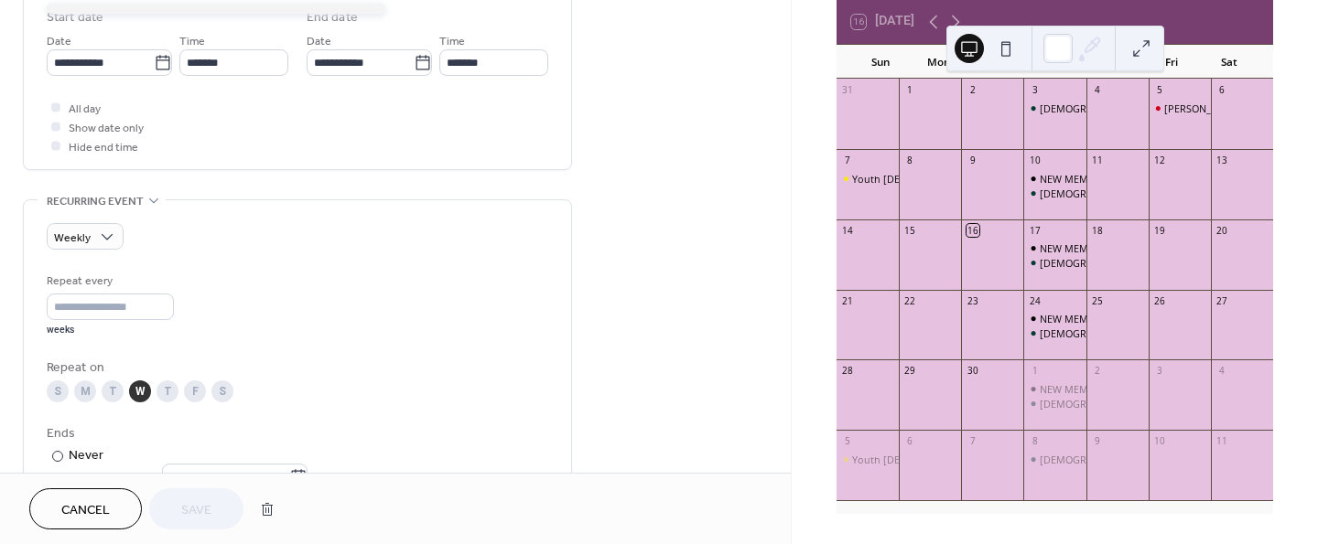
scroll to position [636, 0]
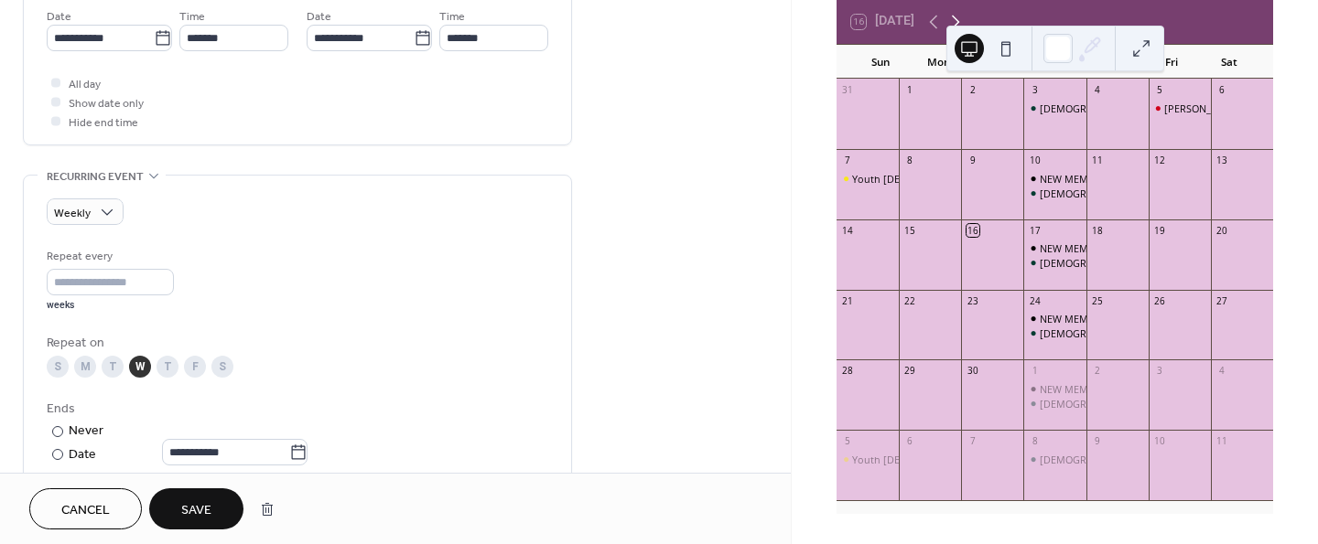
click at [960, 16] on icon at bounding box center [955, 22] width 22 height 22
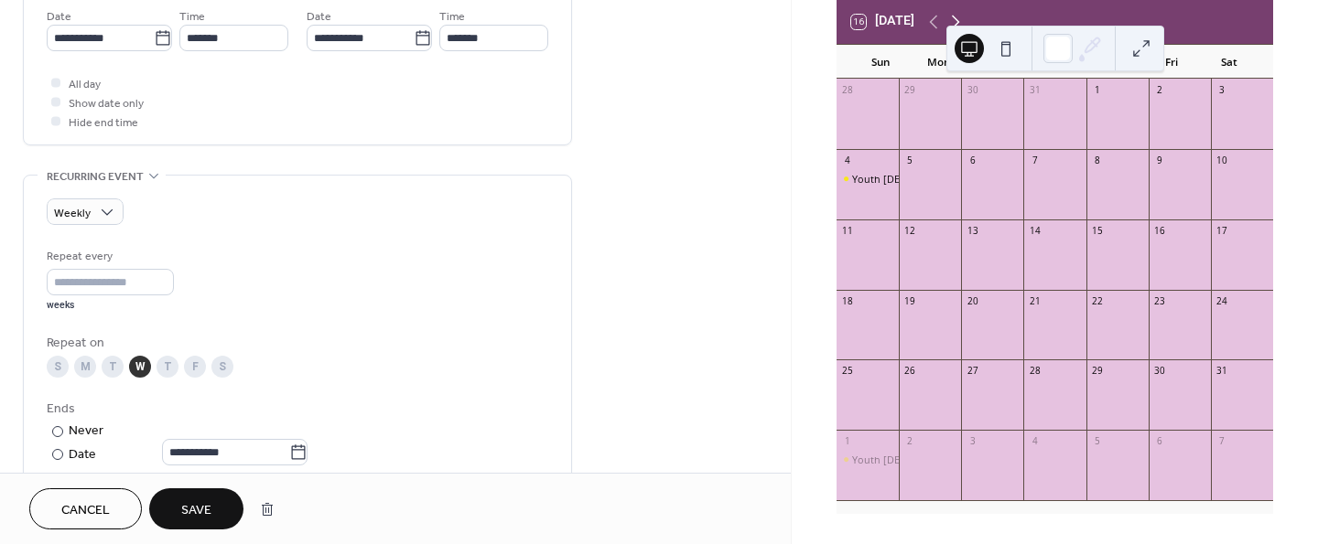
click at [960, 16] on icon at bounding box center [955, 22] width 22 height 22
click at [956, 17] on icon at bounding box center [955, 22] width 22 height 22
click at [931, 22] on icon at bounding box center [933, 22] width 22 height 22
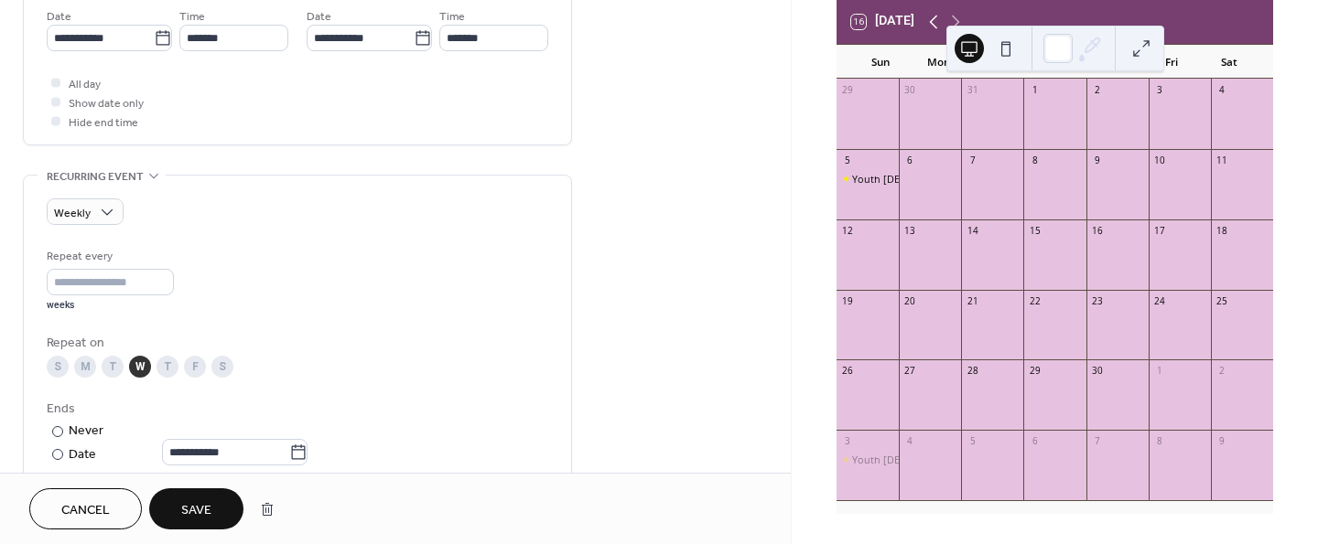
click at [931, 22] on icon at bounding box center [933, 22] width 22 height 22
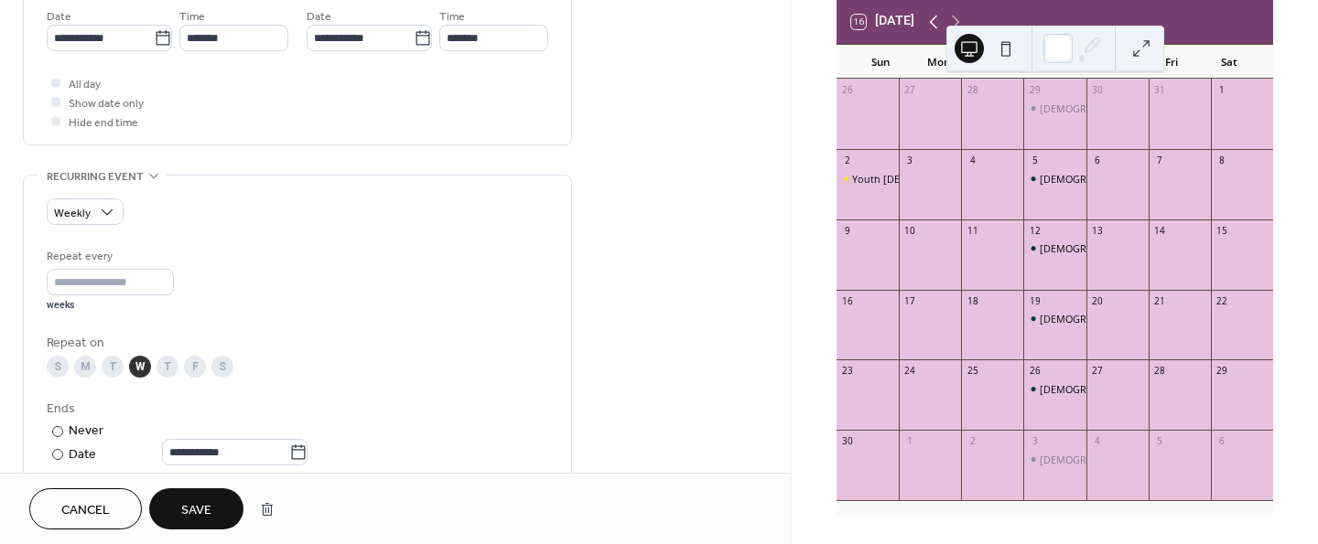
click at [931, 22] on icon at bounding box center [933, 22] width 22 height 22
click at [931, 19] on icon at bounding box center [933, 22] width 22 height 22
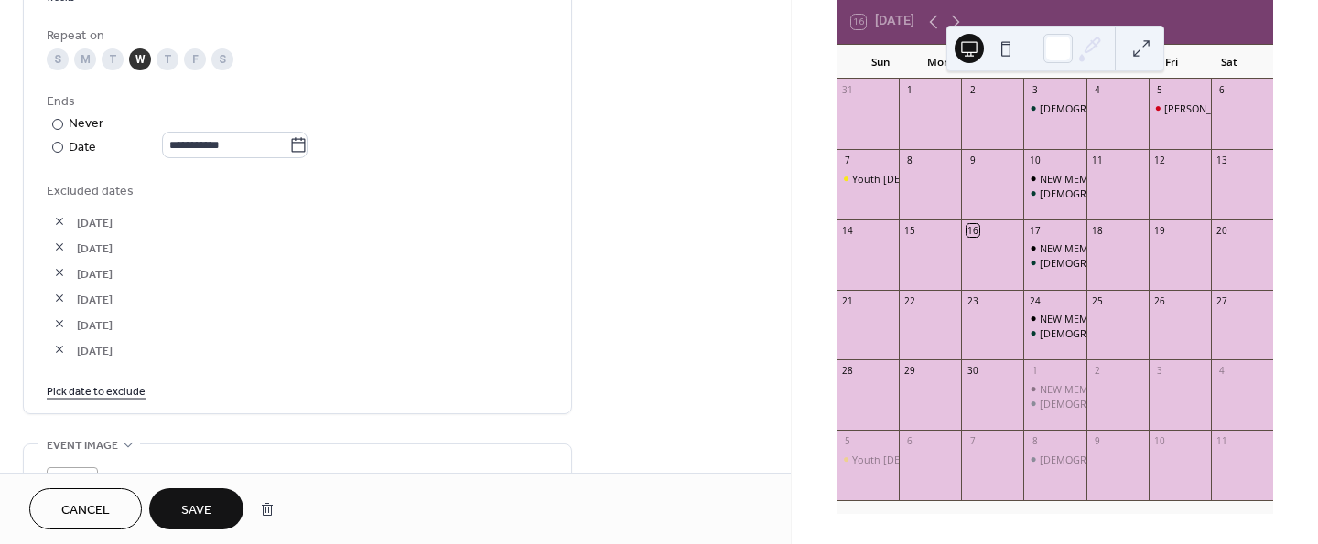
scroll to position [951, 0]
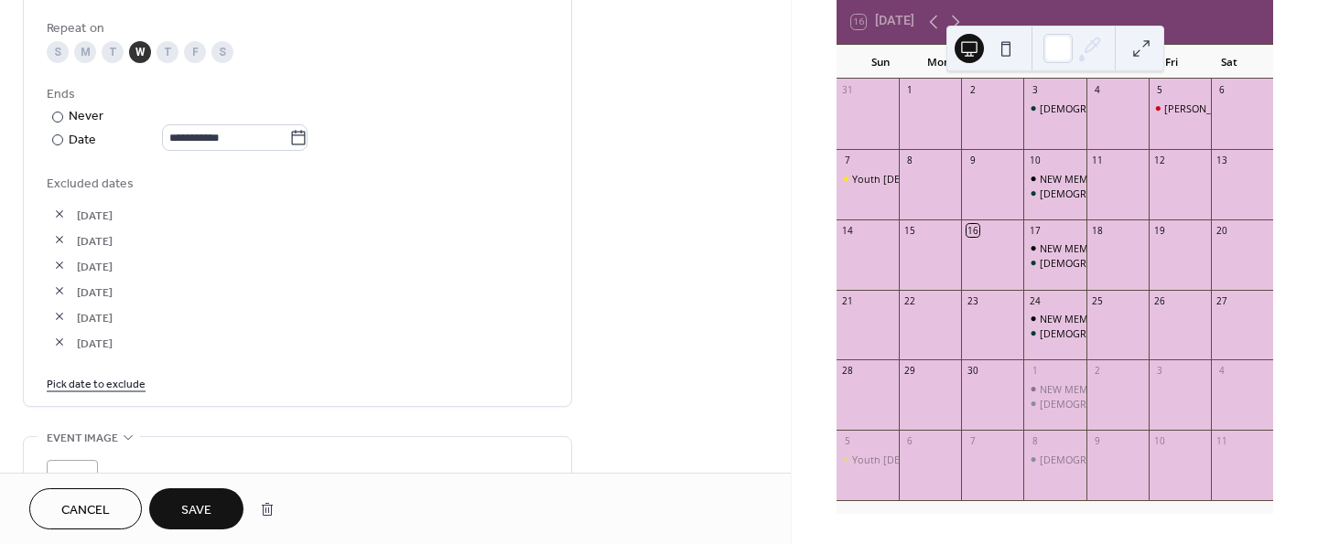
click at [125, 381] on link "Pick date to exclude" at bounding box center [96, 382] width 99 height 19
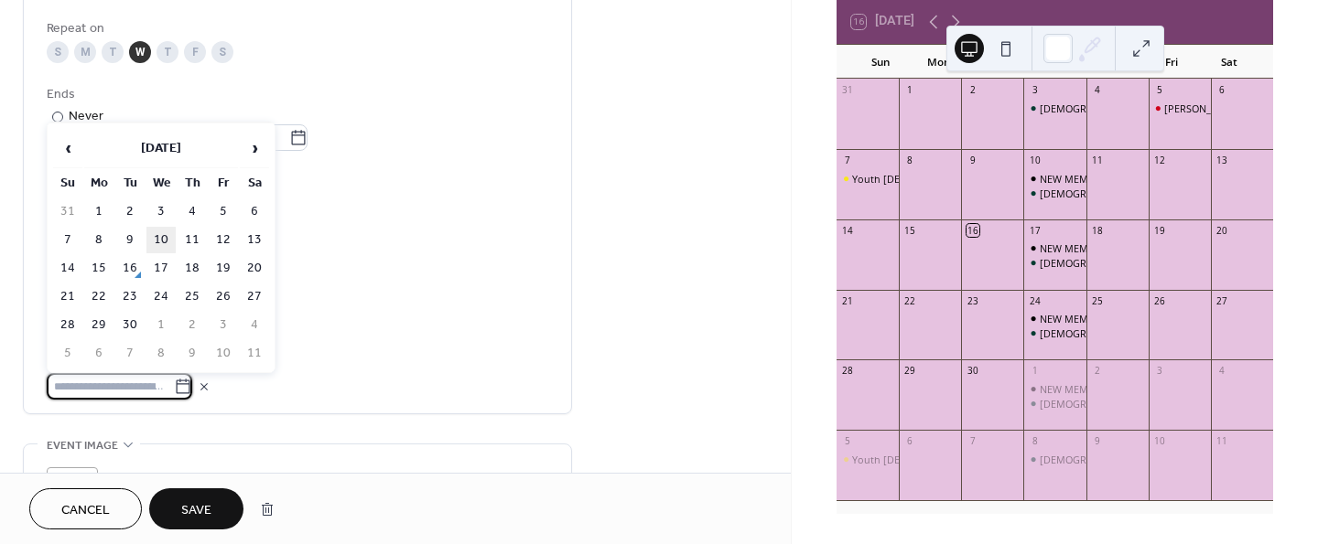
click at [167, 234] on td "10" at bounding box center [160, 240] width 29 height 27
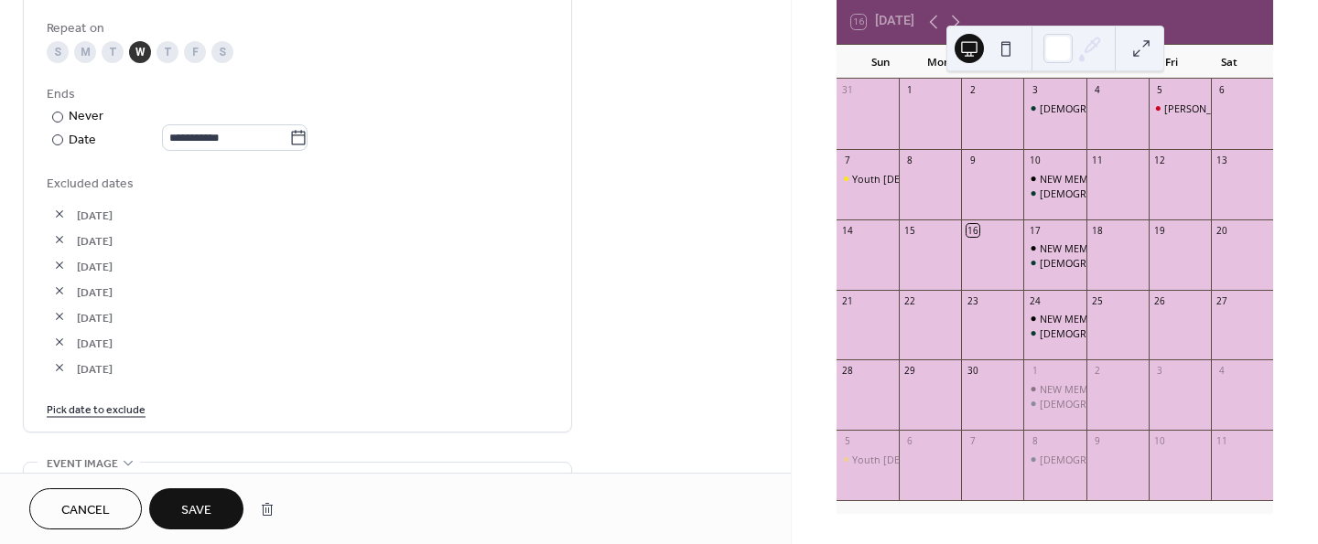
click at [81, 408] on link "Pick date to exclude" at bounding box center [96, 408] width 99 height 19
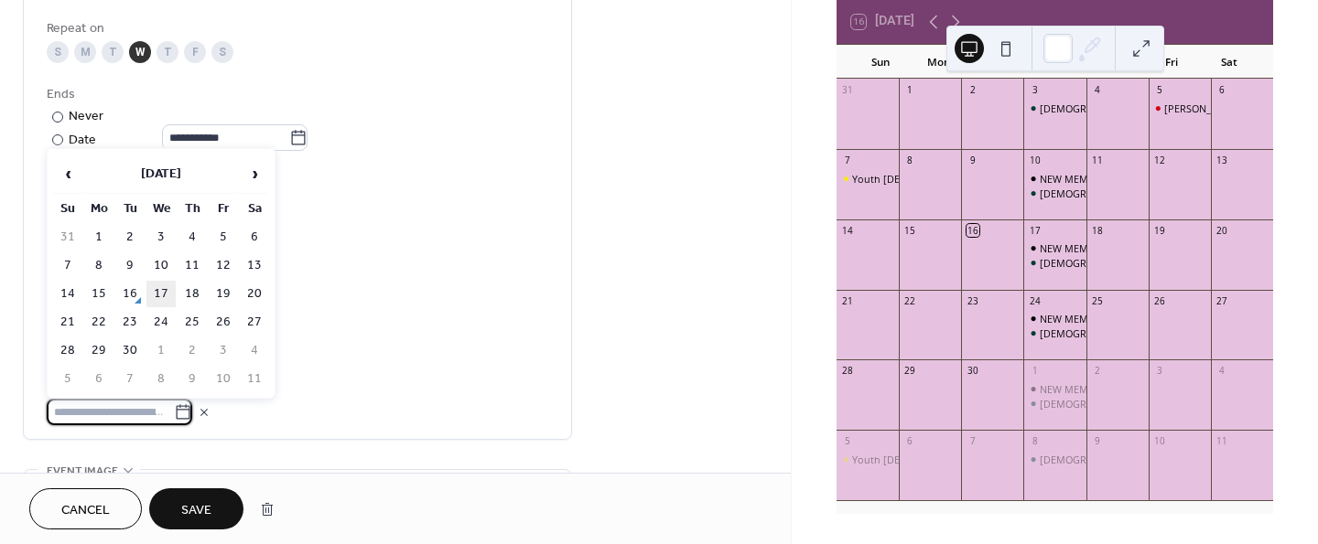
click at [166, 290] on td "17" at bounding box center [160, 294] width 29 height 27
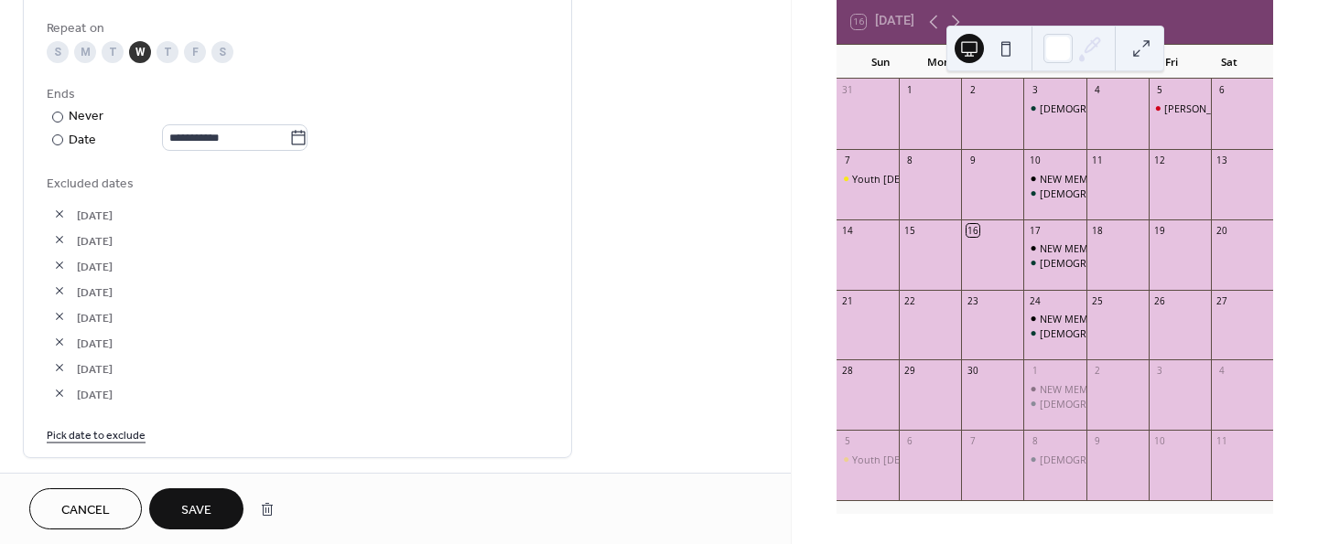
click at [112, 437] on link "Pick date to exclude" at bounding box center [96, 434] width 99 height 19
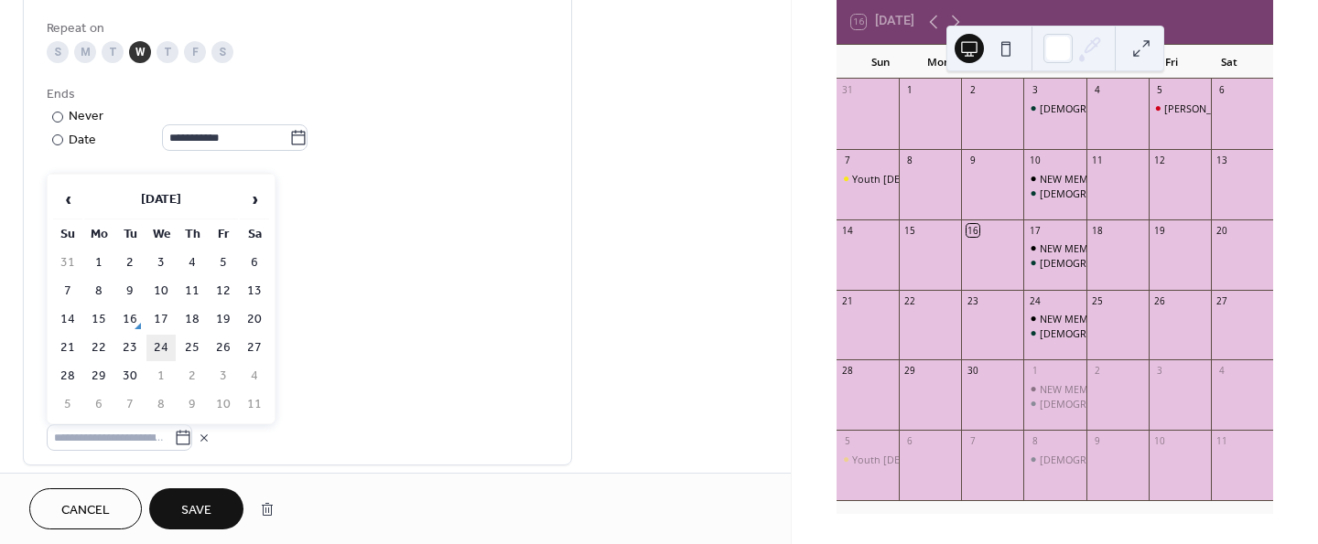
click at [160, 339] on td "24" at bounding box center [160, 348] width 29 height 27
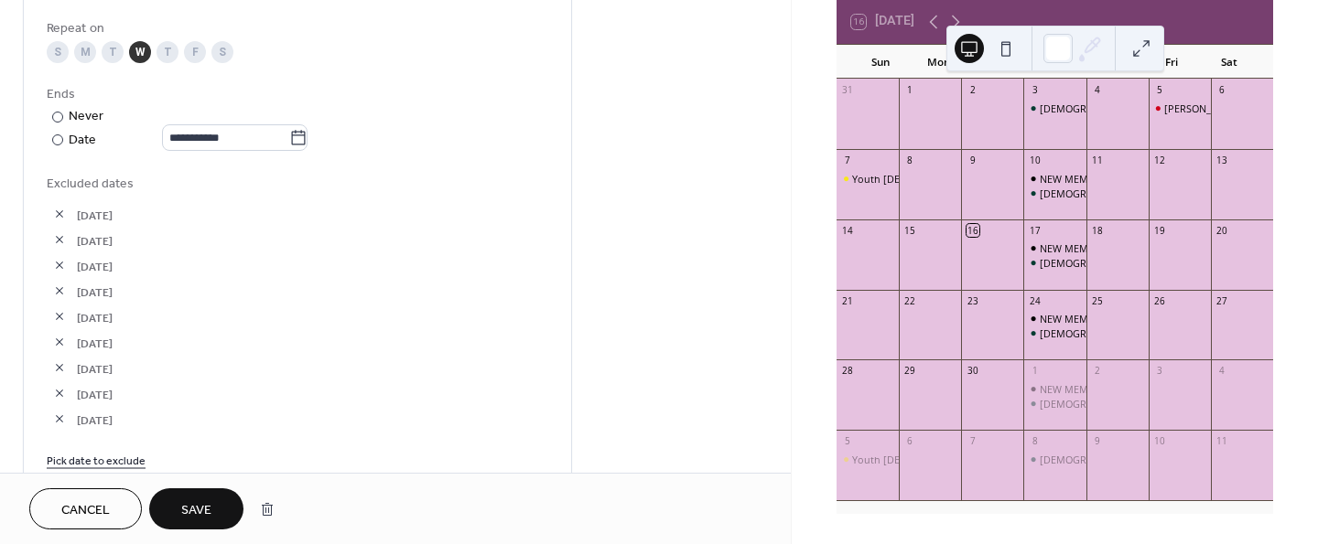
click at [89, 456] on link "Pick date to exclude" at bounding box center [96, 459] width 99 height 19
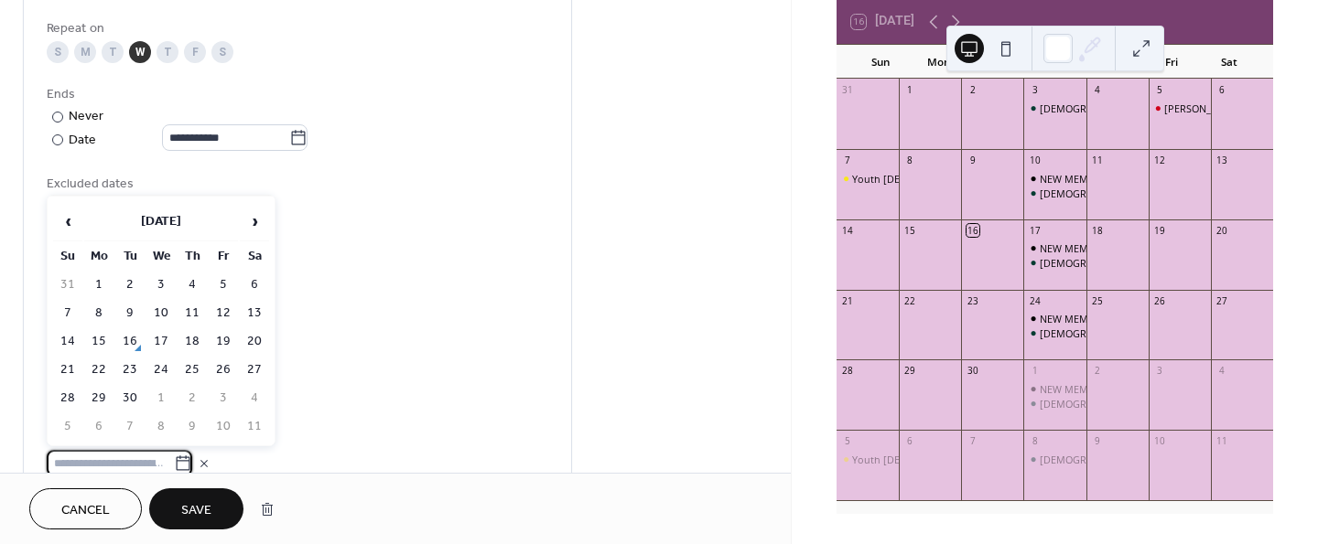
scroll to position [954, 0]
click at [249, 221] on span "›" at bounding box center [254, 221] width 27 height 37
click at [162, 276] on td "1" at bounding box center [160, 285] width 29 height 27
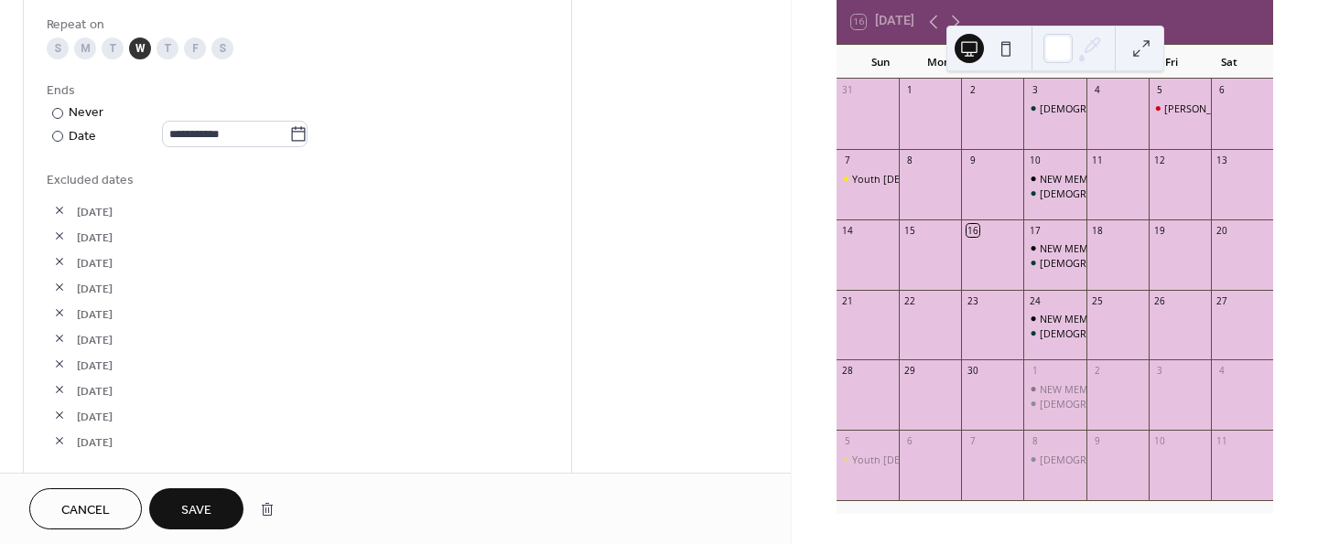
click at [186, 501] on span "Save" at bounding box center [196, 510] width 30 height 19
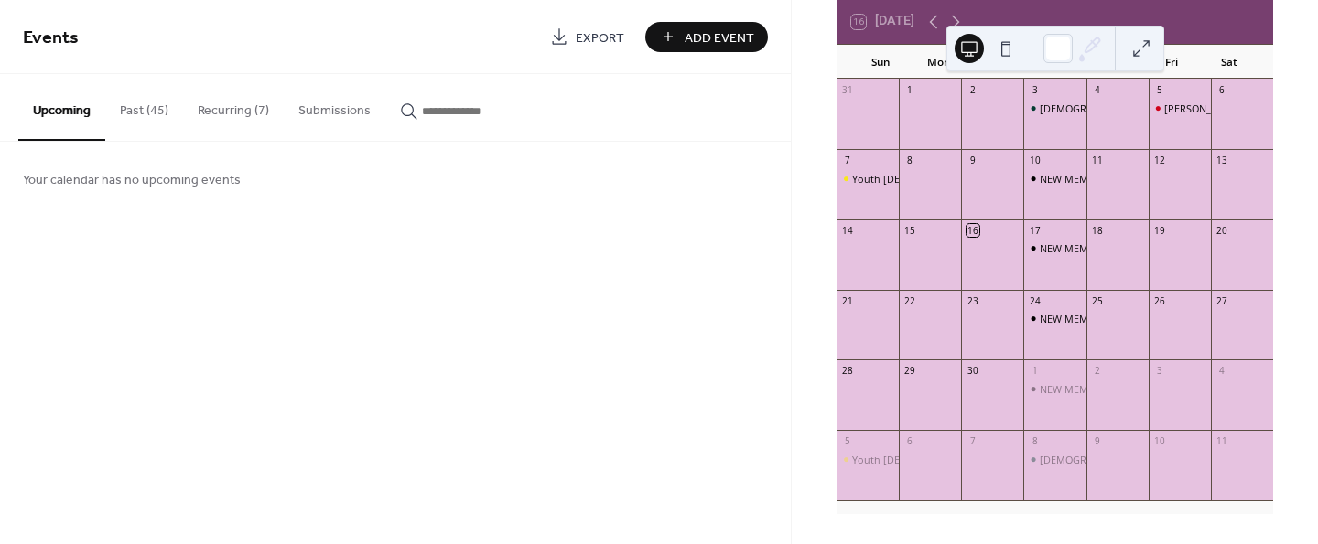
click at [221, 106] on button "Recurring (7)" at bounding box center [233, 106] width 101 height 65
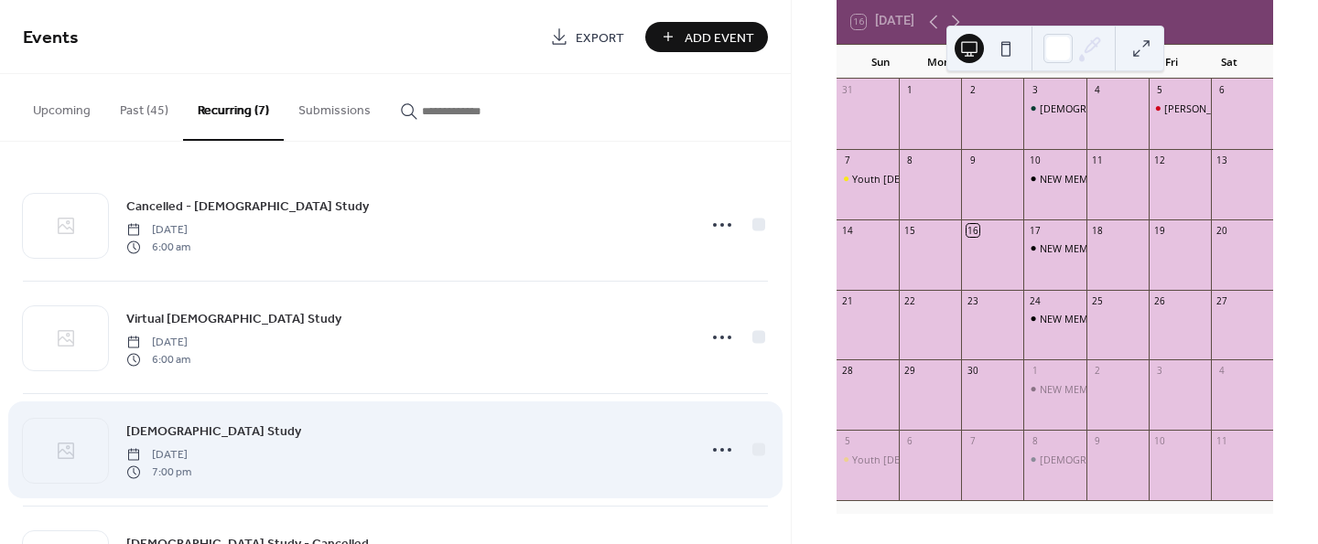
click at [179, 435] on span "[DEMOGRAPHIC_DATA] Study" at bounding box center [213, 432] width 175 height 19
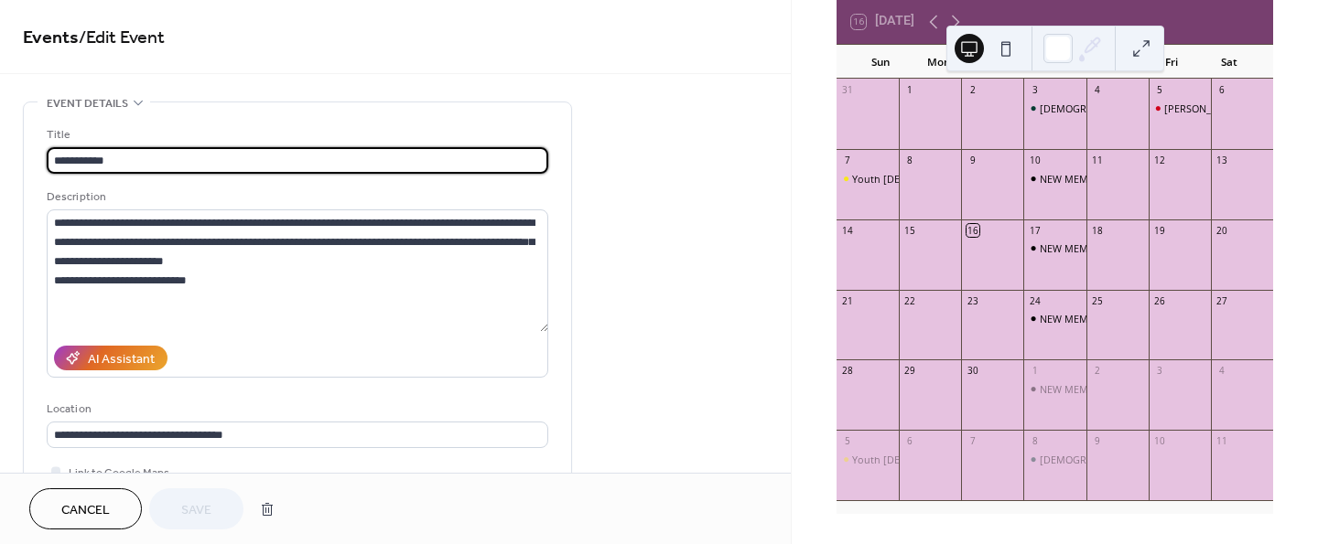
type input "**********"
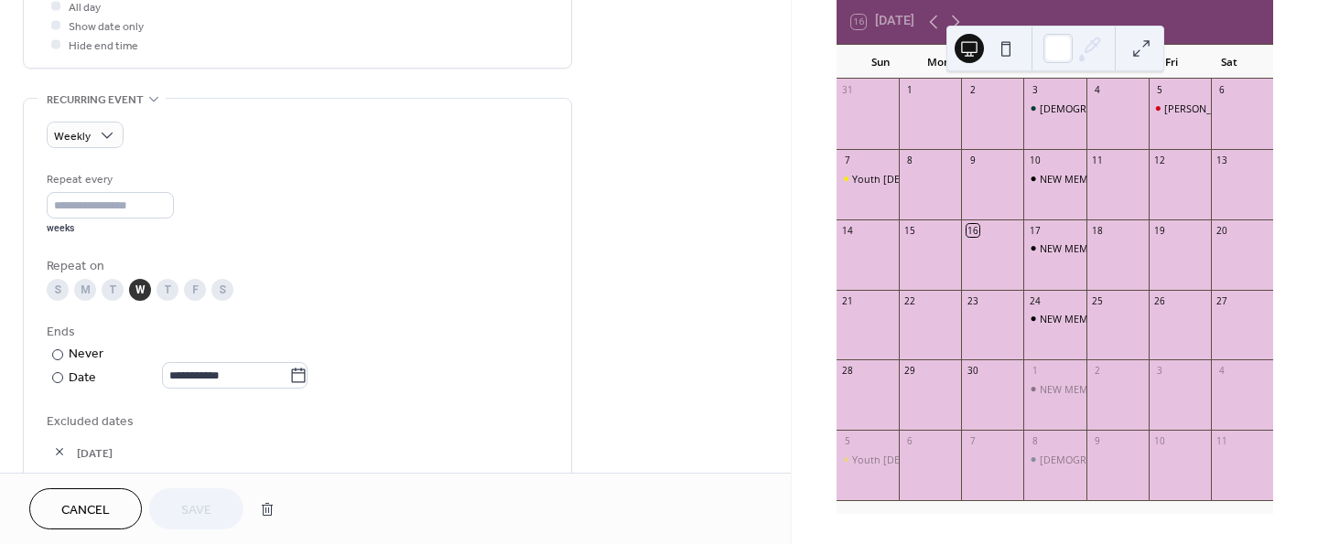
scroll to position [716, 0]
click at [953, 11] on icon at bounding box center [955, 22] width 22 height 22
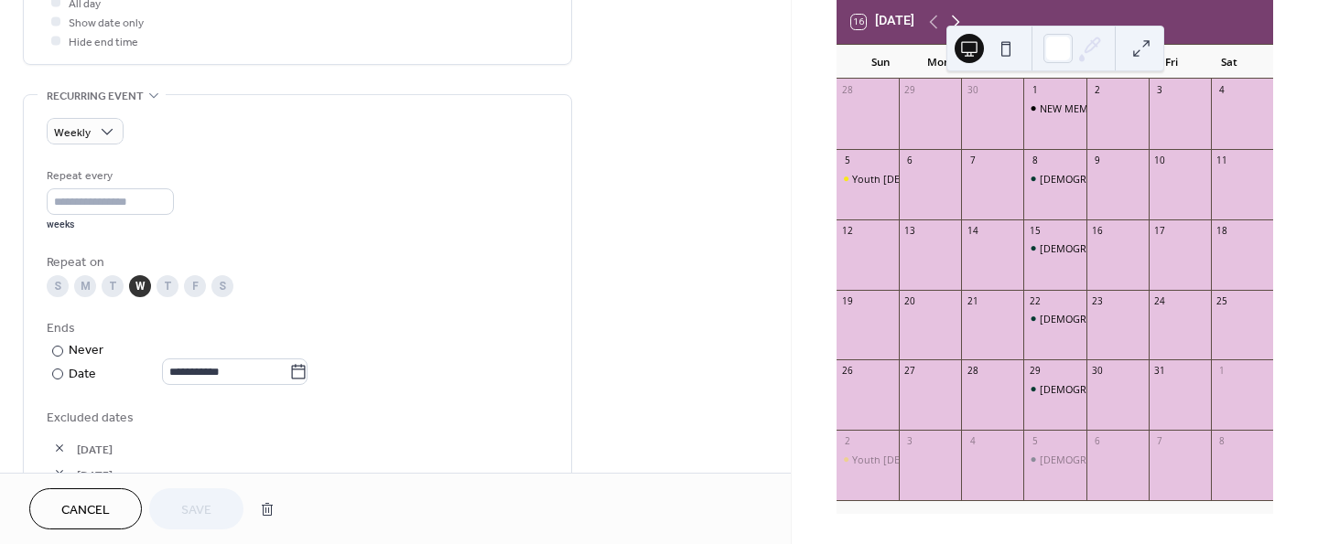
click at [953, 11] on icon at bounding box center [955, 22] width 22 height 22
click at [932, 19] on icon at bounding box center [933, 22] width 22 height 22
click at [959, 16] on icon at bounding box center [955, 22] width 22 height 22
drag, startPoint x: 1019, startPoint y: 32, endPoint x: 1036, endPoint y: 81, distance: 52.1
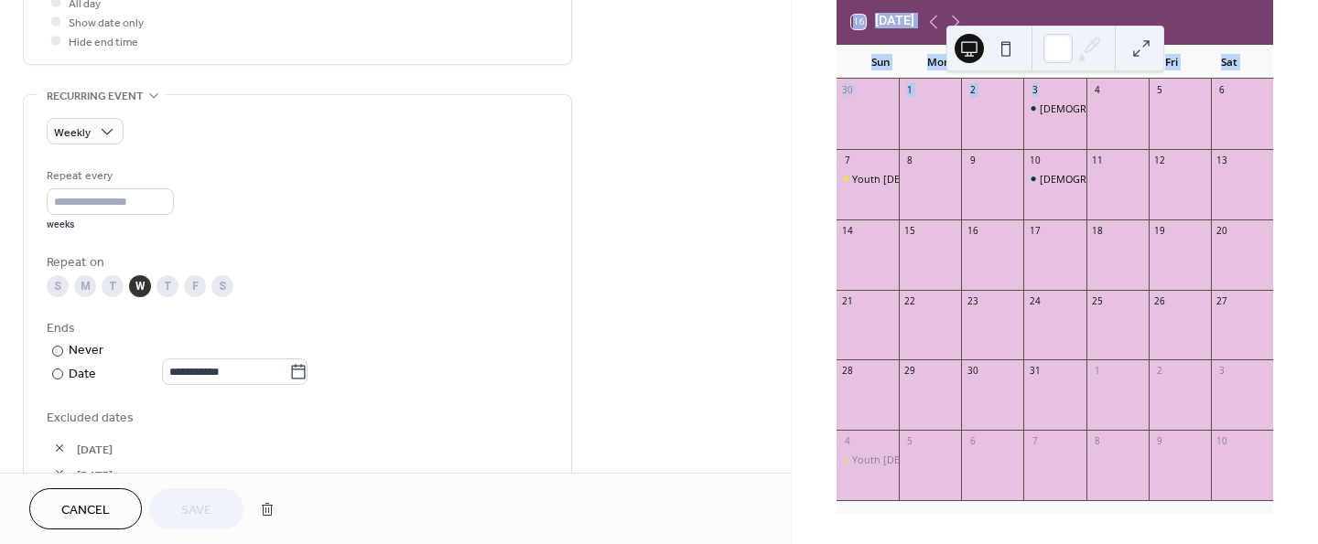
click at [1036, 81] on div "December 2025 16 Today Sun Mon Tue Wed Thu Fri Sat 30 1 2 3 Bible Study 4 5 6 7…" at bounding box center [1054, 272] width 527 height 544
click at [823, 49] on div "December 2025 16 Today Sun Mon Tue Wed Thu Fri Sat 30 1 2 3 Bible Study 4 5 6 7…" at bounding box center [1055, 247] width 468 height 536
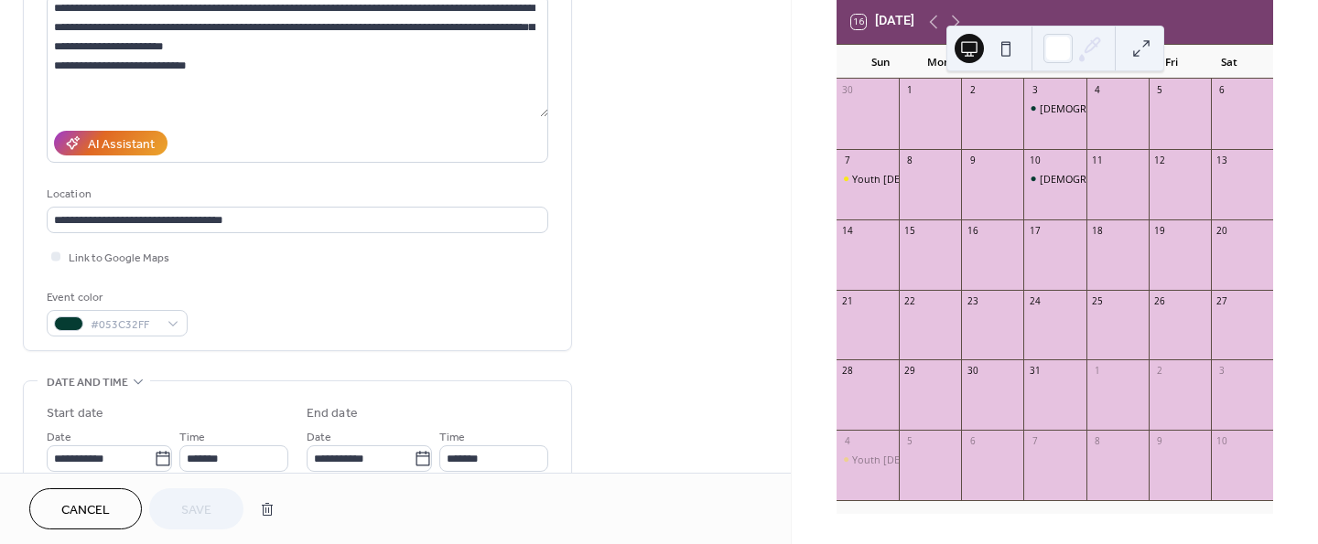
scroll to position [192, 0]
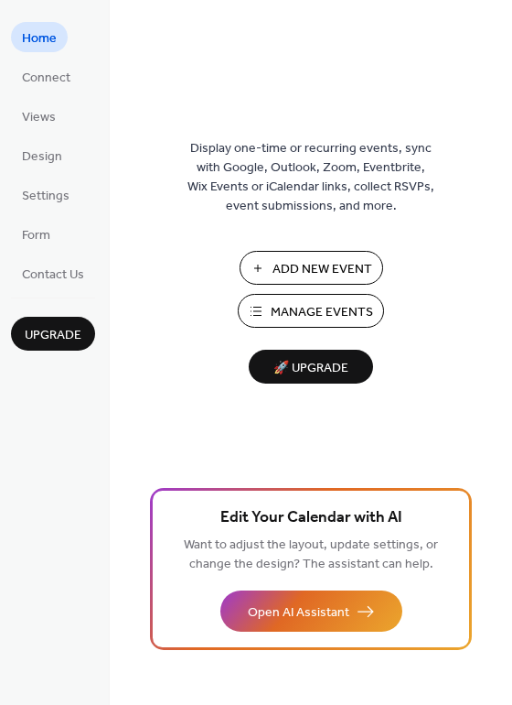
click at [305, 264] on span "Add New Event" at bounding box center [323, 269] width 100 height 19
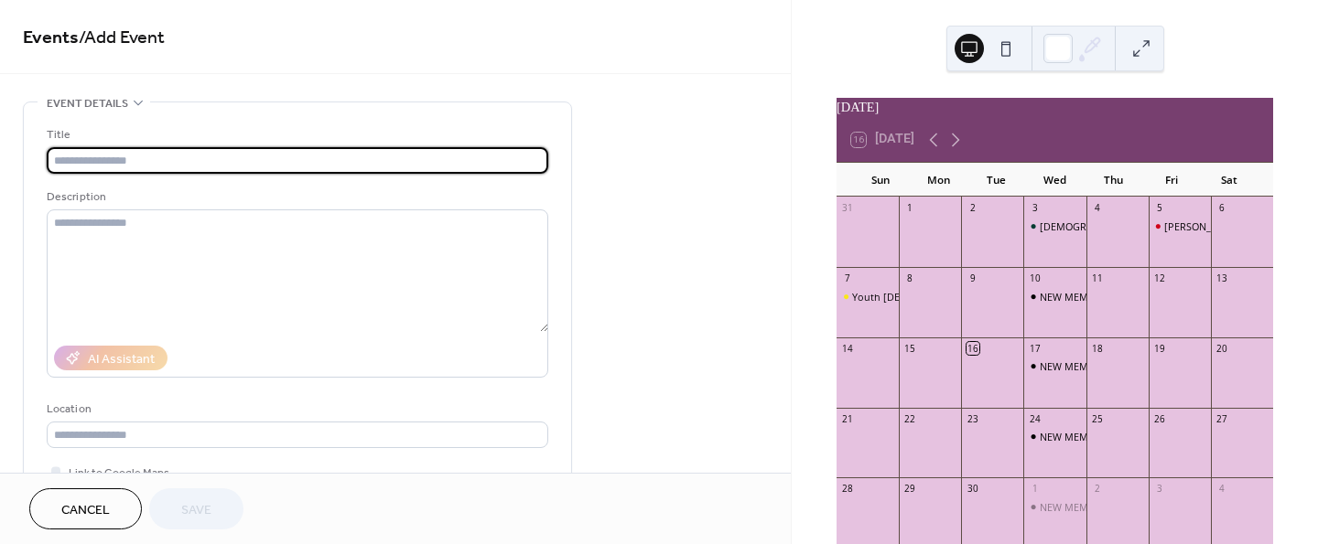
click at [197, 163] on input "text" at bounding box center [297, 160] width 501 height 27
type input "*"
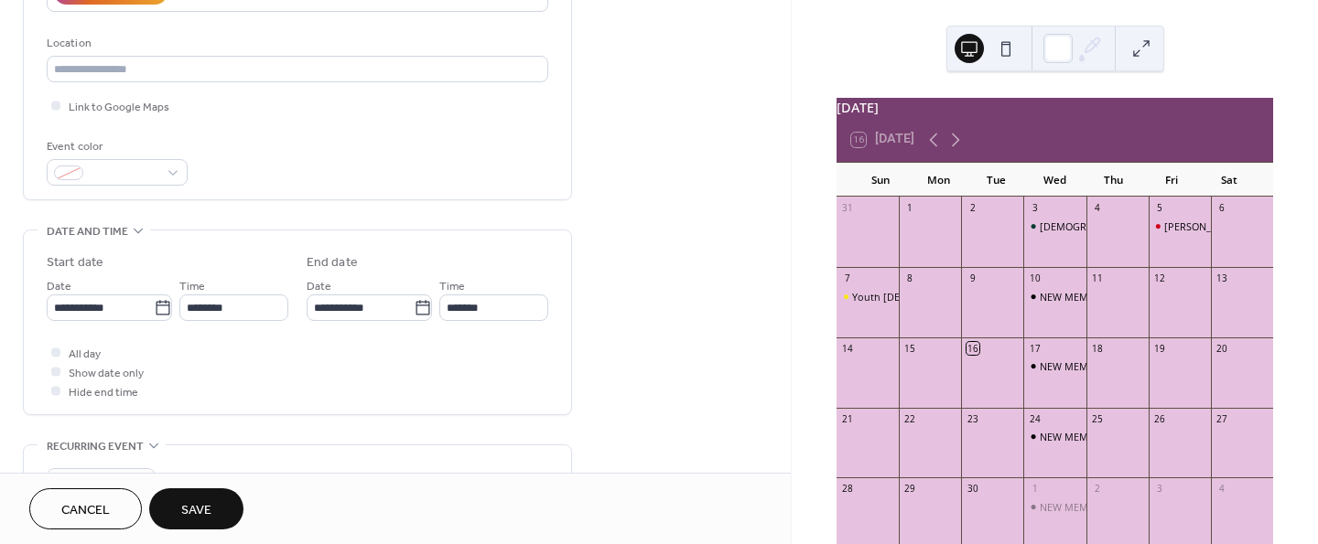
scroll to position [369, 0]
type input "**********"
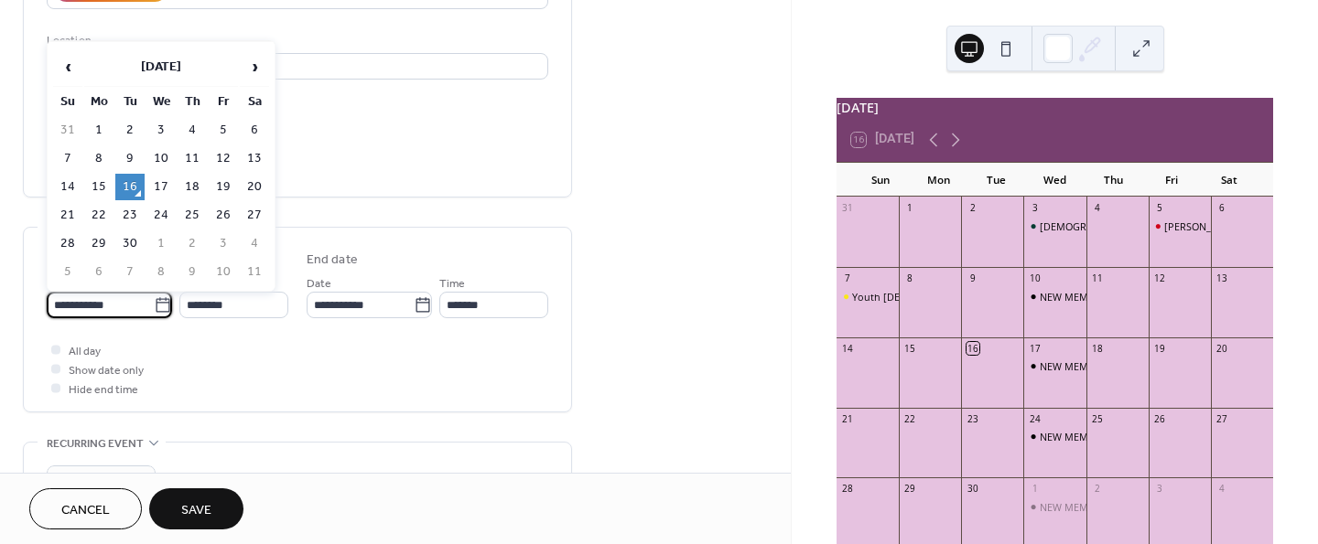
click at [147, 301] on input "**********" at bounding box center [100, 305] width 107 height 27
click at [253, 65] on span "›" at bounding box center [254, 66] width 27 height 37
click at [66, 152] on td "5" at bounding box center [67, 158] width 29 height 27
type input "**********"
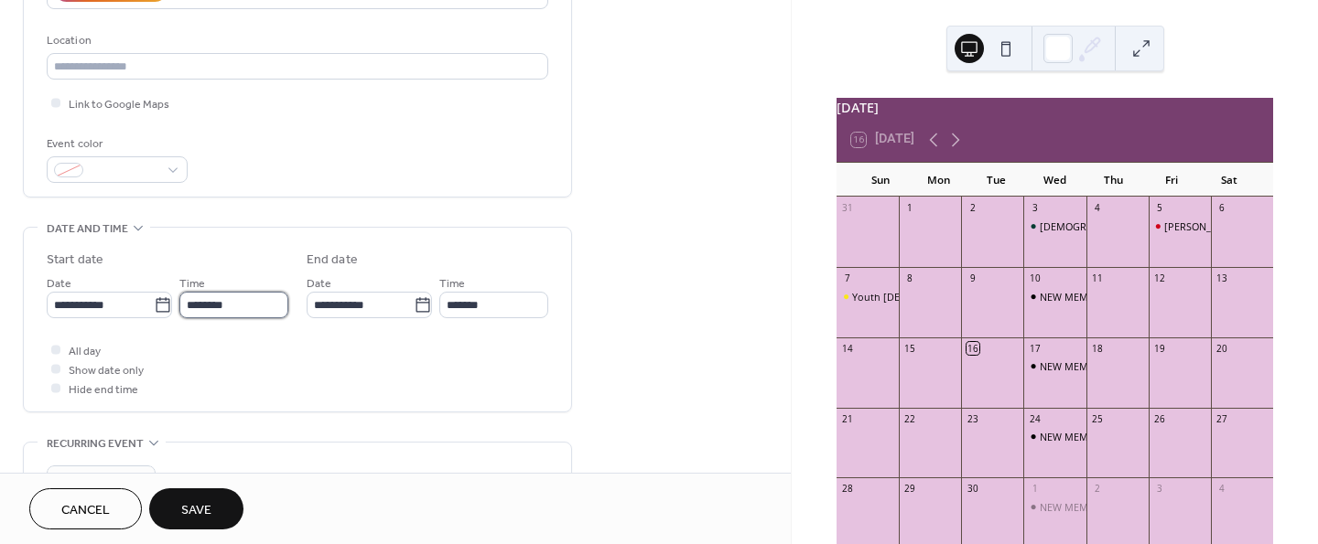
click at [265, 310] on input "********" at bounding box center [233, 305] width 109 height 27
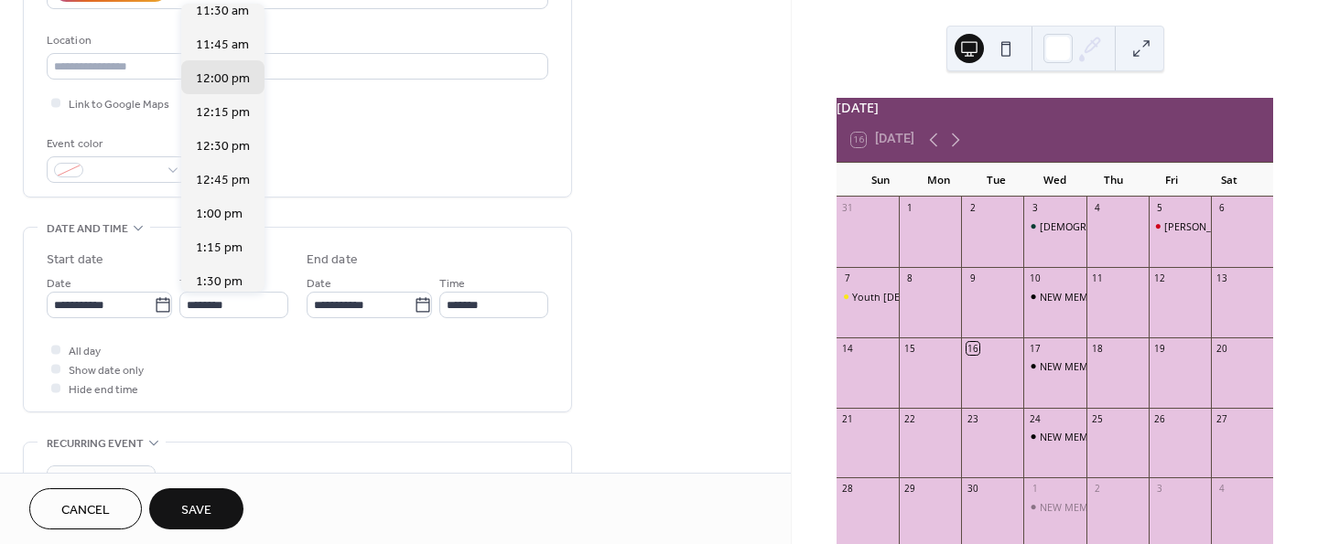
scroll to position [1548, 0]
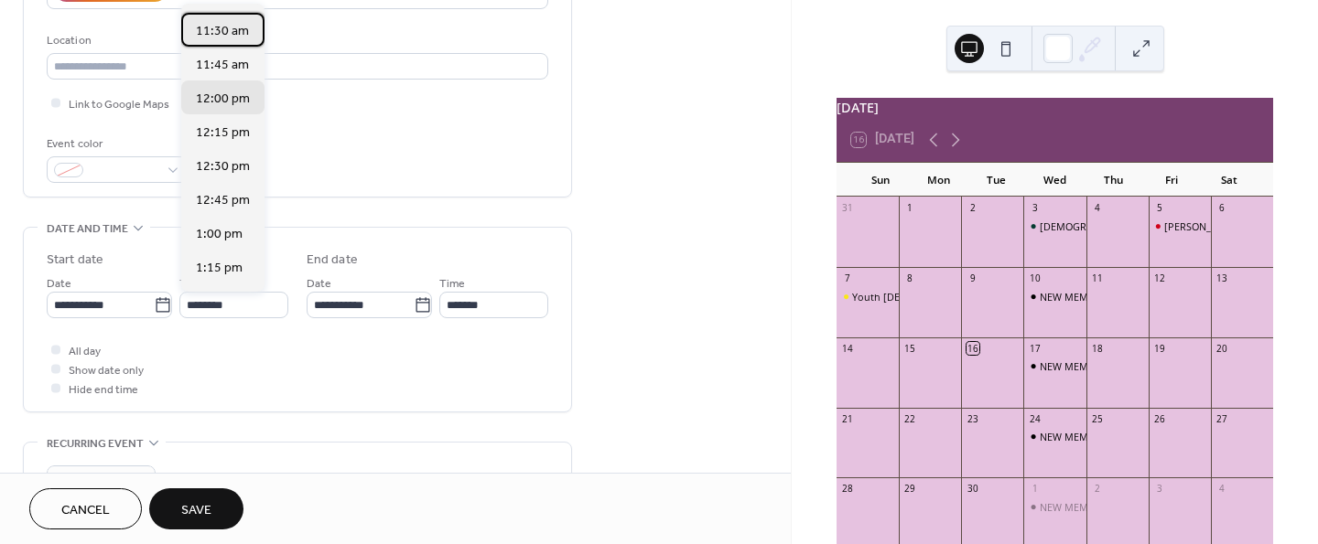
click at [214, 29] on span "11:30 am" at bounding box center [222, 31] width 53 height 19
type input "********"
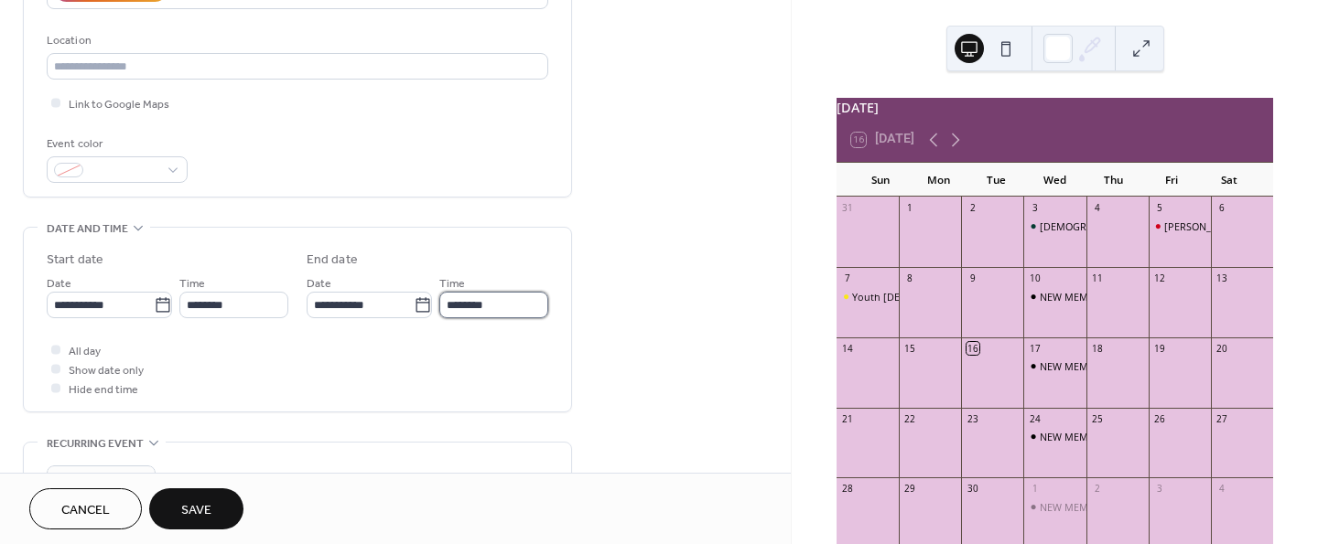
click at [521, 302] on input "********" at bounding box center [493, 305] width 109 height 27
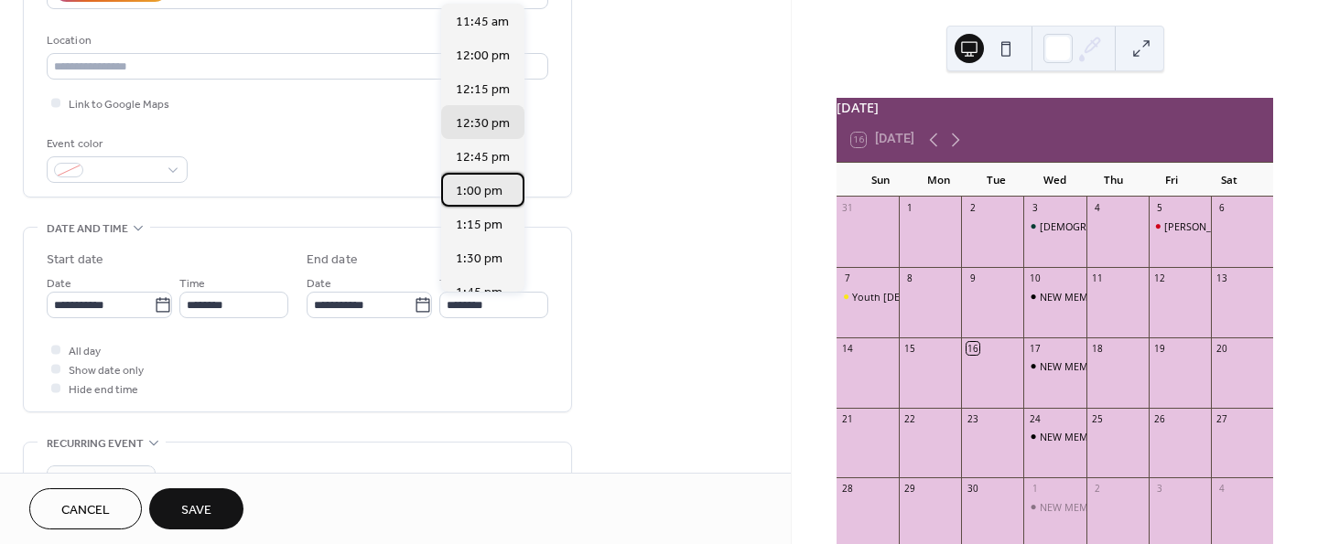
click at [474, 193] on span "1:00 pm" at bounding box center [479, 191] width 47 height 19
type input "*******"
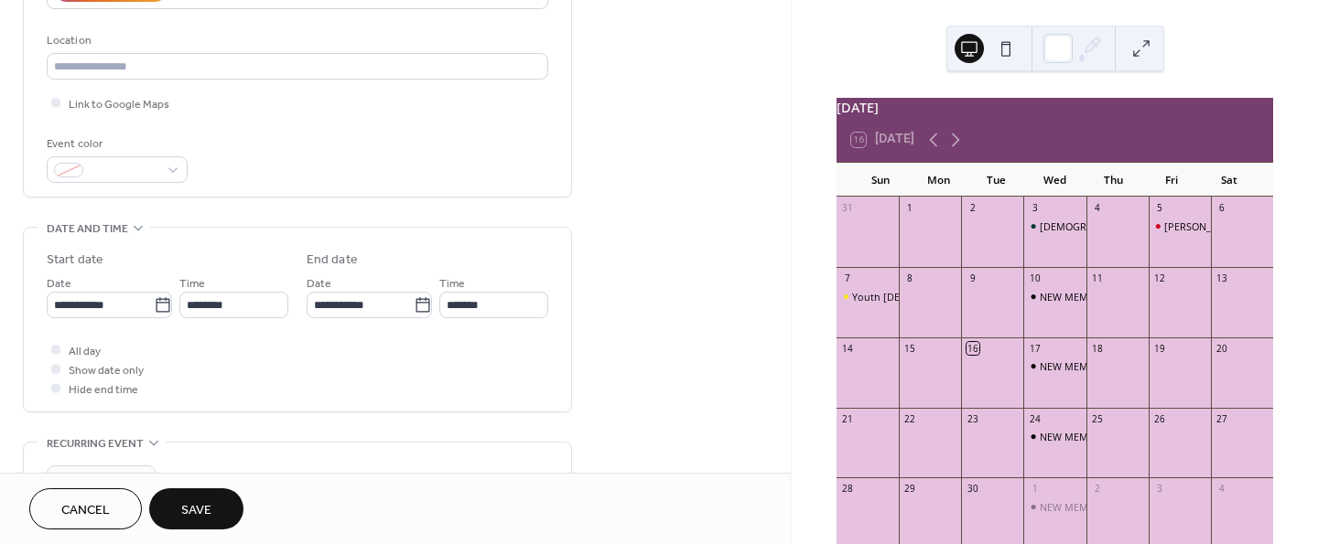
click at [186, 508] on span "Save" at bounding box center [196, 510] width 30 height 19
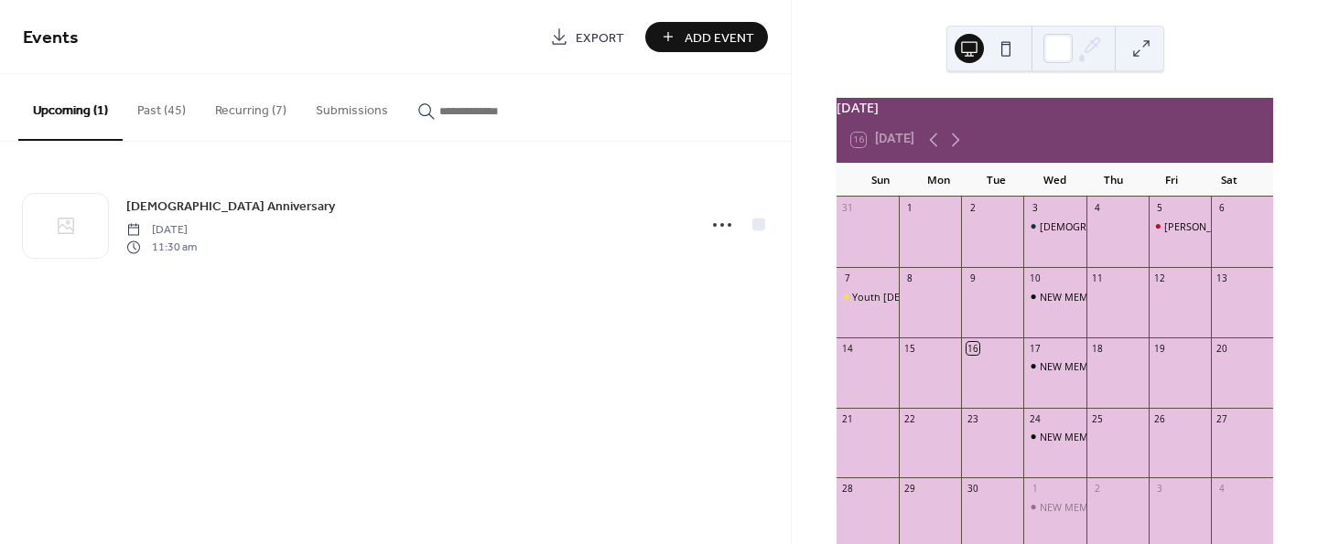
click at [697, 28] on span "Add Event" at bounding box center [719, 37] width 70 height 19
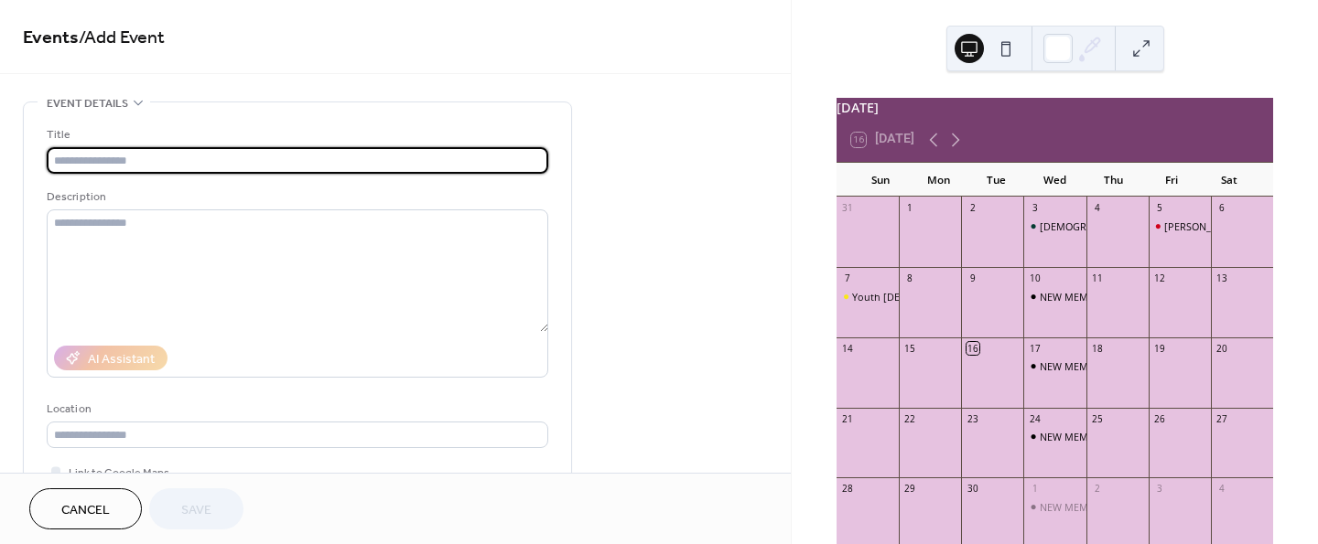
click at [202, 160] on input "text" at bounding box center [297, 160] width 501 height 27
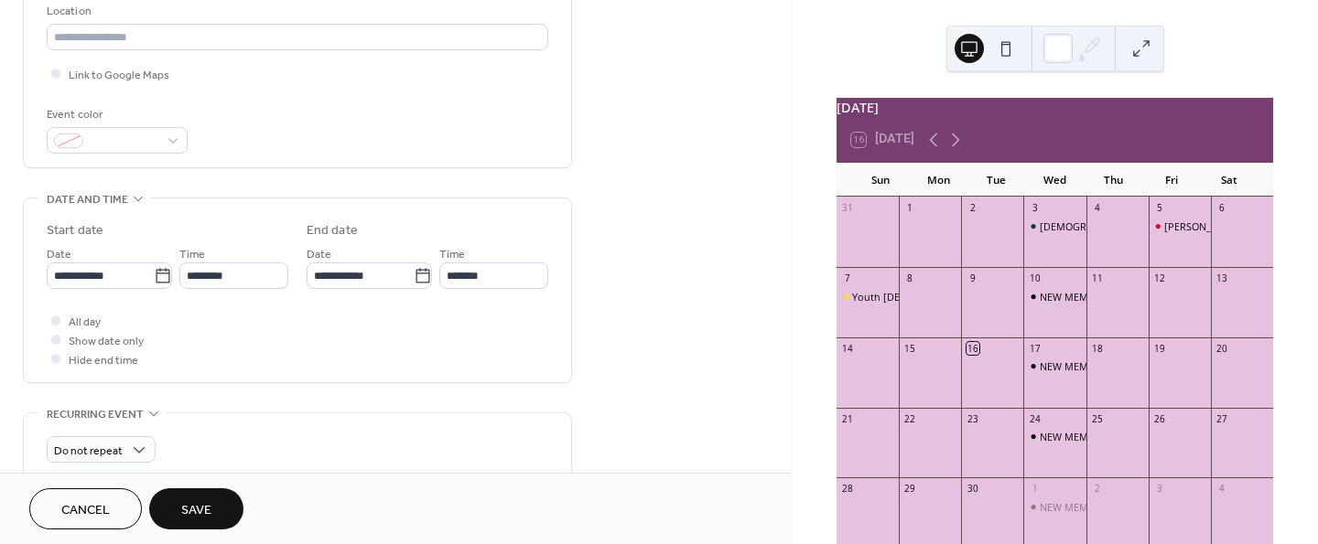
scroll to position [405, 0]
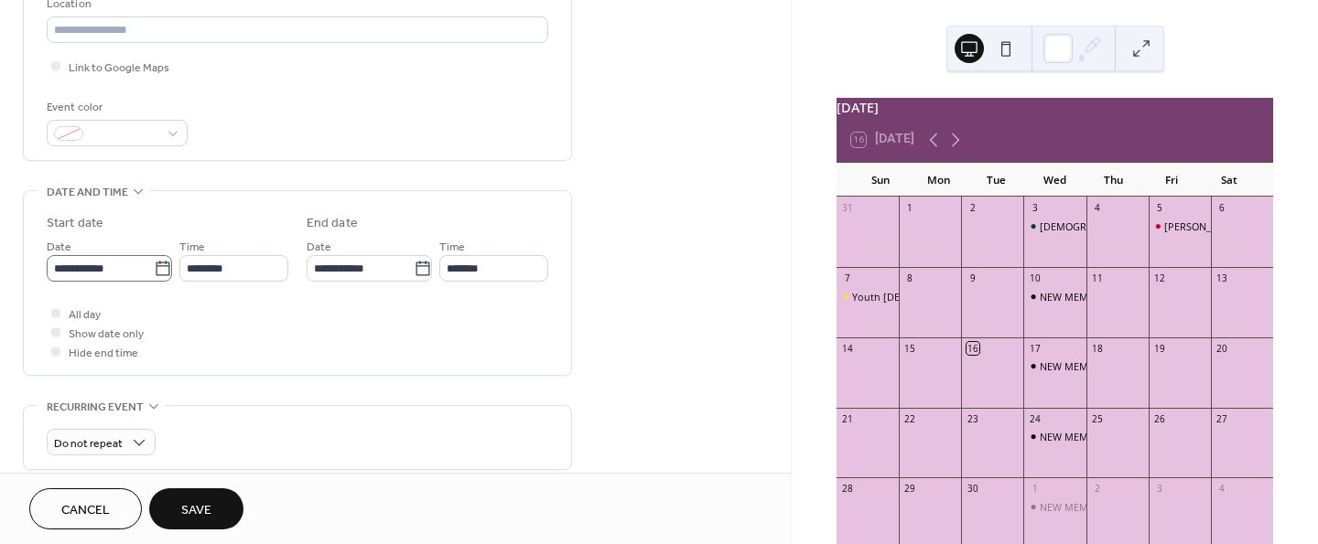
type input "**********"
click at [156, 268] on icon at bounding box center [163, 269] width 18 height 18
click at [154, 268] on input "**********" at bounding box center [100, 268] width 107 height 27
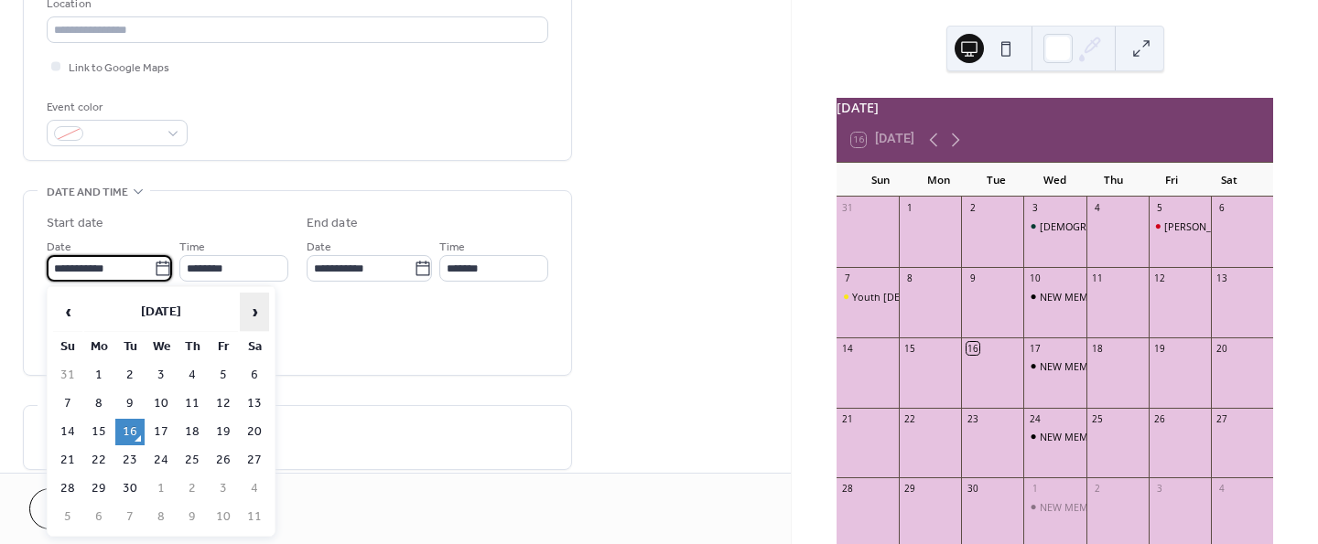
click at [253, 308] on span "›" at bounding box center [254, 312] width 27 height 37
click at [65, 425] on td "12" at bounding box center [67, 432] width 29 height 27
type input "**********"
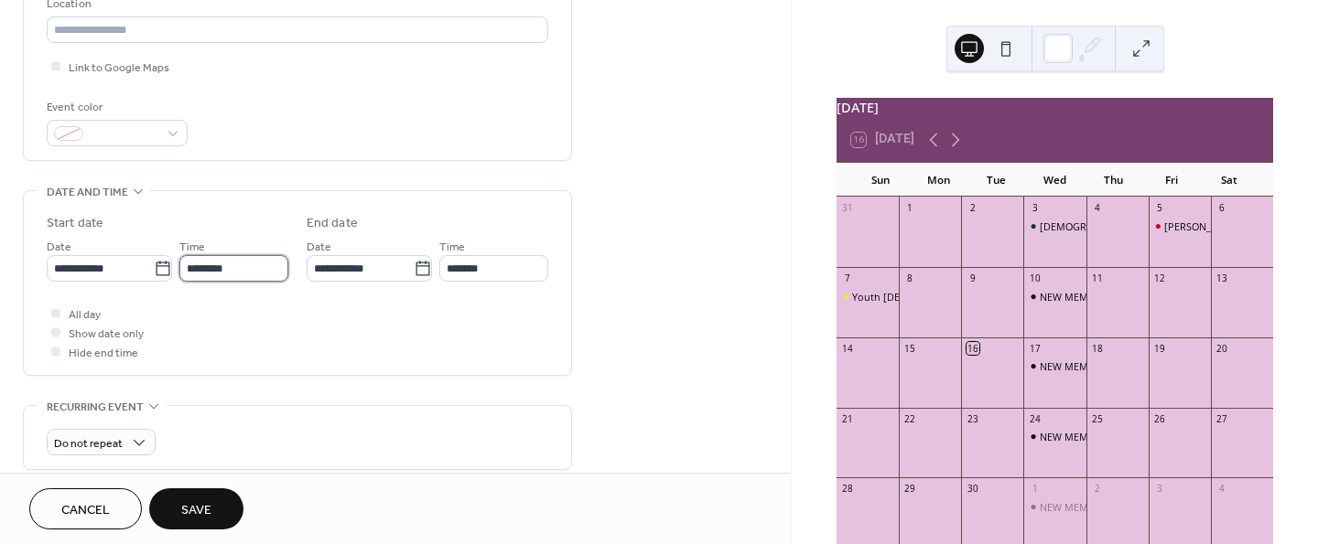
click at [268, 262] on input "********" at bounding box center [233, 268] width 109 height 27
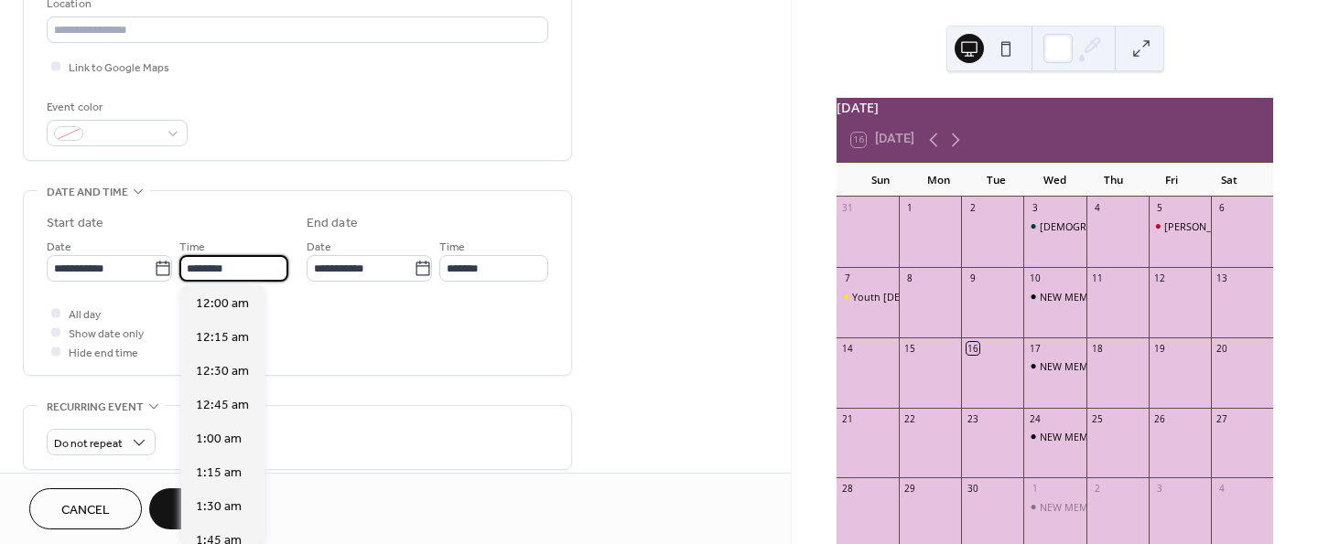
scroll to position [1625, 0]
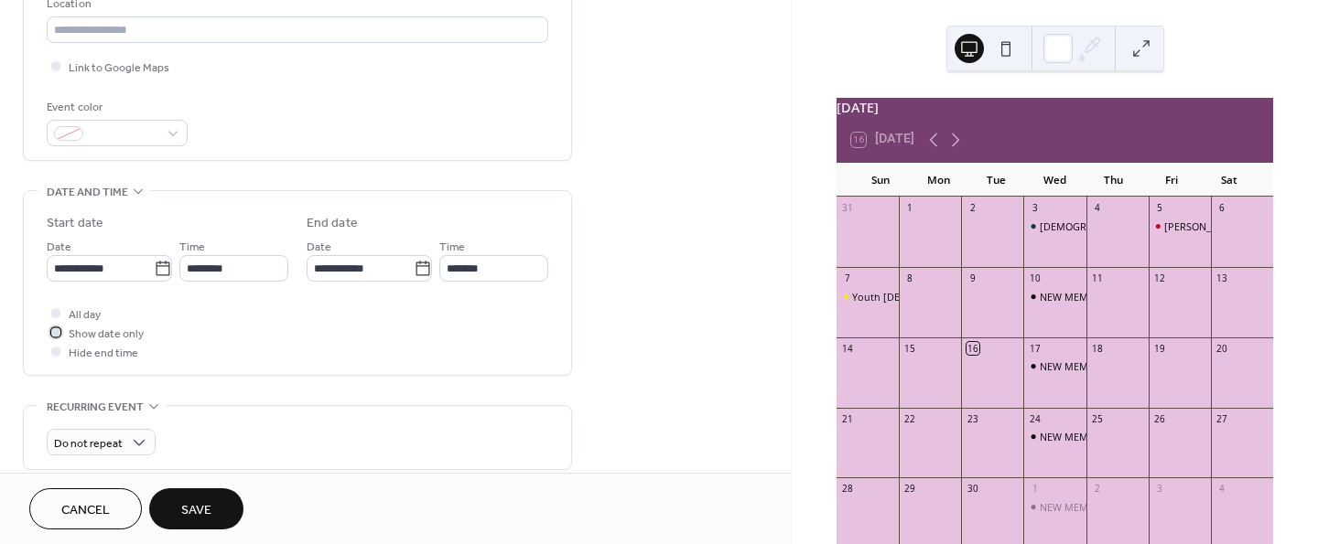
click at [60, 334] on div at bounding box center [56, 332] width 18 height 18
click at [192, 513] on span "Save" at bounding box center [196, 510] width 30 height 19
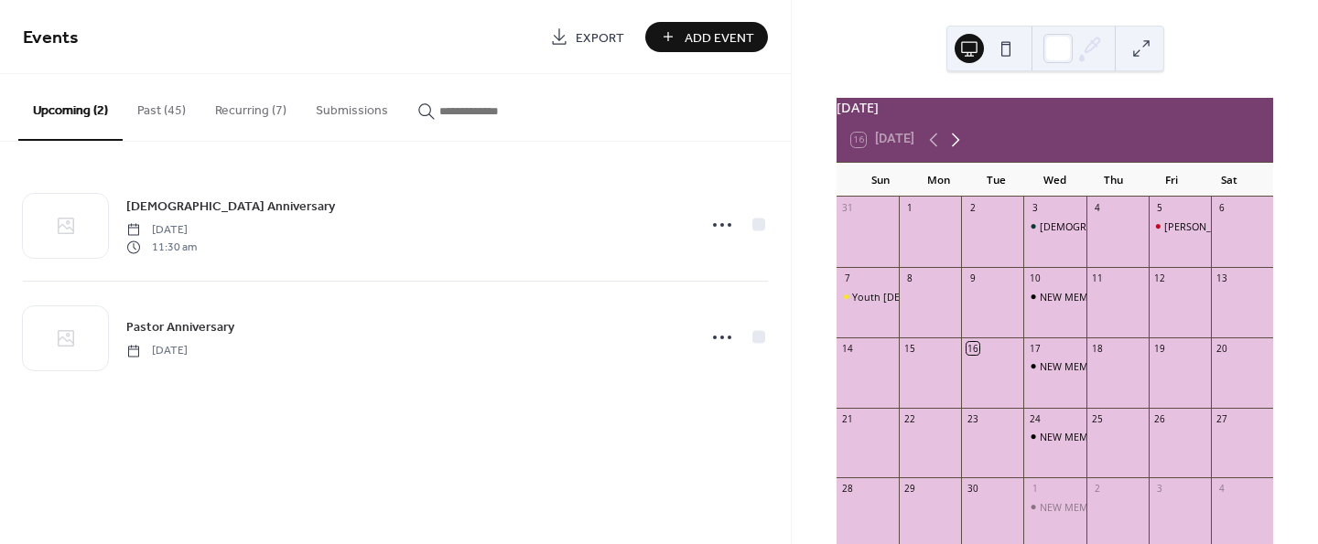
click at [950, 145] on icon at bounding box center [955, 140] width 22 height 22
click at [926, 150] on icon at bounding box center [933, 140] width 22 height 22
click at [689, 32] on span "Add Event" at bounding box center [719, 37] width 70 height 19
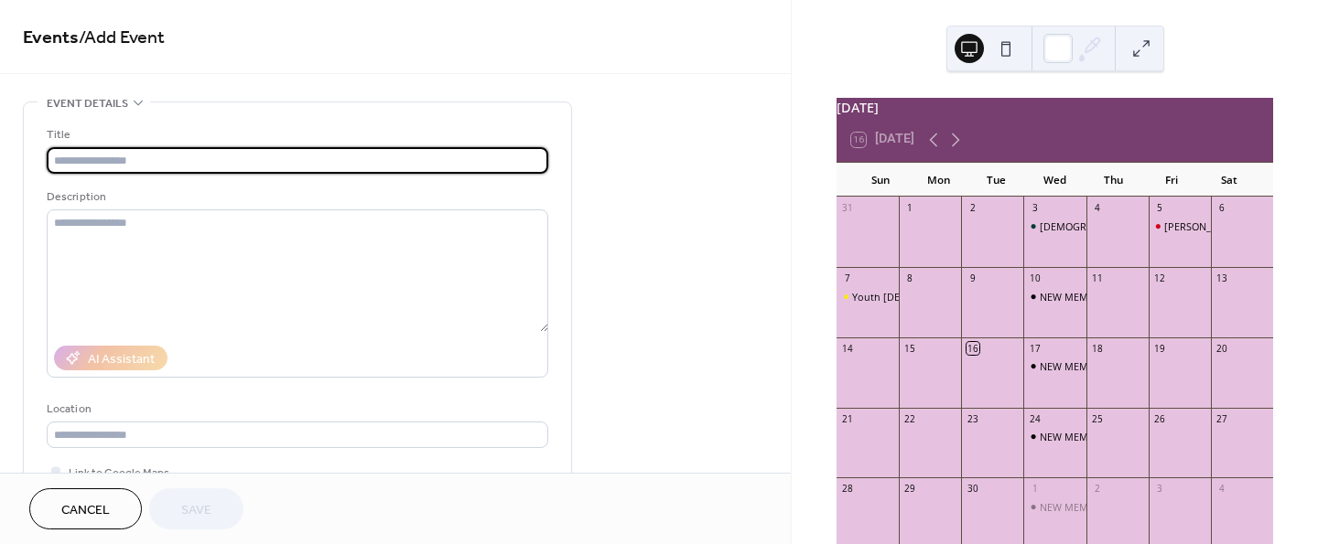
click at [305, 161] on input "text" at bounding box center [297, 160] width 501 height 27
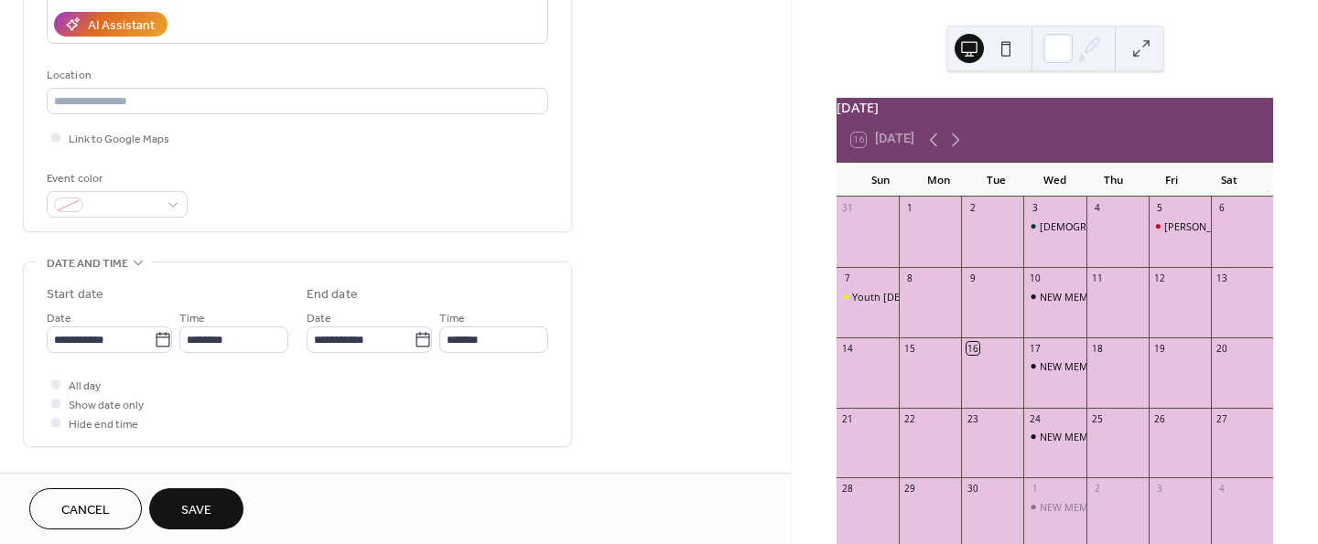
scroll to position [350, 0]
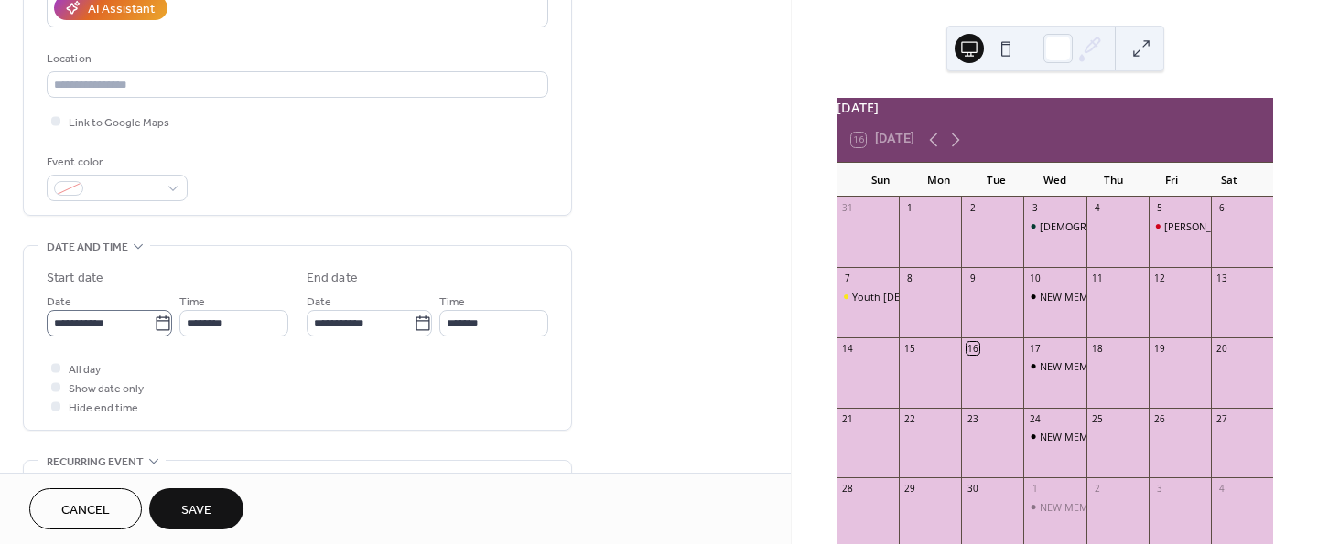
type input "**********"
click at [163, 322] on icon at bounding box center [163, 324] width 18 height 18
click at [154, 322] on input "**********" at bounding box center [100, 323] width 107 height 27
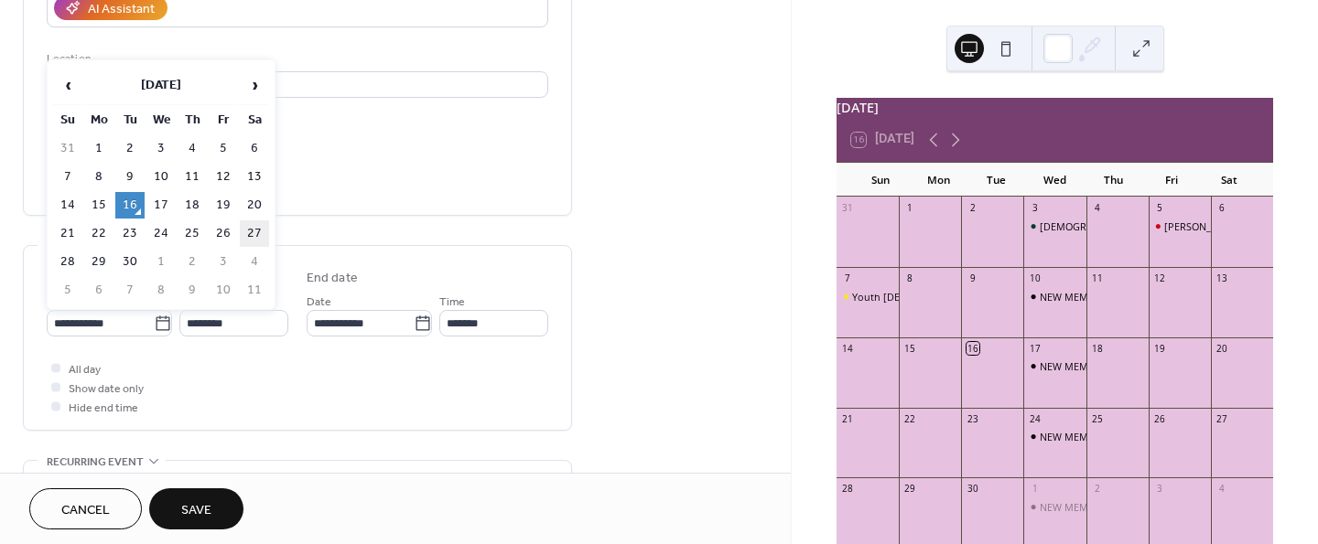
click at [252, 232] on td "27" at bounding box center [254, 234] width 29 height 27
type input "**********"
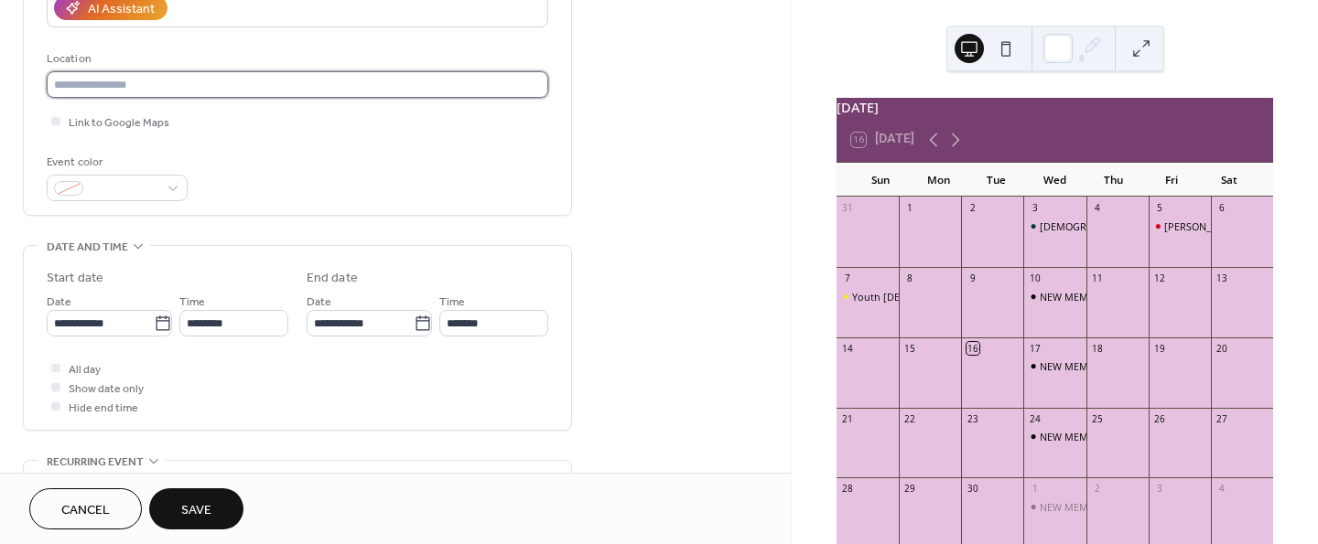
click at [200, 92] on input "text" at bounding box center [297, 84] width 501 height 27
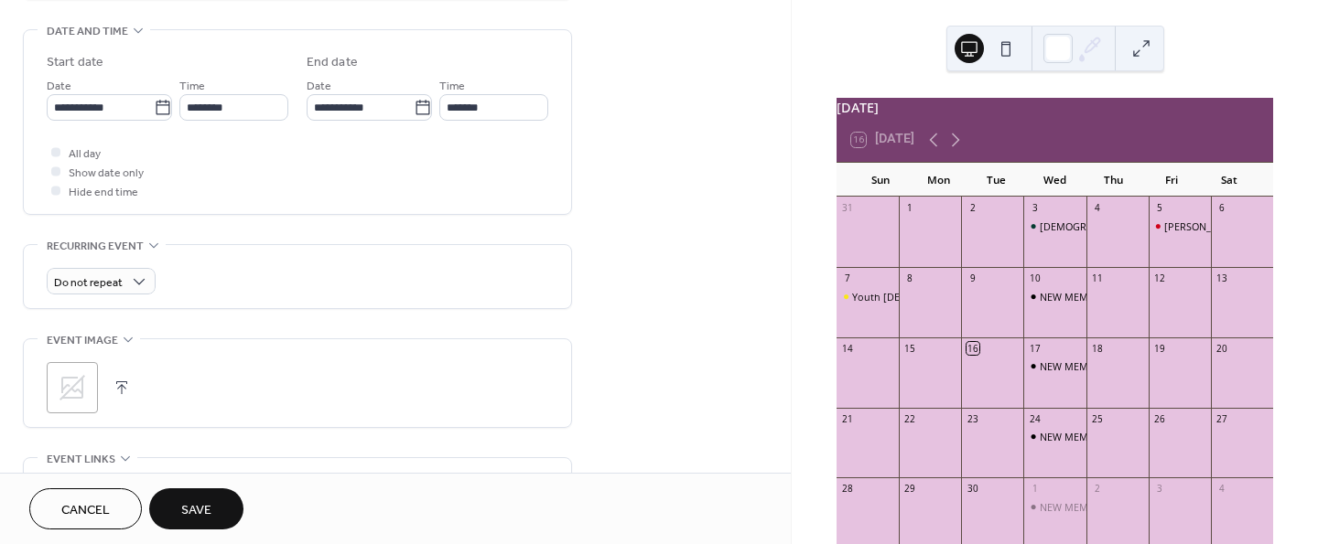
scroll to position [585, 0]
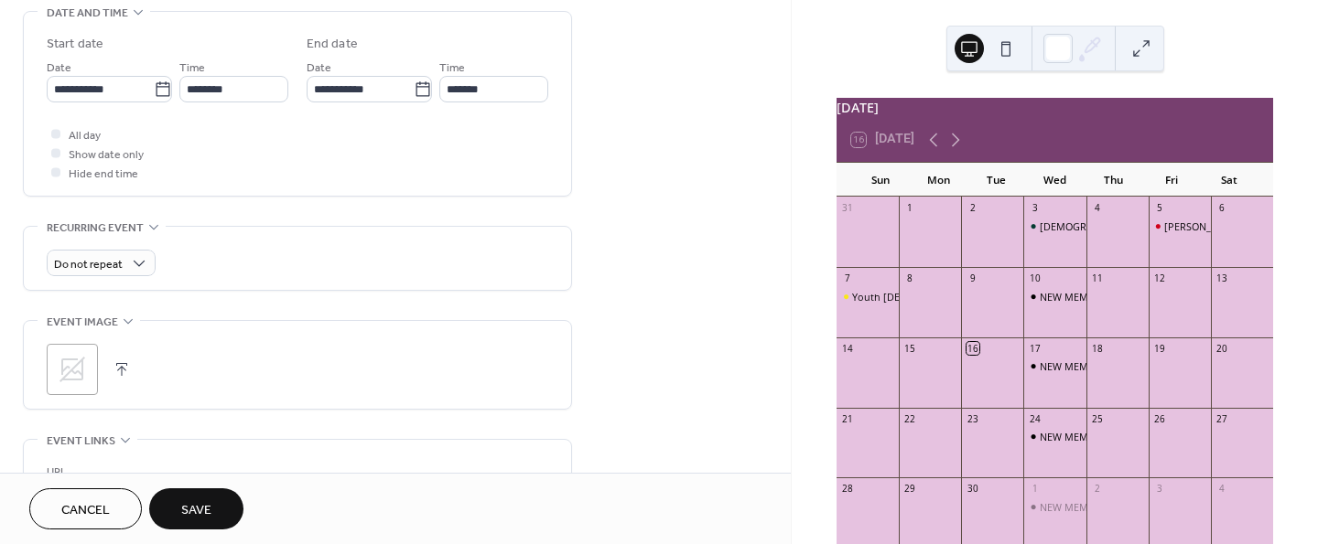
type input "**********"
click at [76, 366] on icon at bounding box center [72, 370] width 26 height 26
click at [218, 514] on button "Save" at bounding box center [196, 509] width 94 height 41
